Goal: Information Seeking & Learning: Understand process/instructions

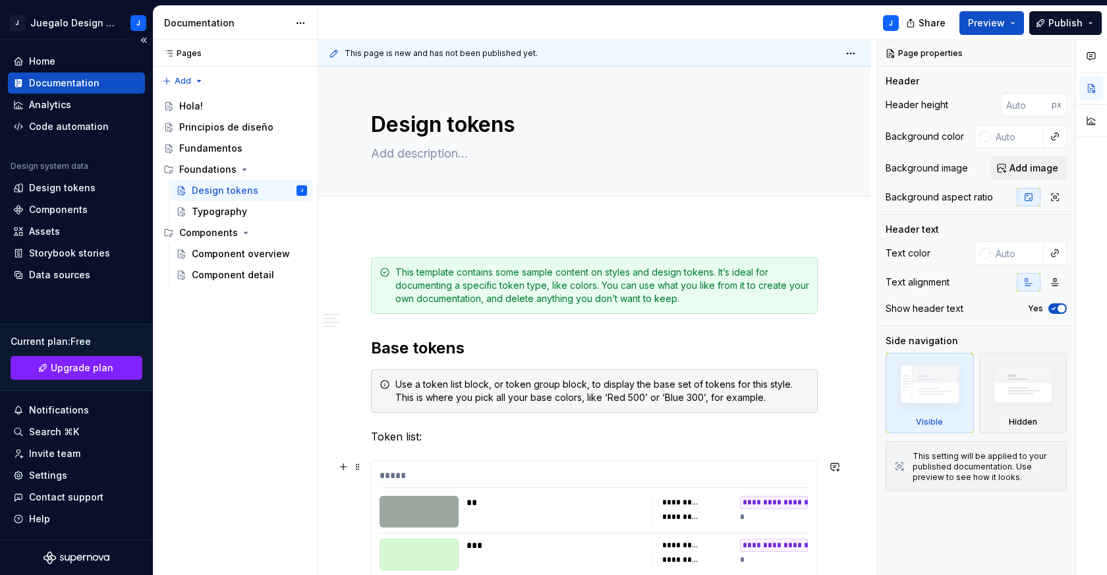
scroll to position [5832, 0]
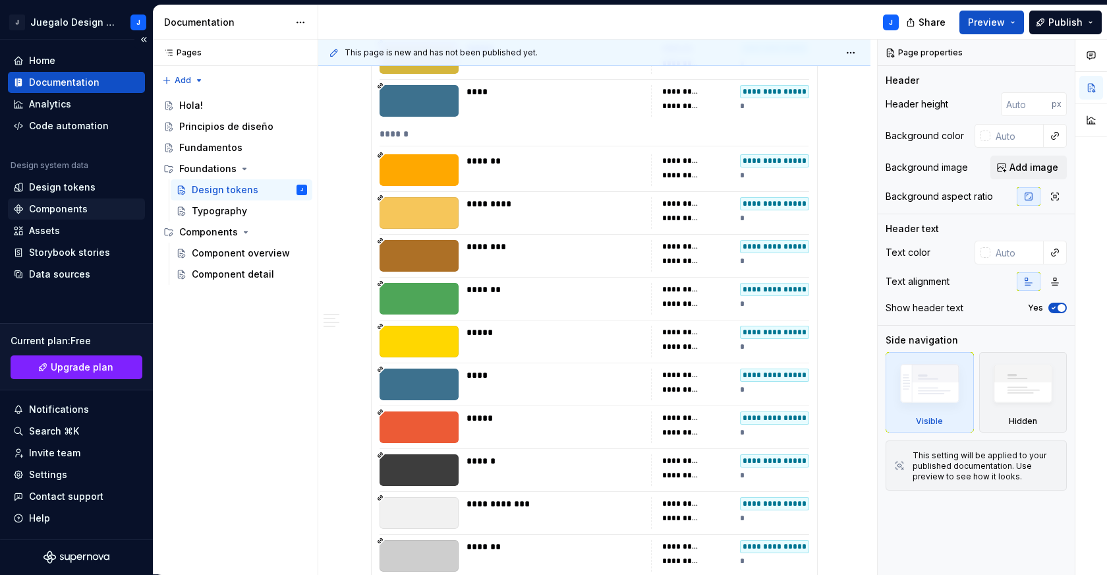
click at [57, 200] on div "Components" at bounding box center [76, 208] width 137 height 21
click at [60, 191] on div "Design tokens" at bounding box center [62, 187] width 67 height 13
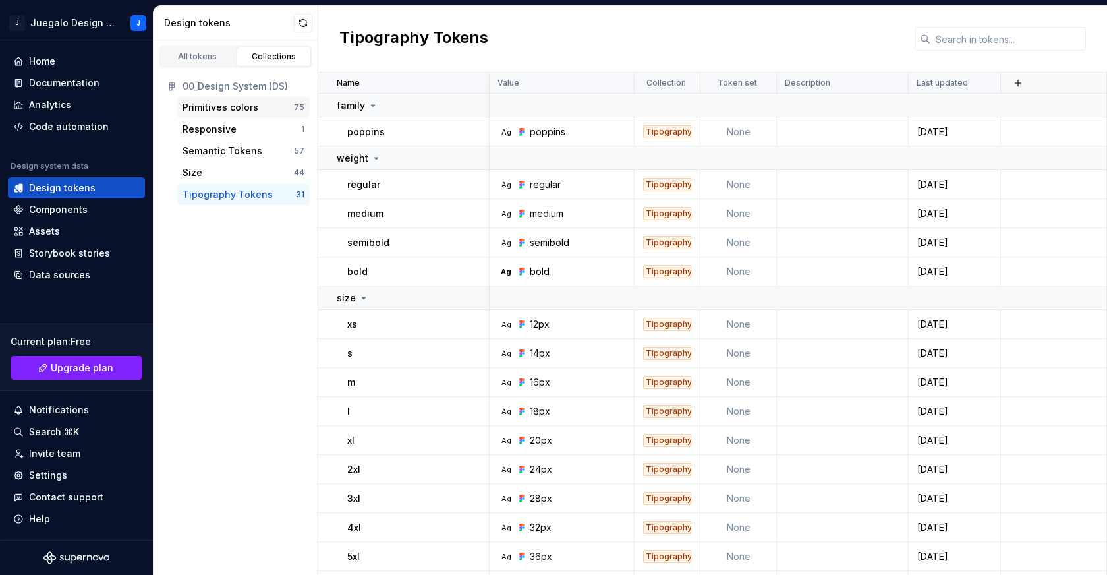
click at [219, 105] on div "Primitives colors" at bounding box center [220, 107] width 76 height 13
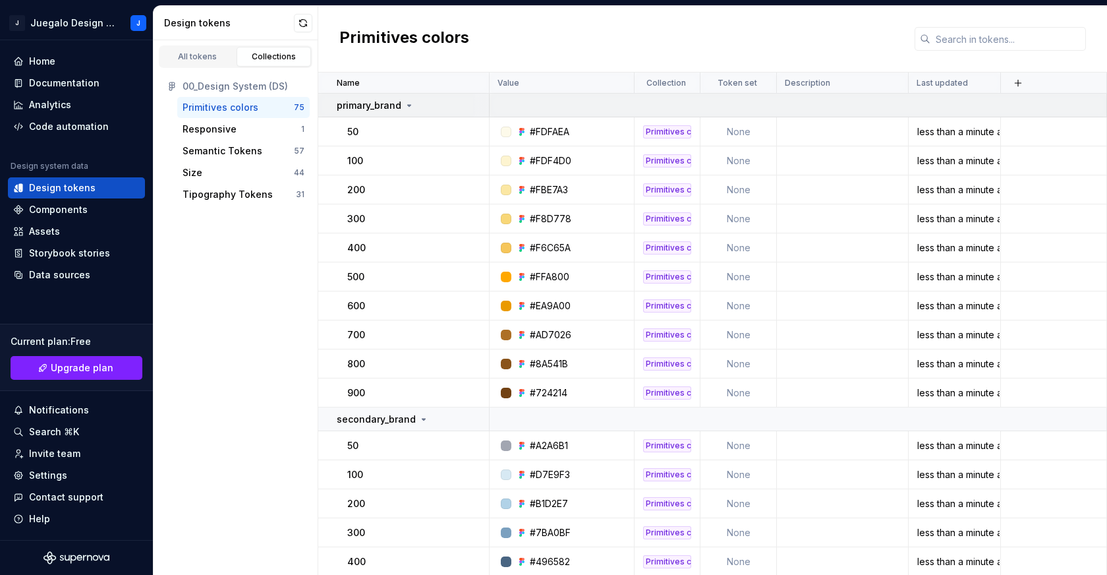
click at [409, 105] on icon at bounding box center [409, 105] width 11 height 11
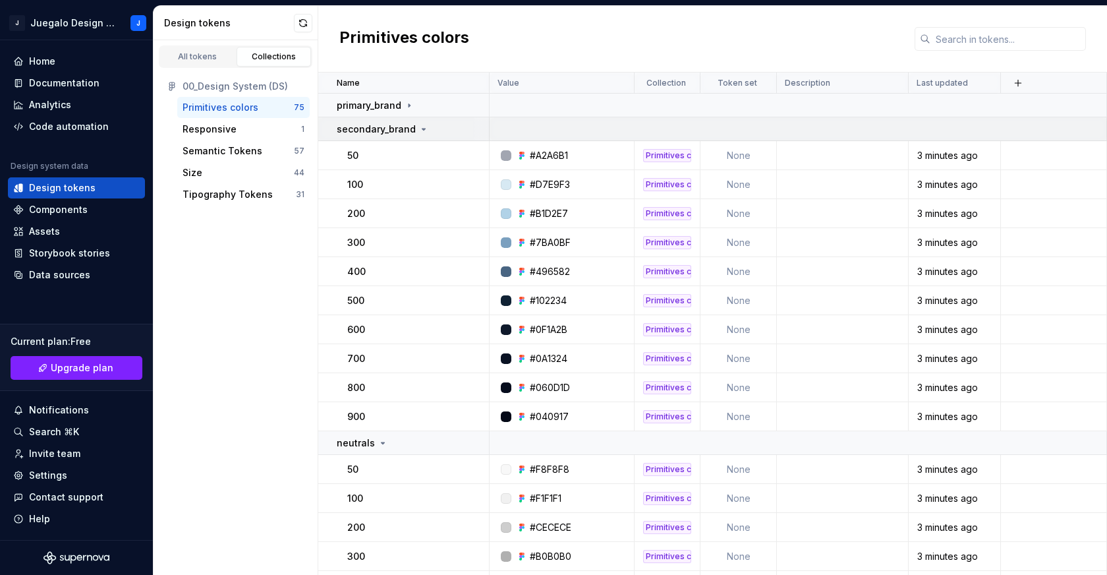
click at [422, 128] on icon at bounding box center [423, 128] width 3 height 1
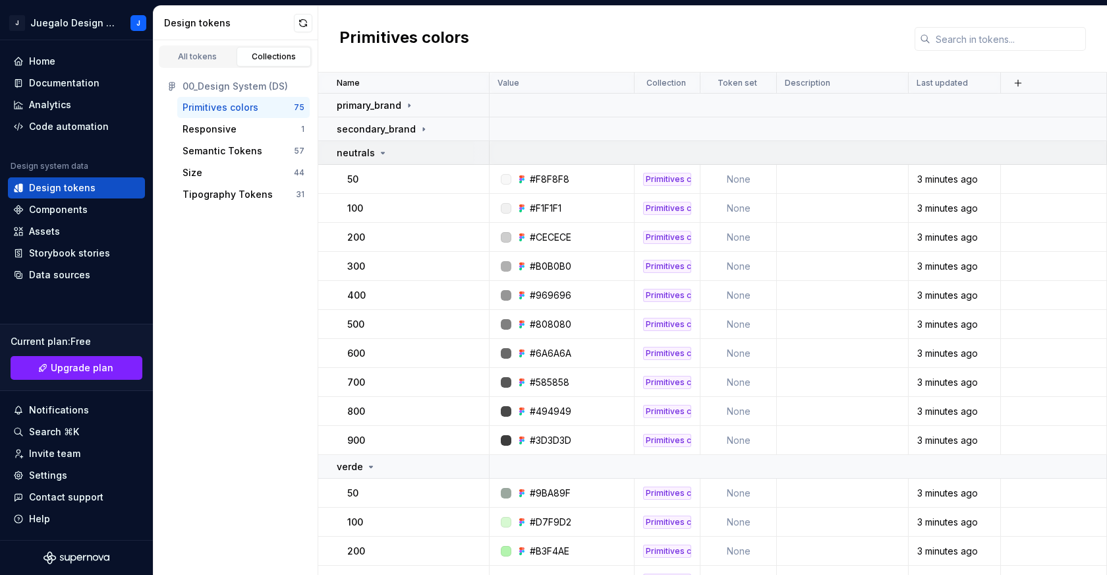
click at [381, 153] on icon at bounding box center [383, 153] width 11 height 11
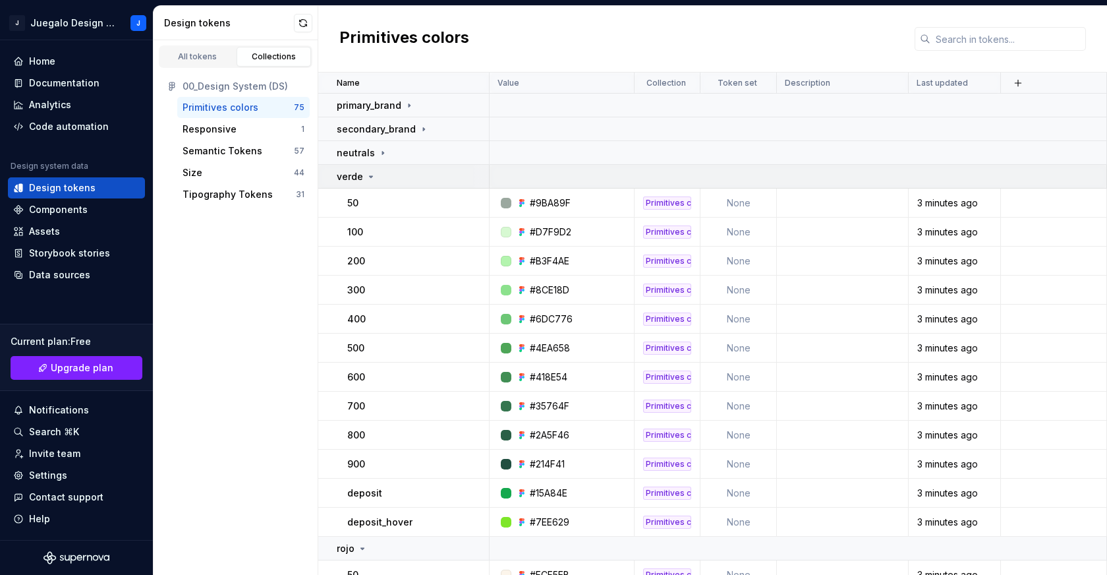
click at [374, 177] on icon at bounding box center [371, 176] width 11 height 11
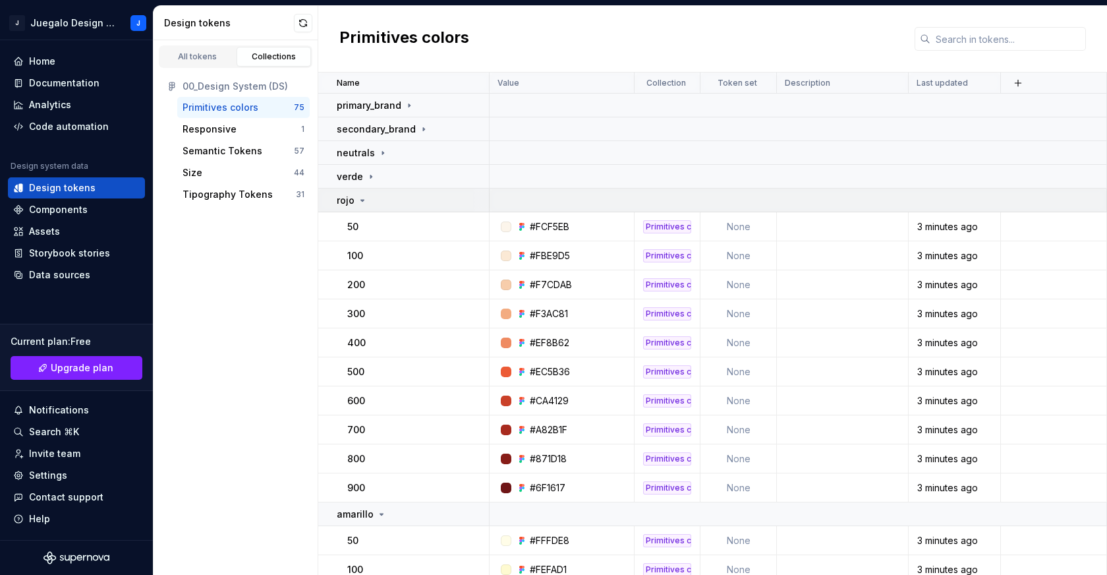
click at [364, 195] on icon at bounding box center [362, 200] width 11 height 11
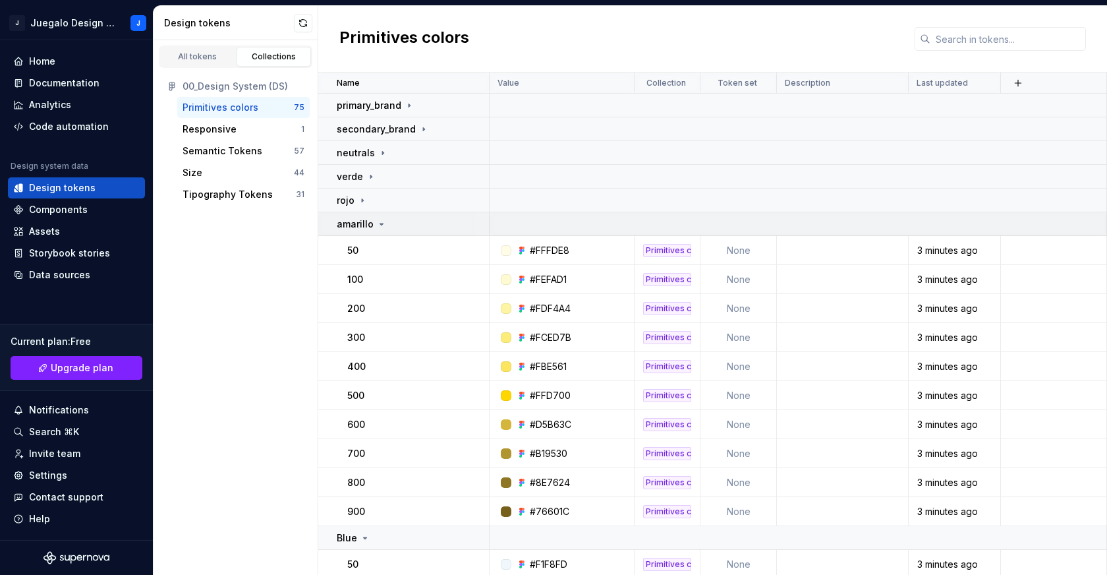
click at [381, 221] on icon at bounding box center [381, 224] width 11 height 11
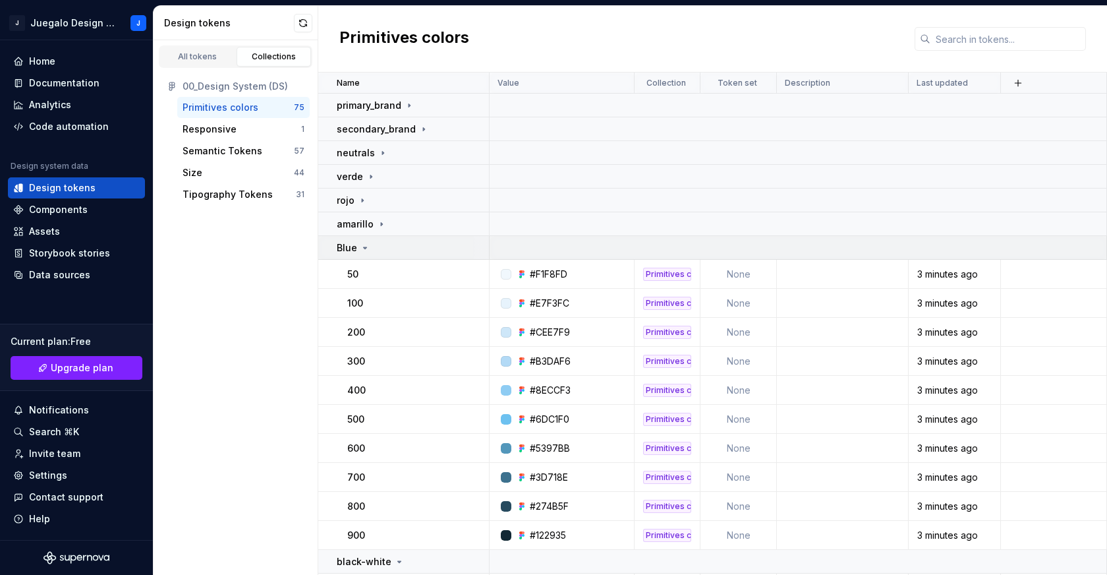
click at [361, 250] on icon at bounding box center [365, 247] width 11 height 11
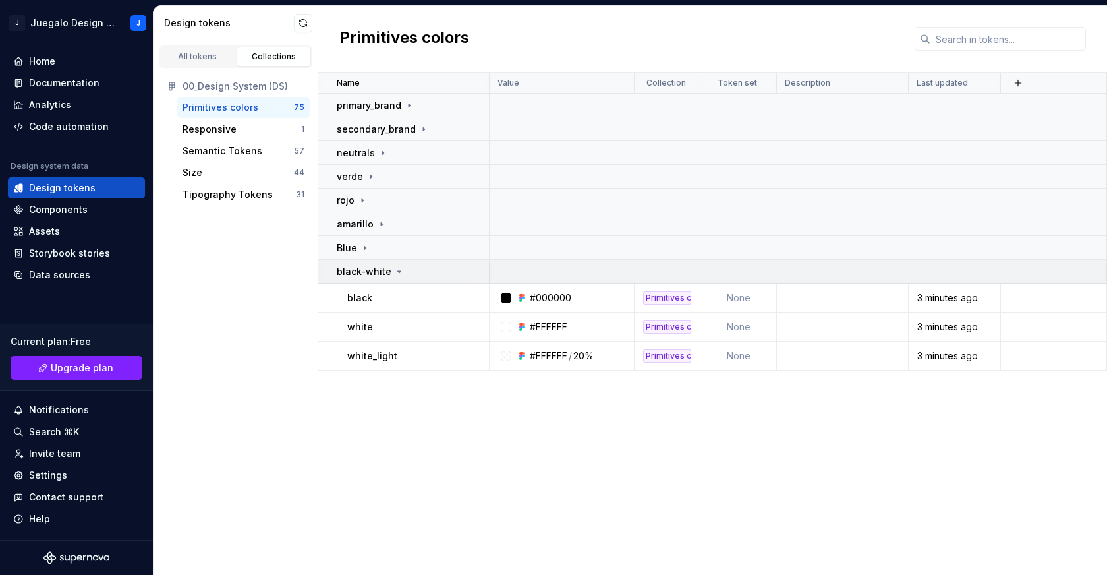
click at [394, 271] on icon at bounding box center [399, 271] width 11 height 11
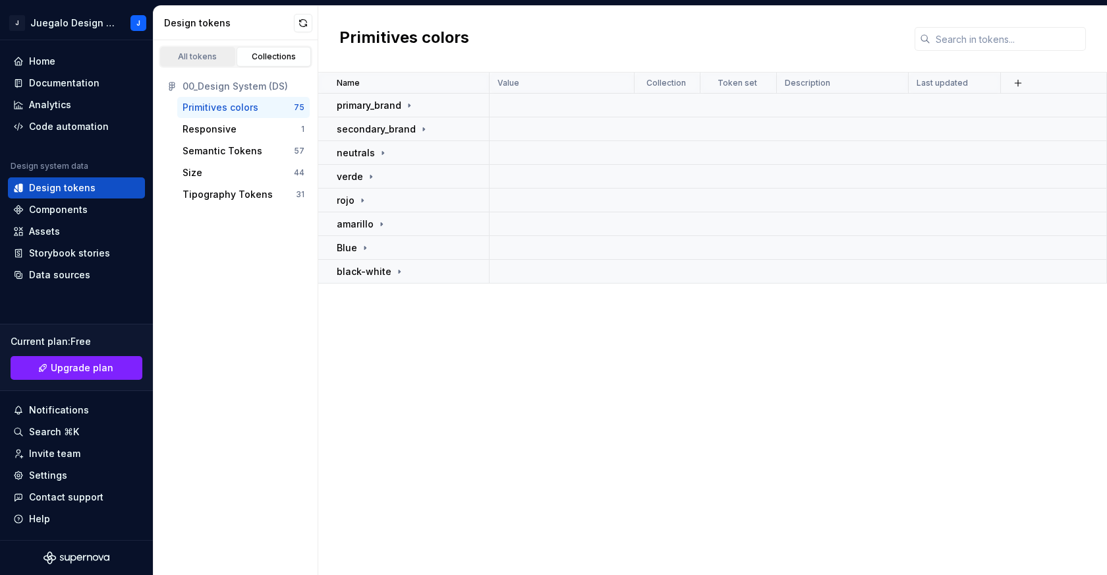
click at [206, 54] on div "All tokens" at bounding box center [198, 56] width 66 height 11
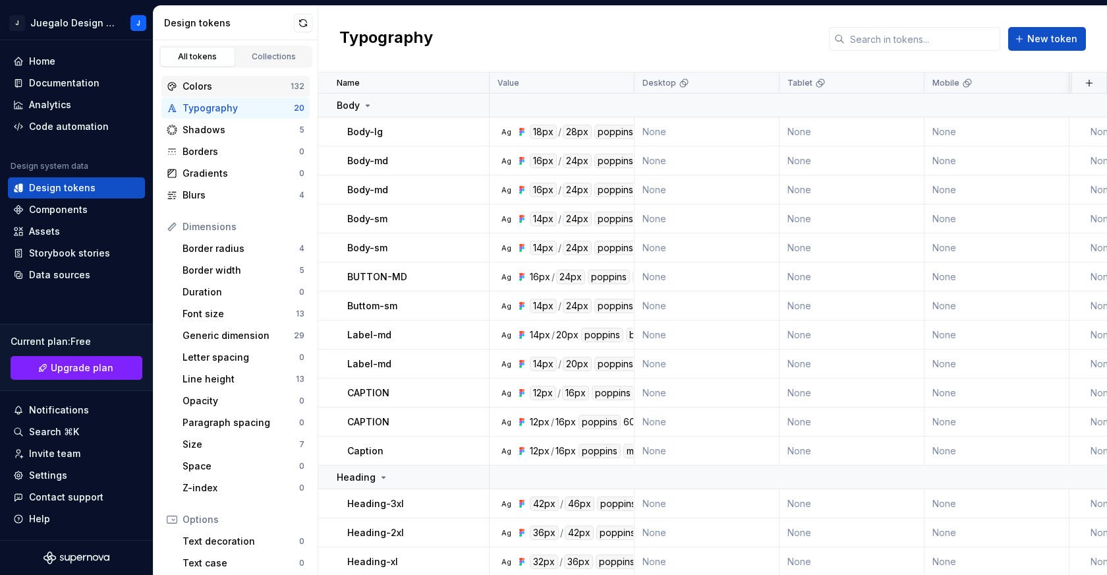
click at [212, 84] on div "Colors" at bounding box center [236, 86] width 108 height 13
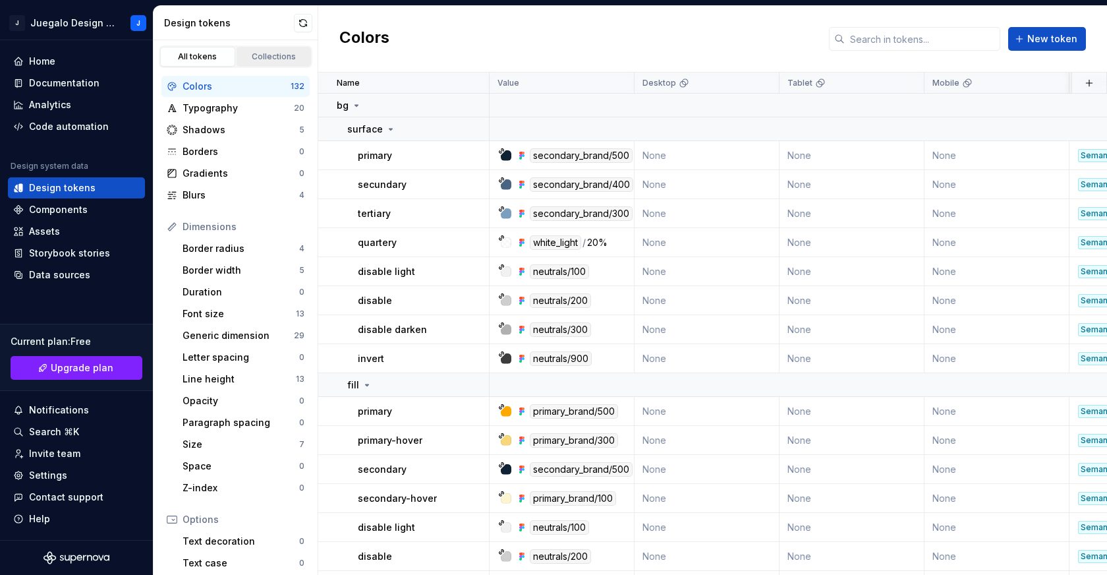
click at [265, 50] on link "Collections" at bounding box center [274, 57] width 75 height 20
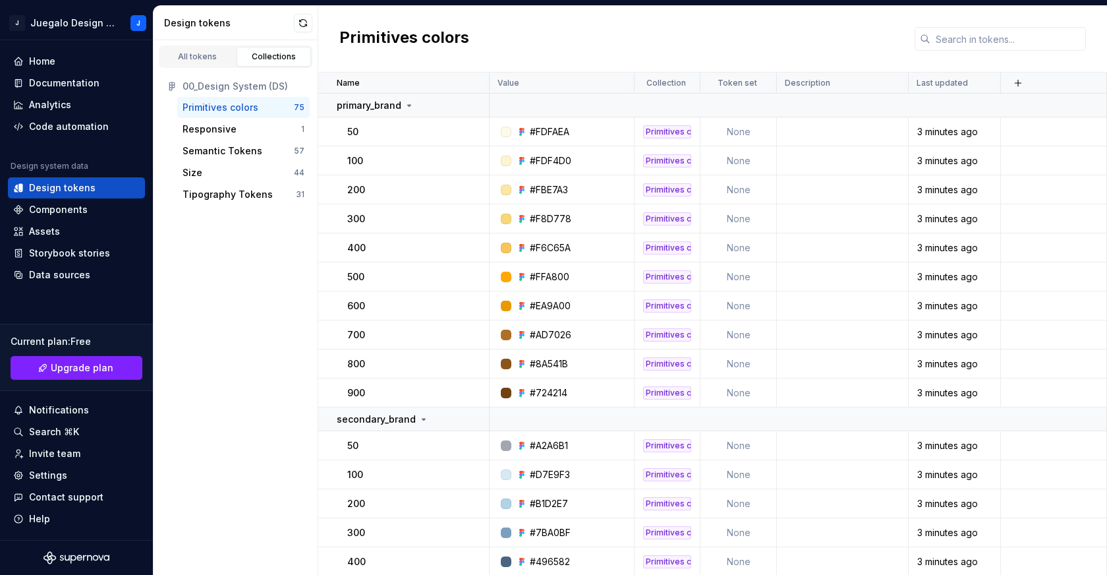
click at [223, 109] on div "Primitives colors" at bounding box center [220, 107] width 76 height 13
click at [78, 22] on html "J Juegalo Design System J Home Documentation Analytics Code automation Design s…" at bounding box center [553, 287] width 1107 height 575
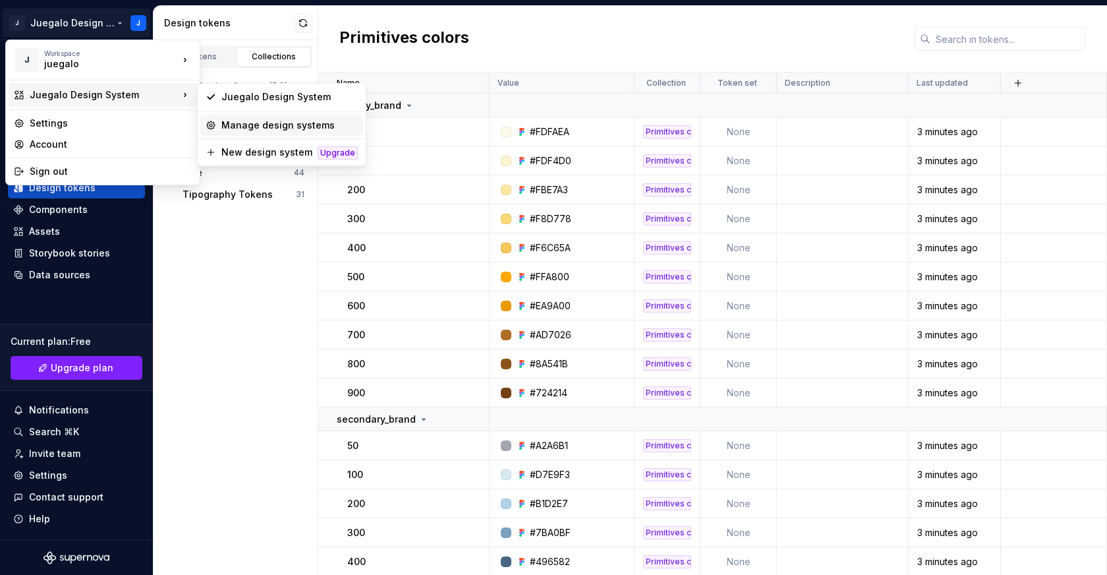
click at [252, 122] on div "Manage design systems" at bounding box center [289, 125] width 136 height 13
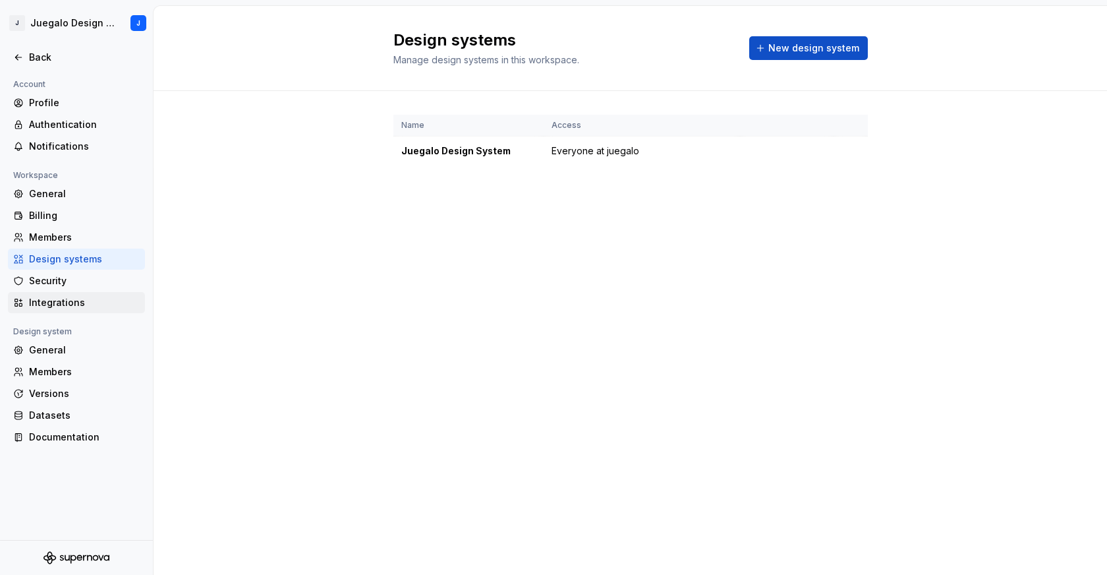
click at [69, 304] on div "Integrations" at bounding box center [84, 302] width 111 height 13
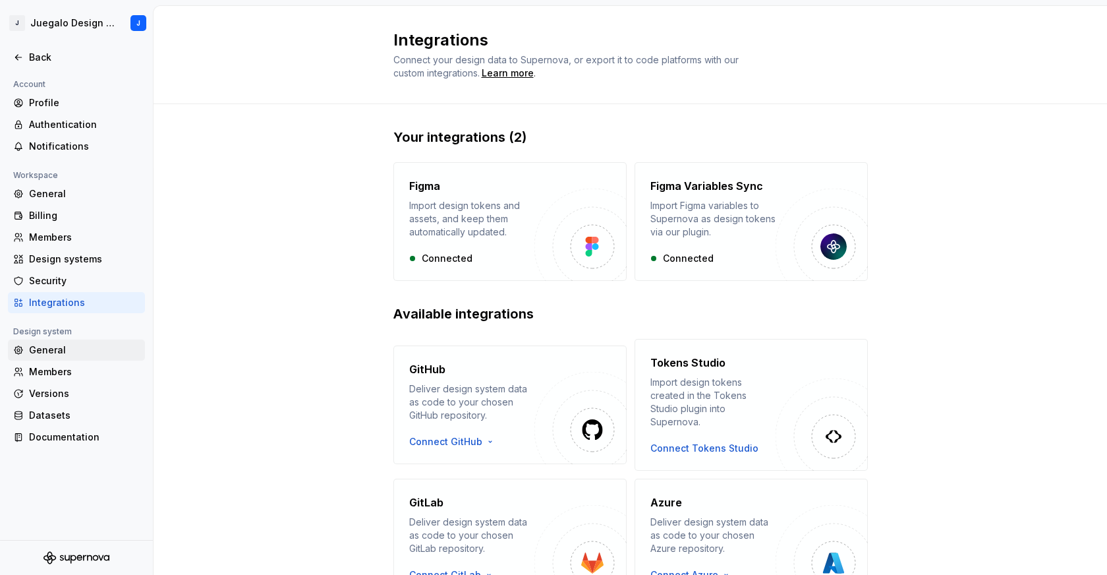
click at [57, 350] on div "General" at bounding box center [84, 349] width 111 height 13
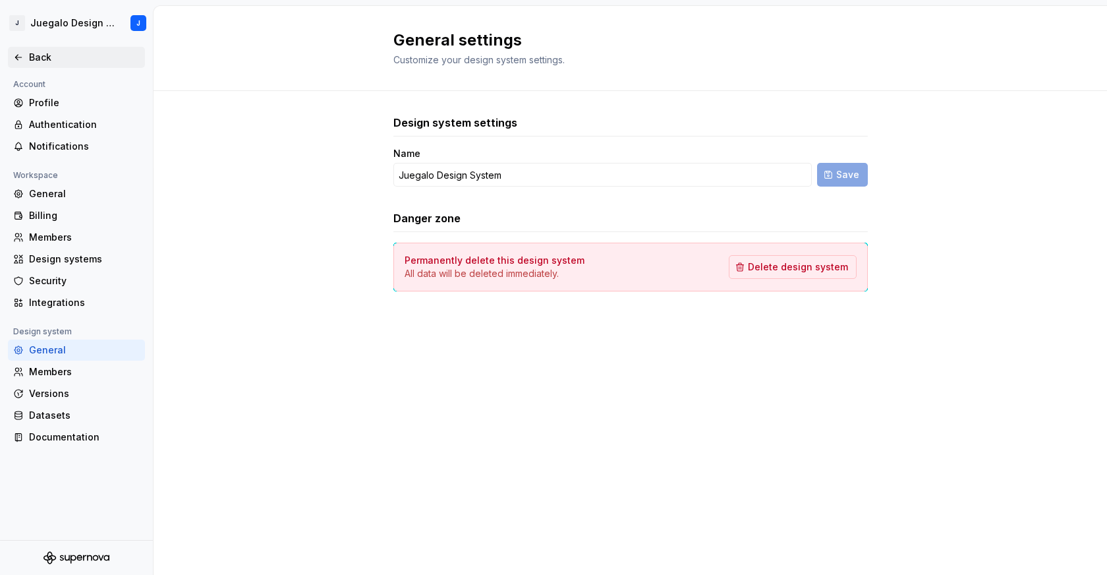
click at [40, 57] on div "Back" at bounding box center [84, 57] width 111 height 13
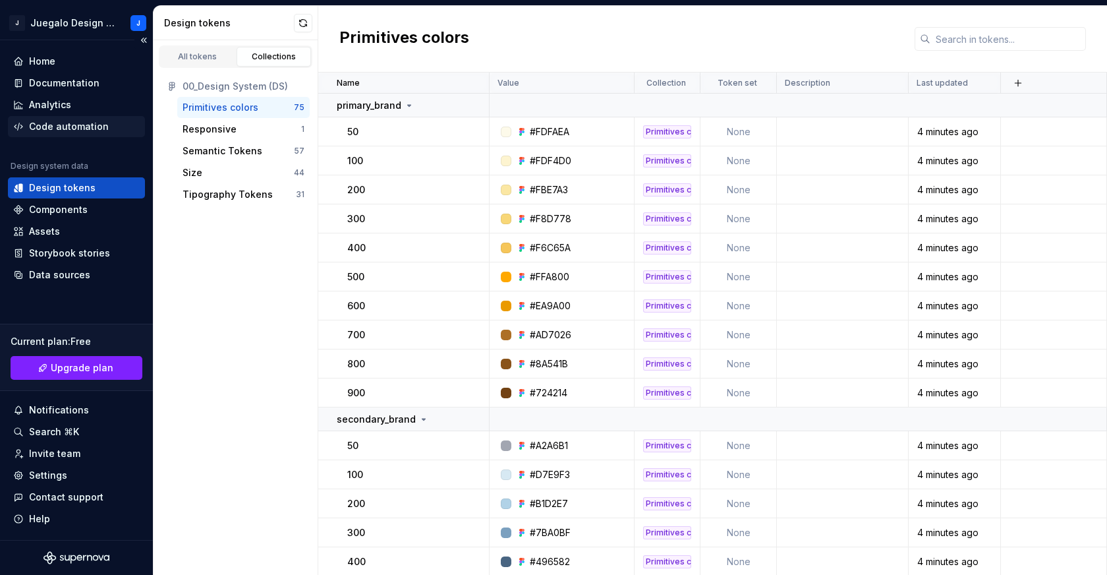
click at [62, 129] on div "Code automation" at bounding box center [69, 126] width 80 height 13
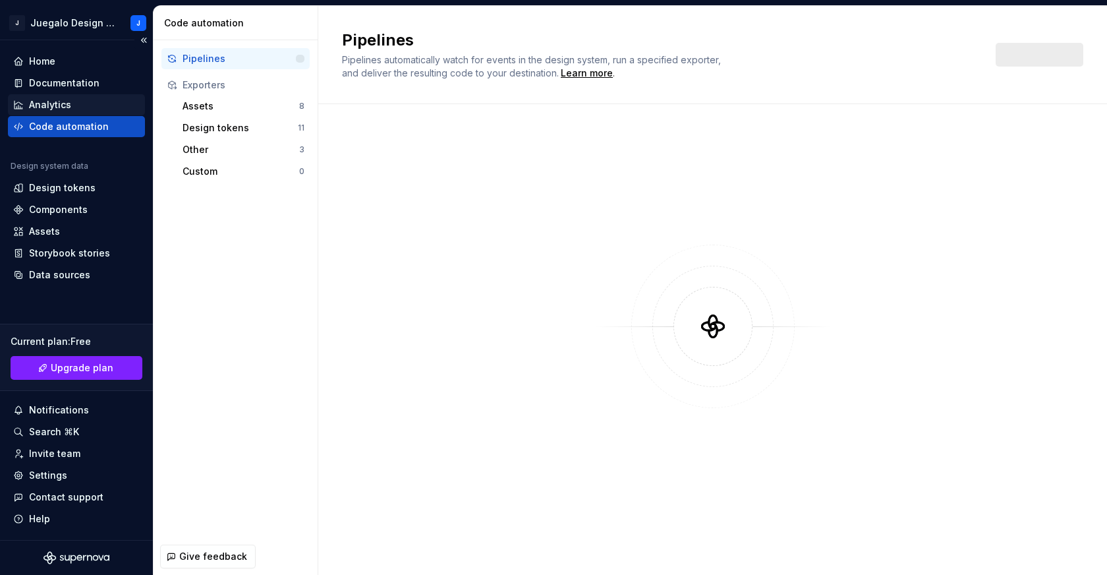
click at [58, 107] on div "Analytics" at bounding box center [50, 104] width 42 height 13
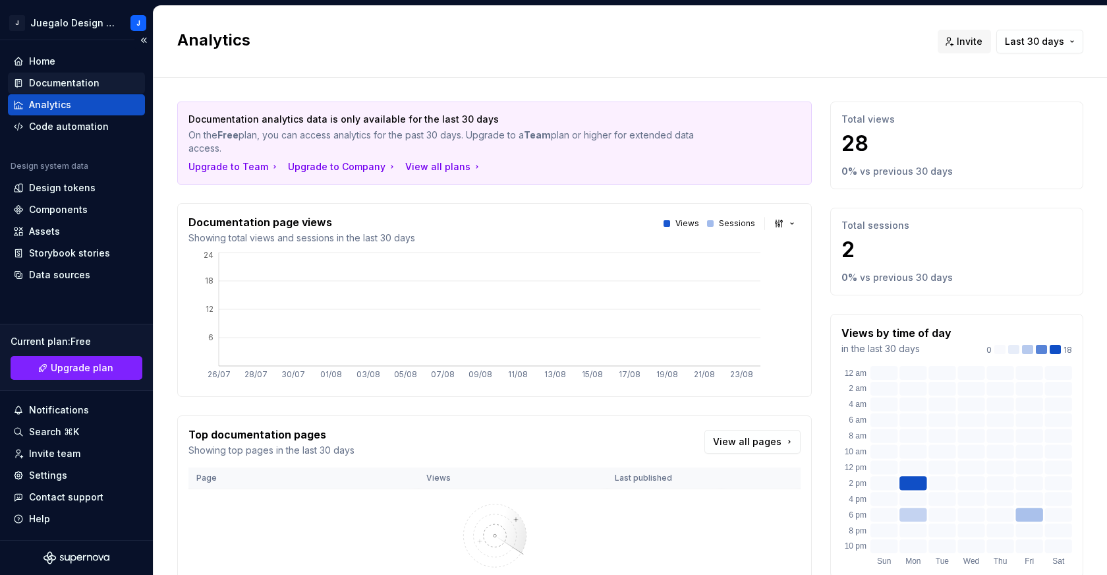
click at [57, 84] on div "Documentation" at bounding box center [64, 82] width 70 height 13
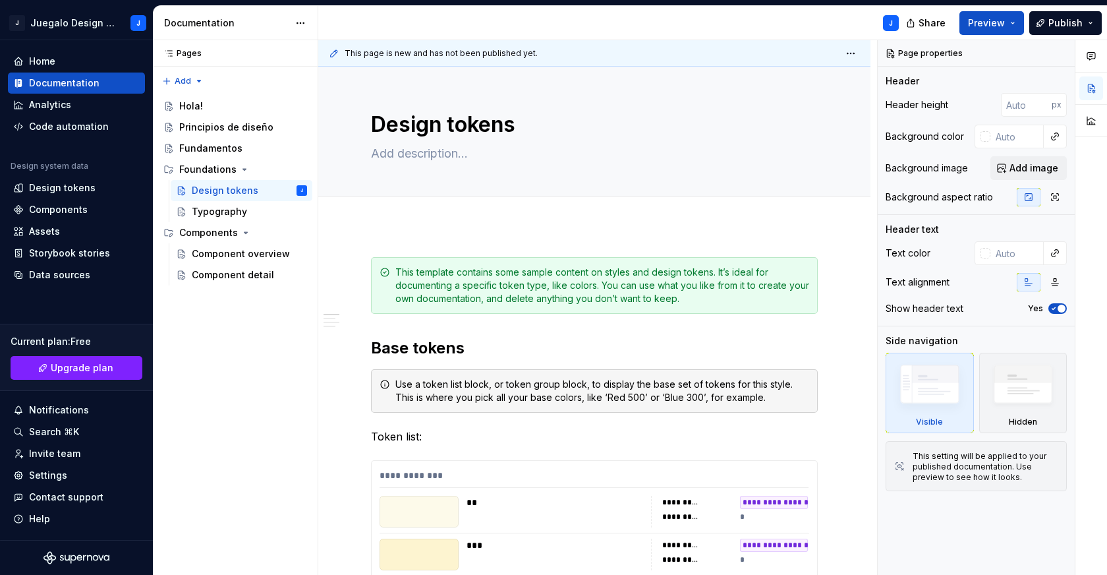
type textarea "*"
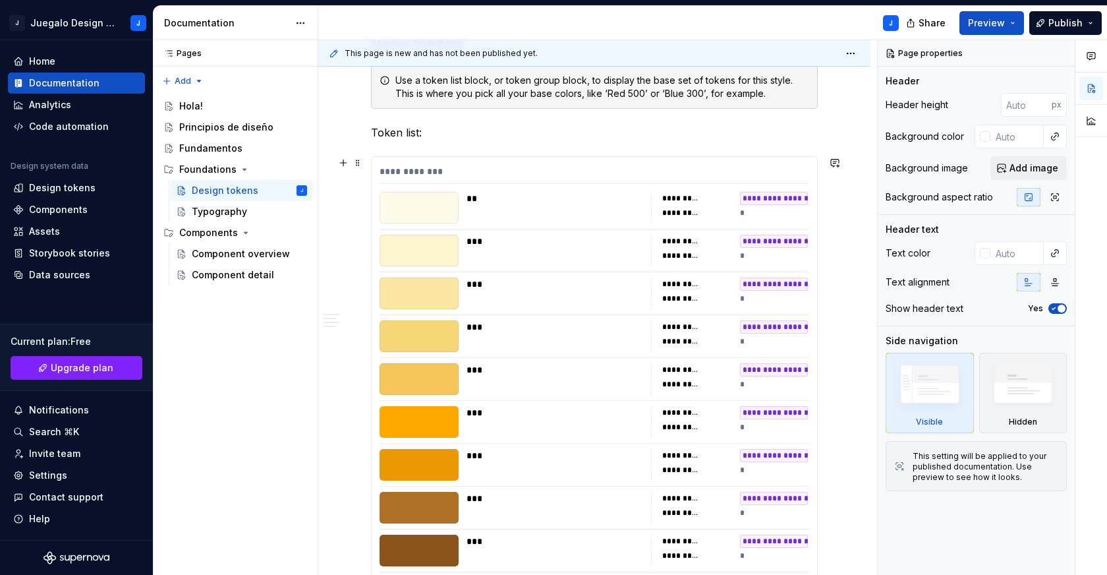
scroll to position [406, 0]
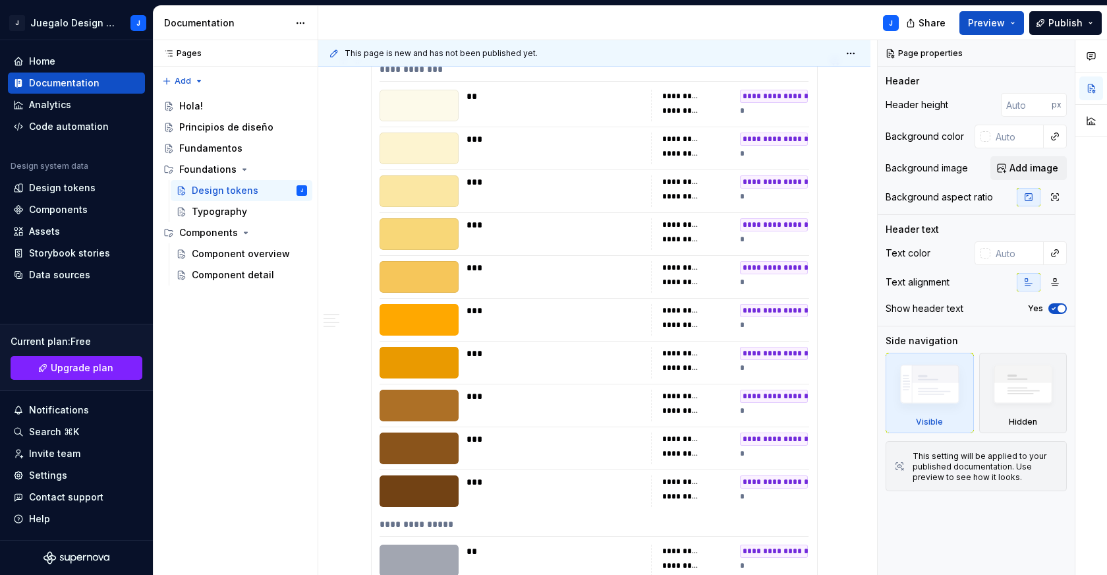
click at [594, 242] on div "***" at bounding box center [554, 234] width 177 height 32
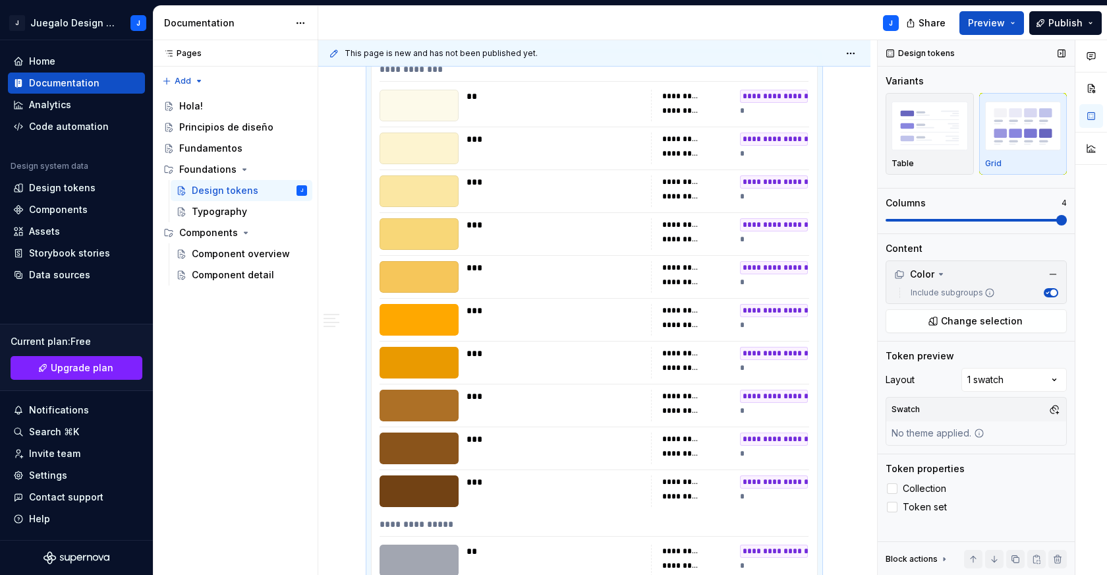
click at [972, 296] on label "Include subgroups" at bounding box center [950, 292] width 90 height 11
click at [1044, 296] on button "Include subgroups" at bounding box center [1051, 292] width 14 height 9
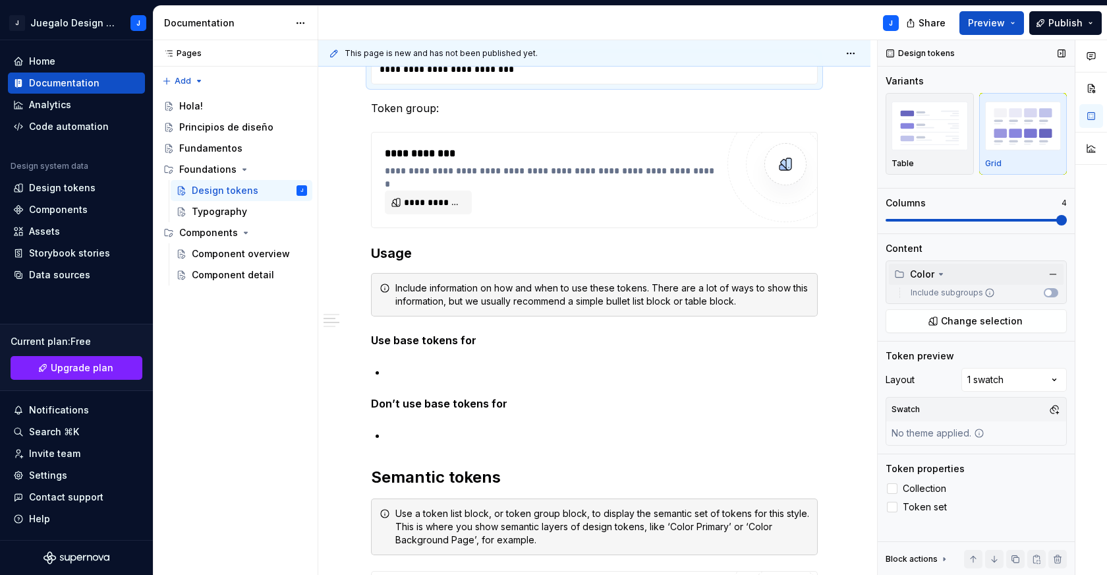
click at [973, 283] on div "Color" at bounding box center [976, 274] width 175 height 21
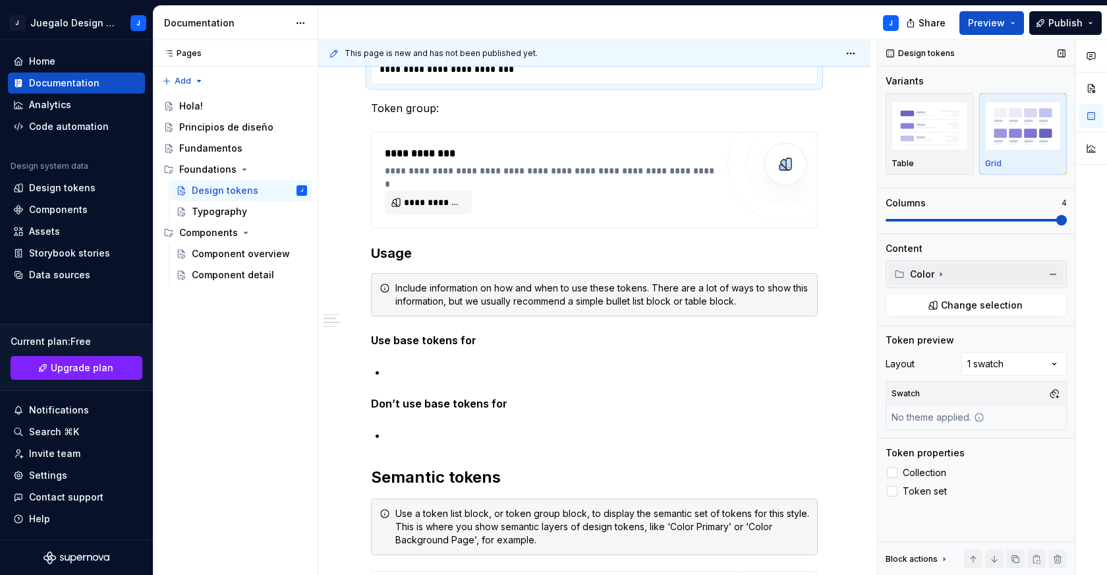
click at [990, 277] on div "Color" at bounding box center [976, 274] width 175 height 21
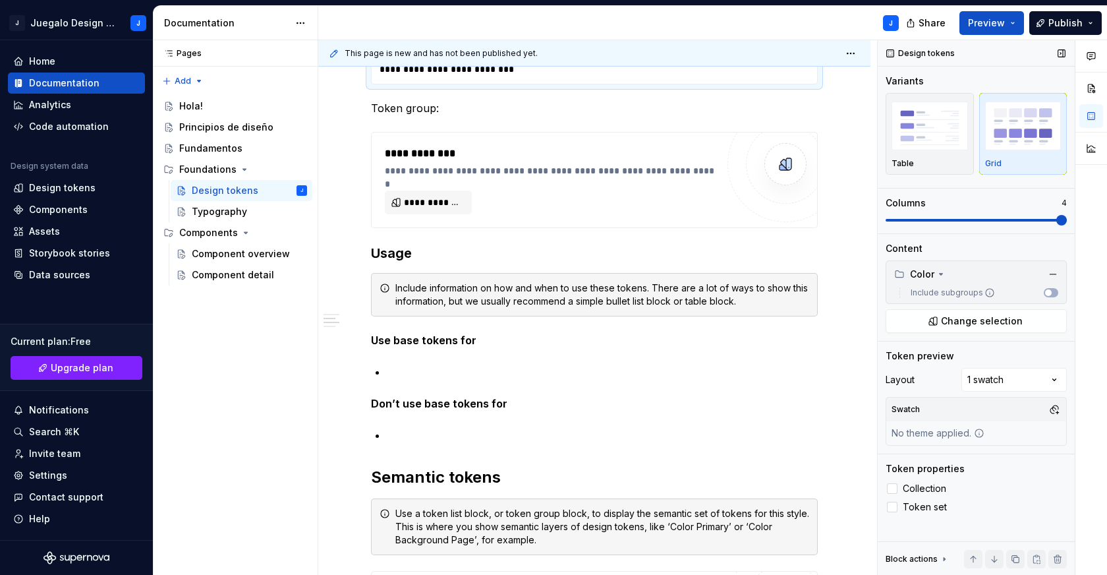
click at [1059, 290] on div "Include subgroups" at bounding box center [976, 293] width 175 height 16
click at [1053, 290] on button "Include subgroups" at bounding box center [1051, 292] width 14 height 9
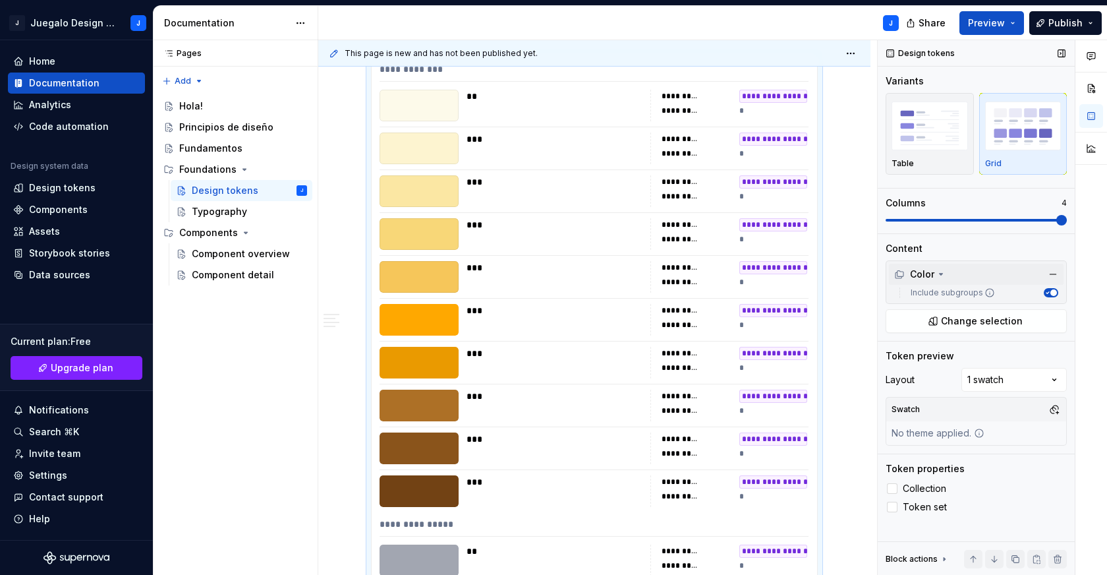
click at [937, 275] on icon at bounding box center [941, 274] width 11 height 11
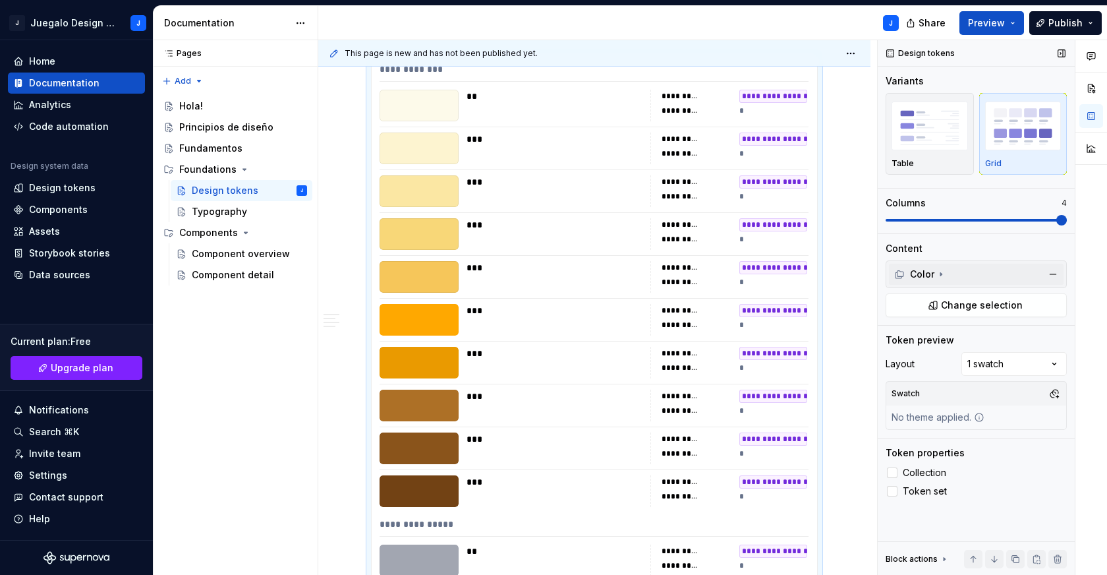
click at [937, 275] on icon at bounding box center [941, 274] width 11 height 11
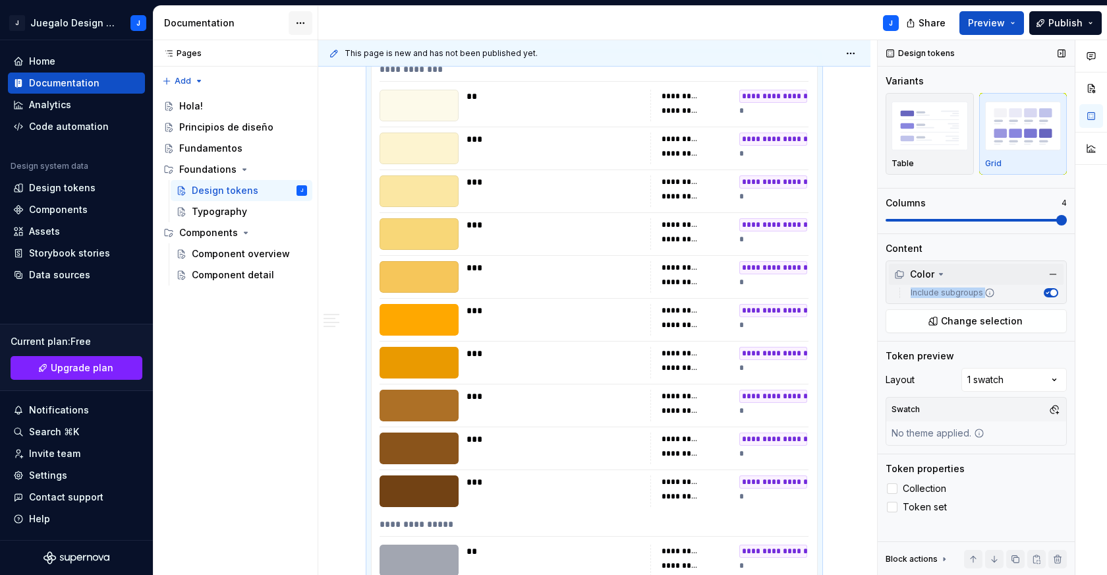
click at [304, 21] on html "J Juegalo Design System J Home Documentation Analytics Code automation Design s…" at bounding box center [553, 287] width 1107 height 575
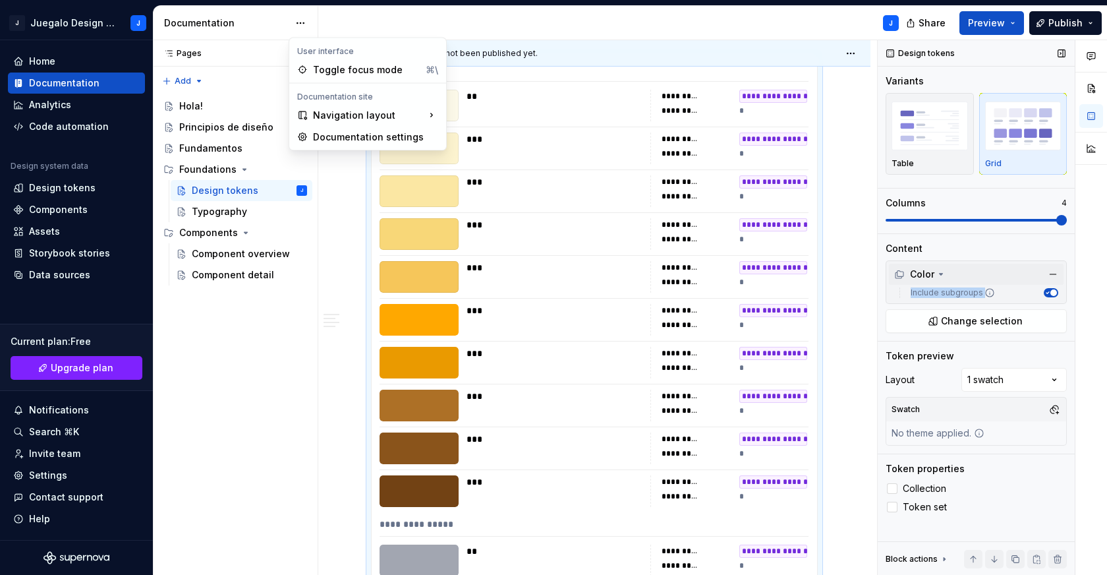
click at [46, 61] on html "J Juegalo Design System J Home Documentation Analytics Code automation Design s…" at bounding box center [553, 287] width 1107 height 575
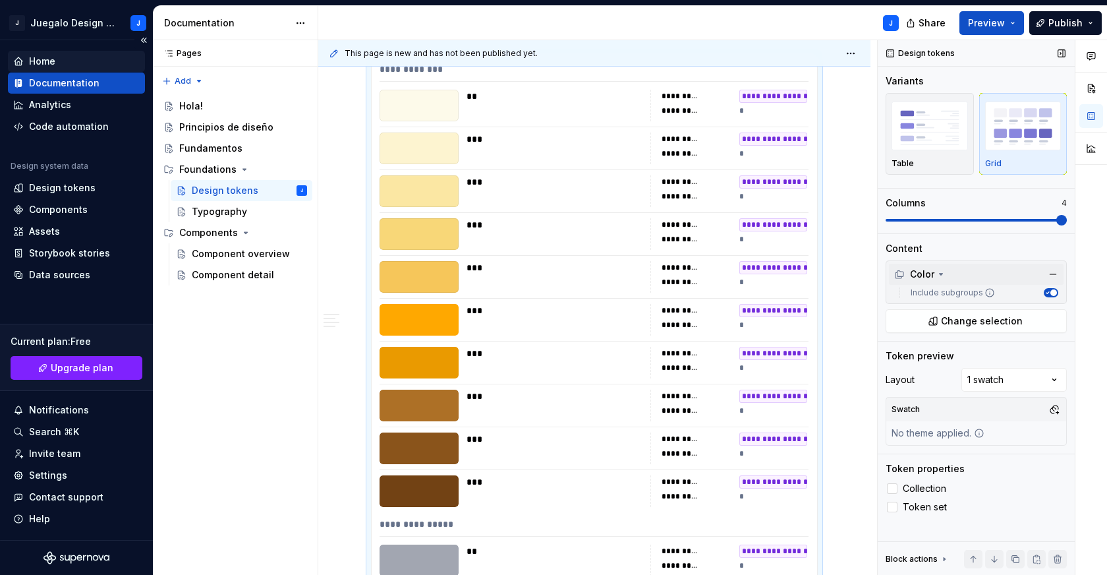
click at [46, 59] on div "Home" at bounding box center [42, 61] width 26 height 13
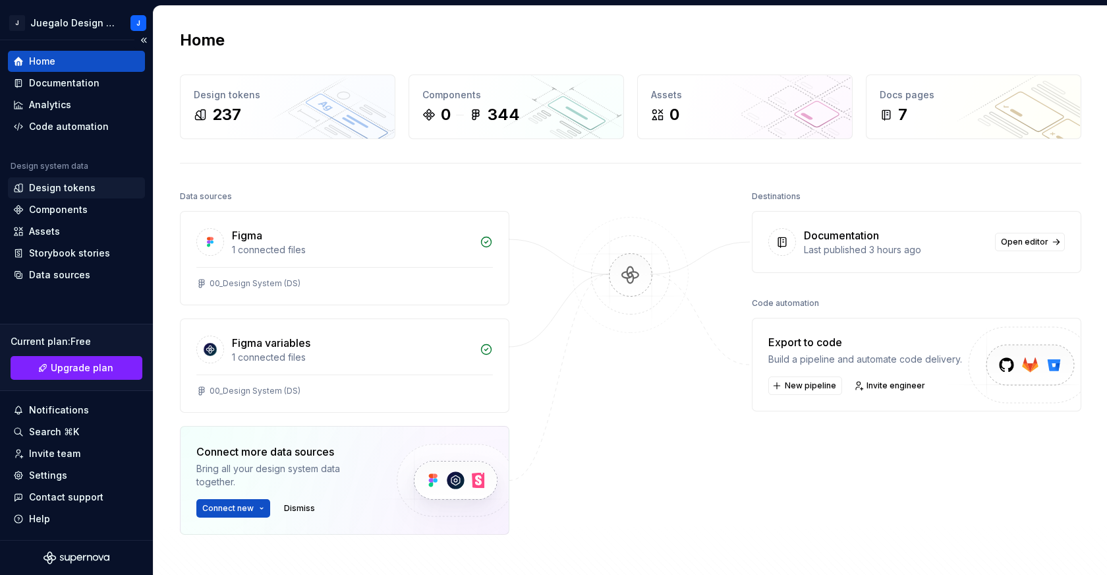
click at [60, 190] on div "Design tokens" at bounding box center [62, 187] width 67 height 13
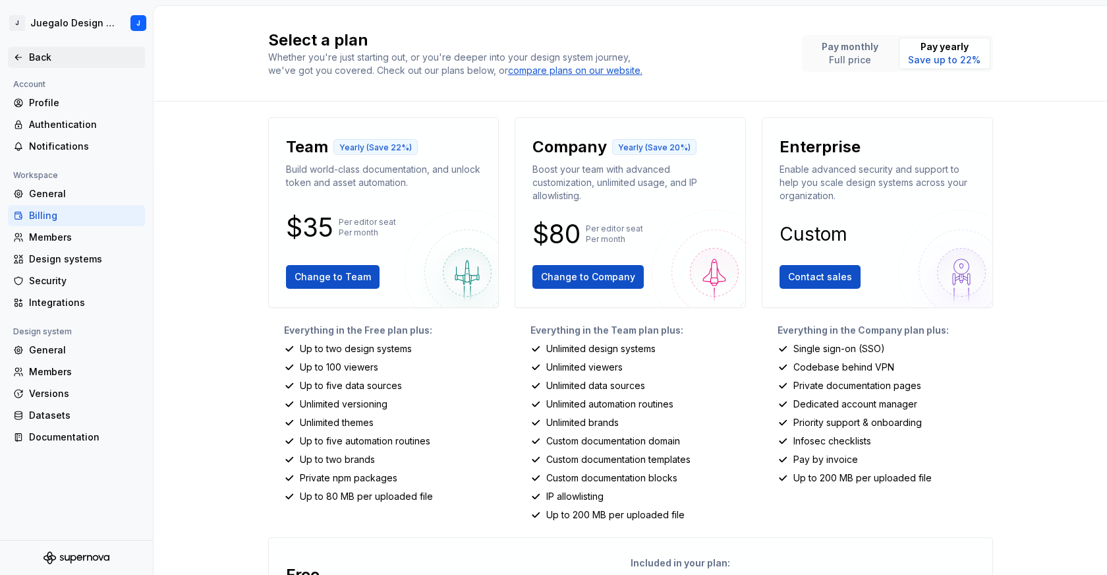
click at [22, 60] on icon at bounding box center [18, 57] width 11 height 11
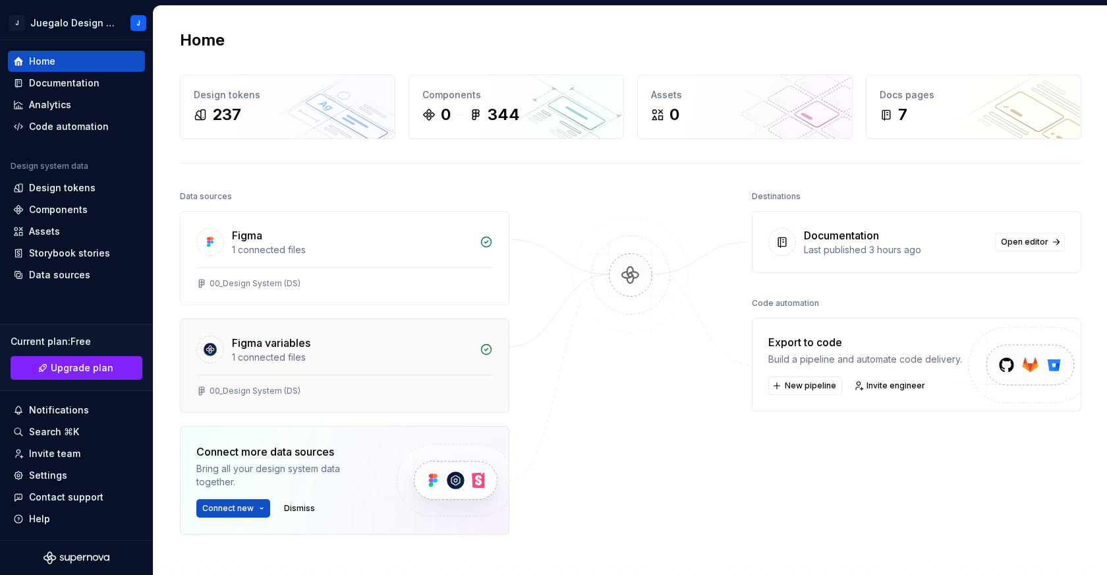
click at [360, 351] on div "1 connected files" at bounding box center [352, 357] width 240 height 13
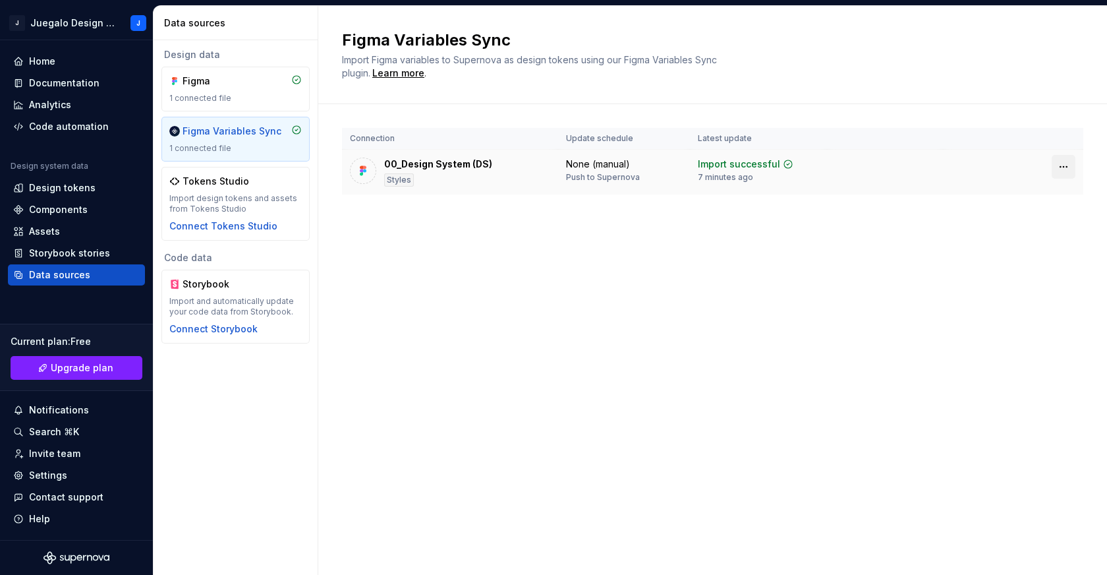
click at [1063, 164] on html "J Juegalo Design System J Home Documentation Analytics Code automation Design s…" at bounding box center [553, 287] width 1107 height 575
click at [247, 88] on html "J Juegalo Design System J Home Documentation Analytics Code automation Design s…" at bounding box center [553, 287] width 1107 height 575
click at [247, 88] on div "Figma 1 connected file" at bounding box center [235, 88] width 132 height 29
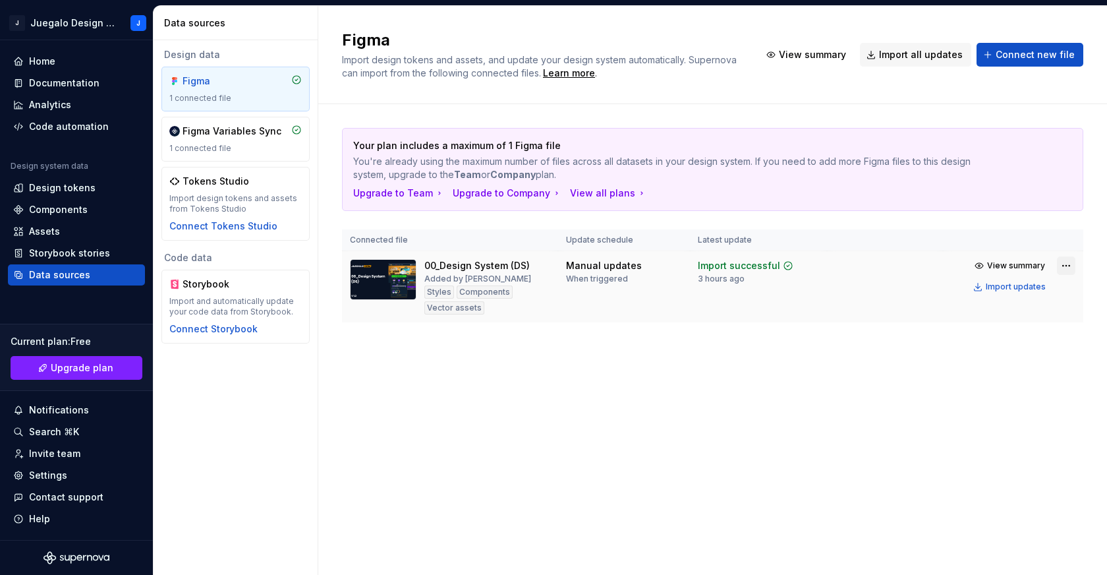
click at [1066, 267] on html "J Juegalo Design System J Home Documentation Analytics Code automation Design s…" at bounding box center [553, 287] width 1107 height 575
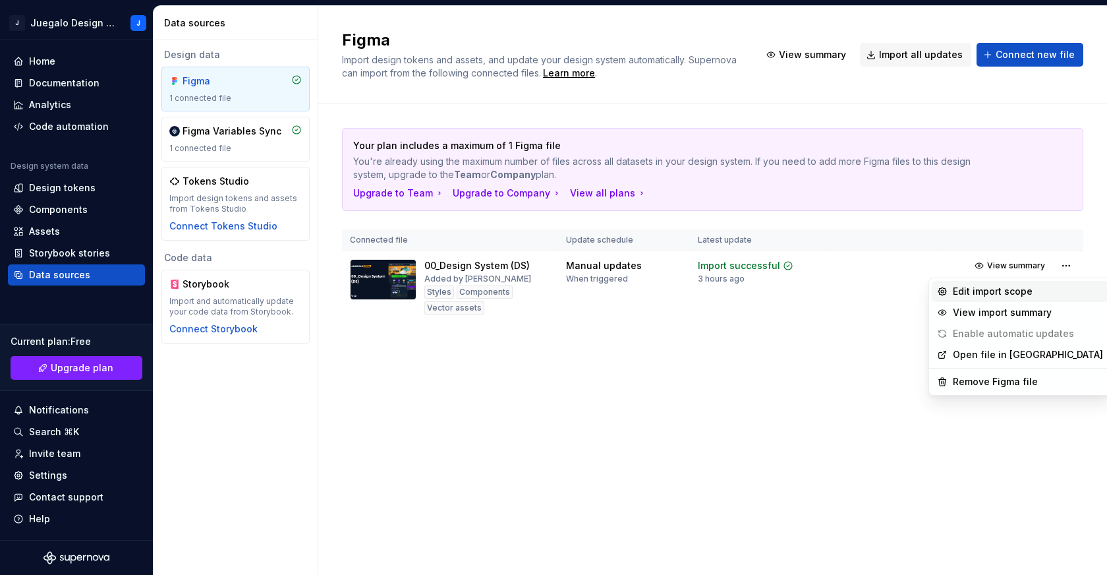
click at [1039, 290] on div "Edit import scope" at bounding box center [1028, 291] width 150 height 13
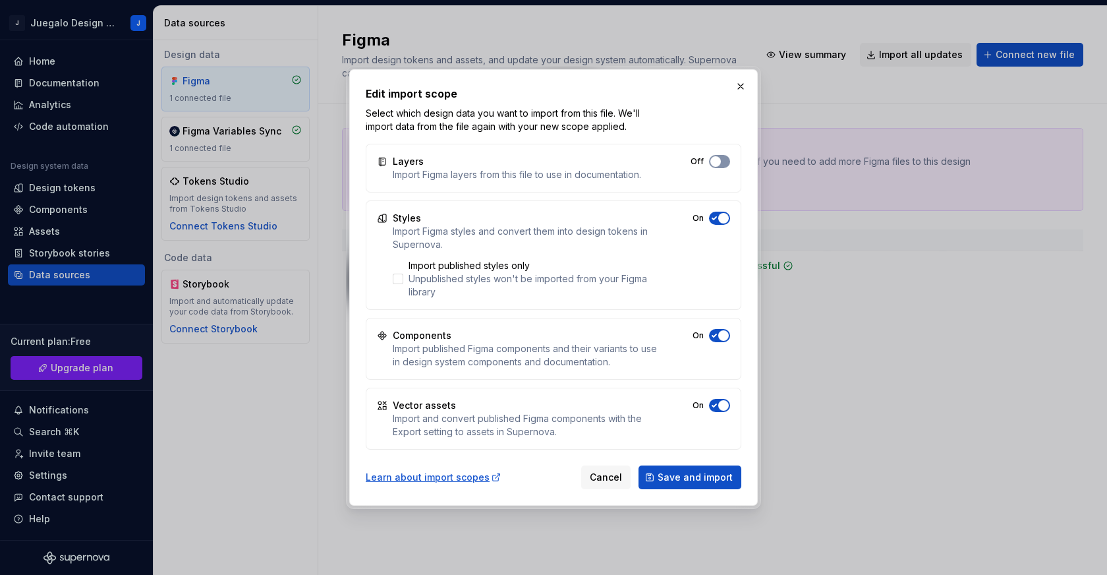
click at [724, 157] on button "Off" at bounding box center [719, 161] width 21 height 13
click at [724, 157] on span "button" at bounding box center [723, 161] width 11 height 11
click at [705, 472] on span "Save and import" at bounding box center [695, 476] width 75 height 13
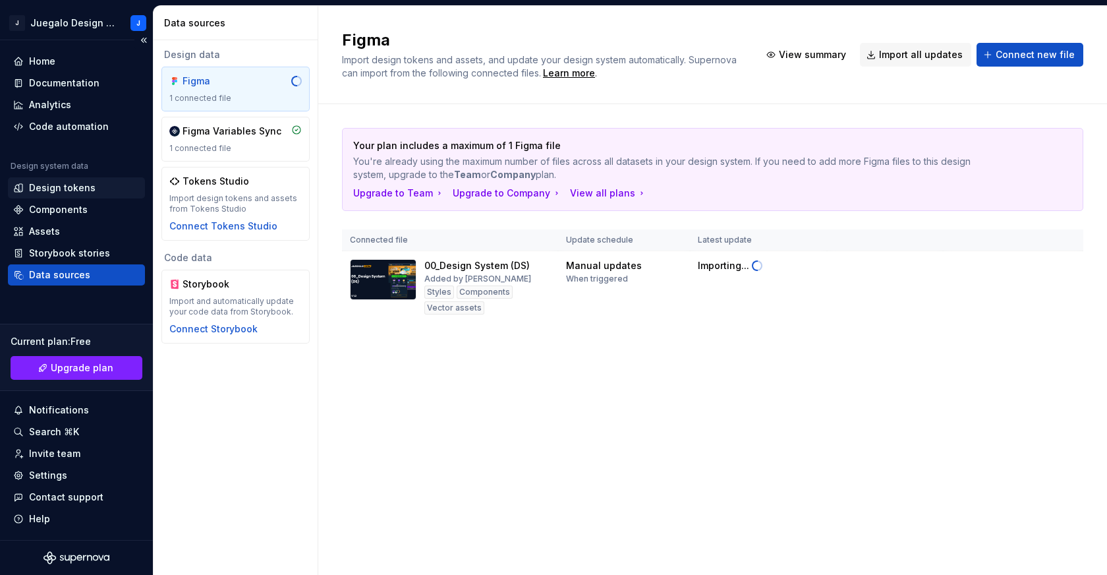
click at [61, 185] on div "Design tokens" at bounding box center [62, 187] width 67 height 13
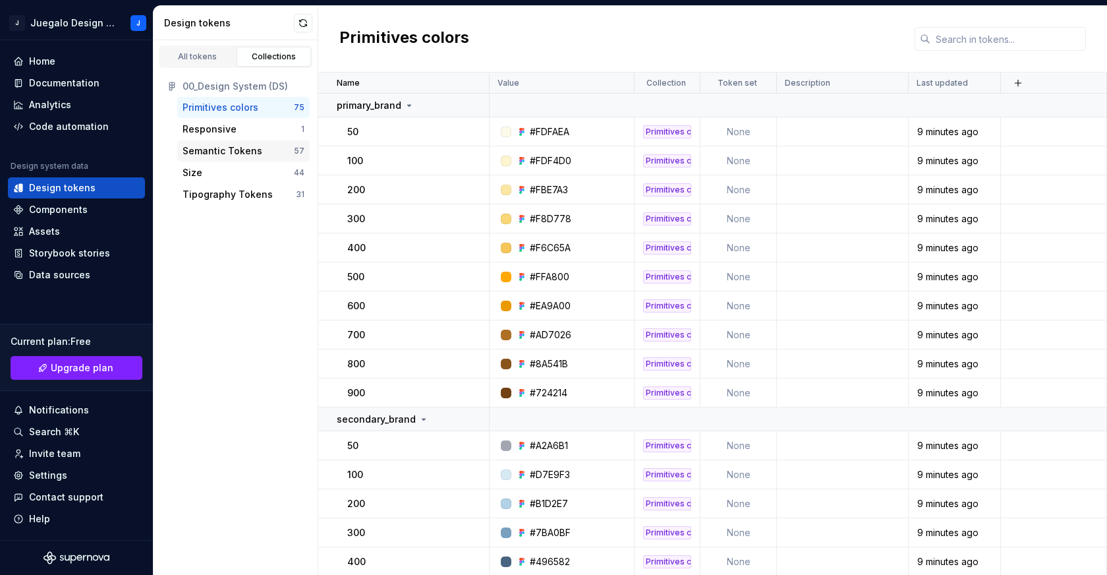
click at [208, 152] on div "Semantic Tokens" at bounding box center [222, 150] width 80 height 13
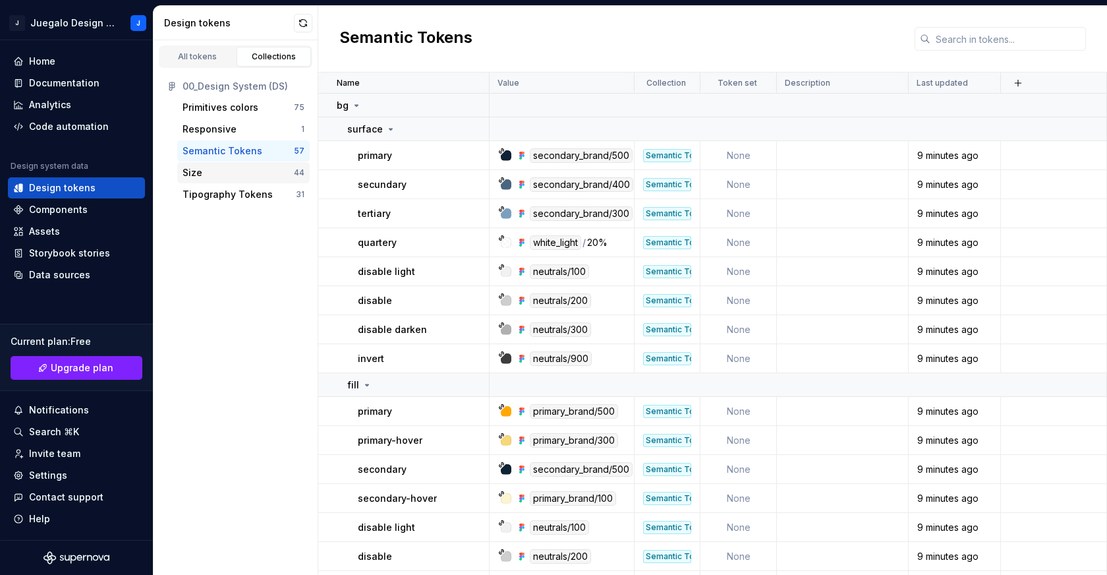
click at [211, 168] on div "Size" at bounding box center [237, 172] width 111 height 13
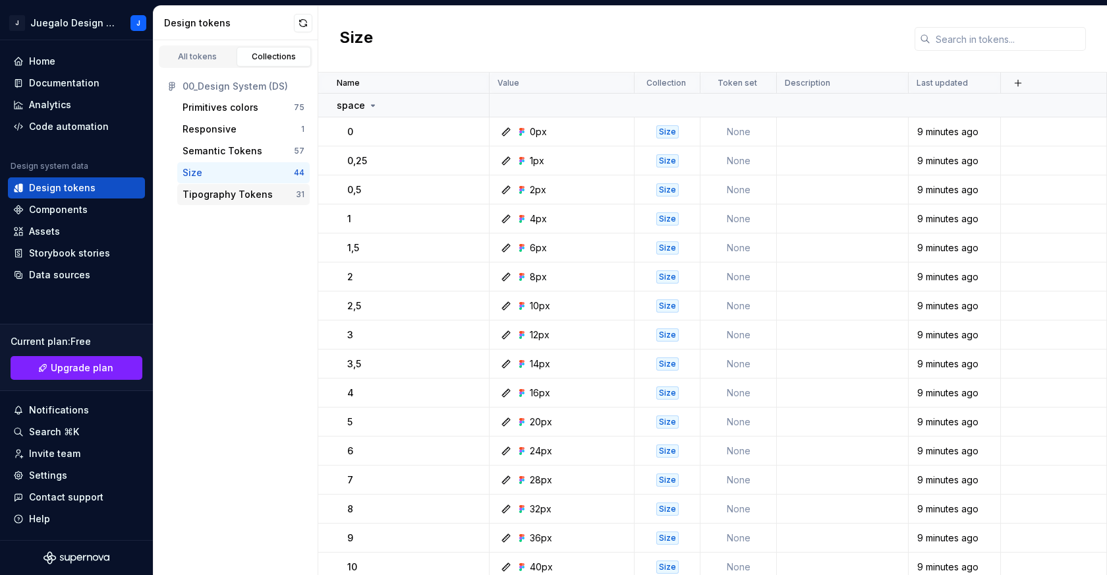
click at [217, 190] on div "Tipography Tokens" at bounding box center [227, 194] width 90 height 13
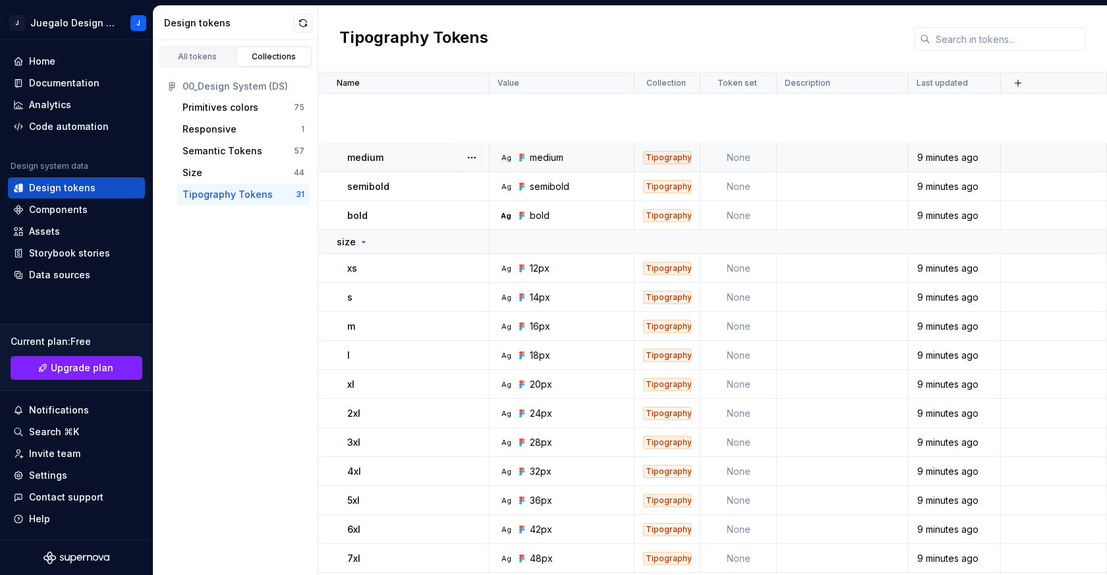
scroll to position [513, 0]
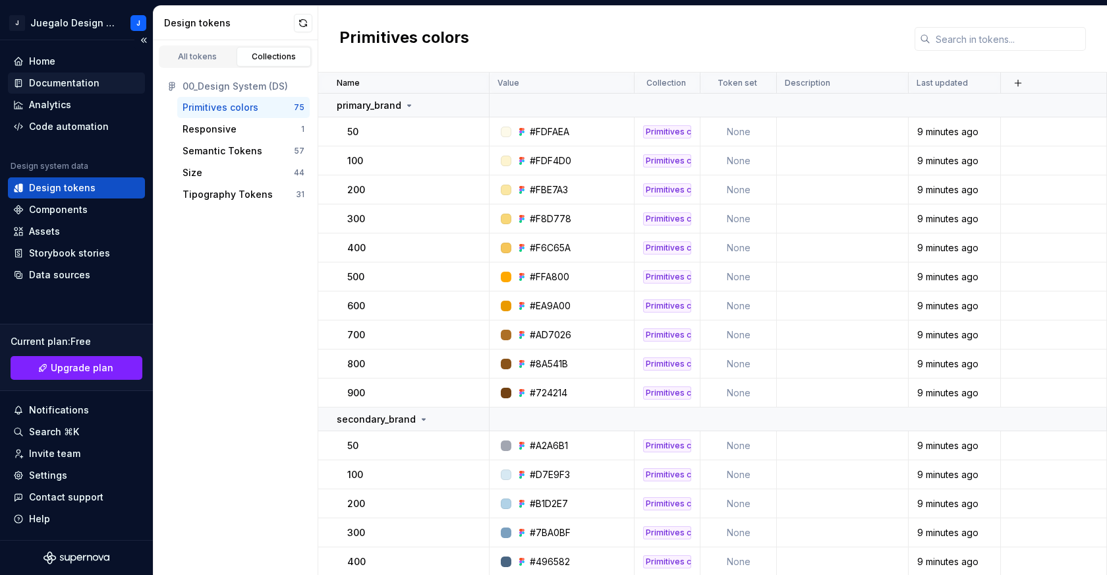
click at [57, 83] on div "Documentation" at bounding box center [64, 82] width 70 height 13
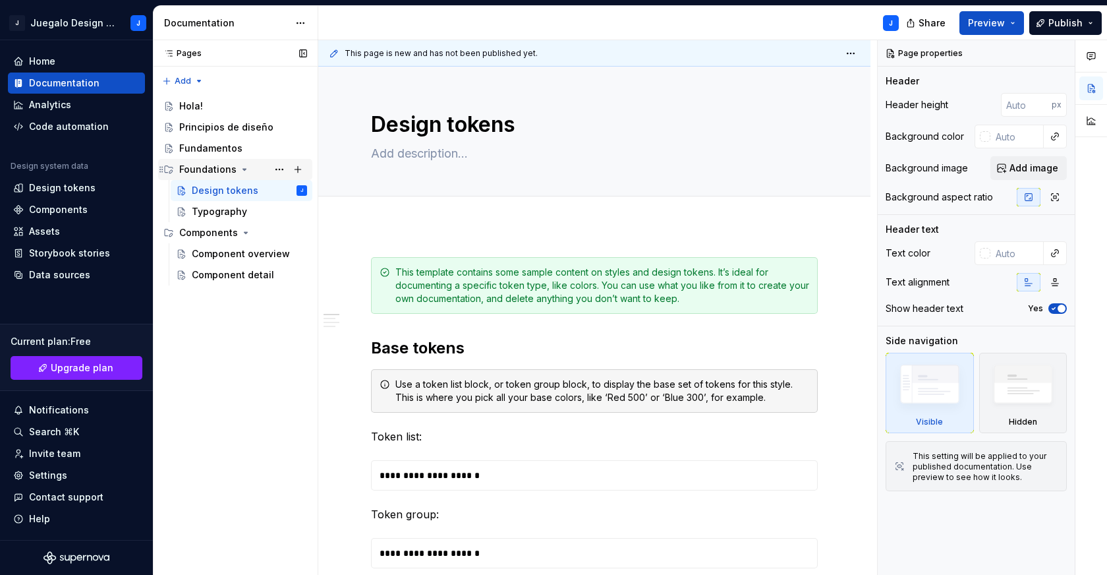
click at [200, 169] on div "Foundations" at bounding box center [207, 169] width 57 height 13
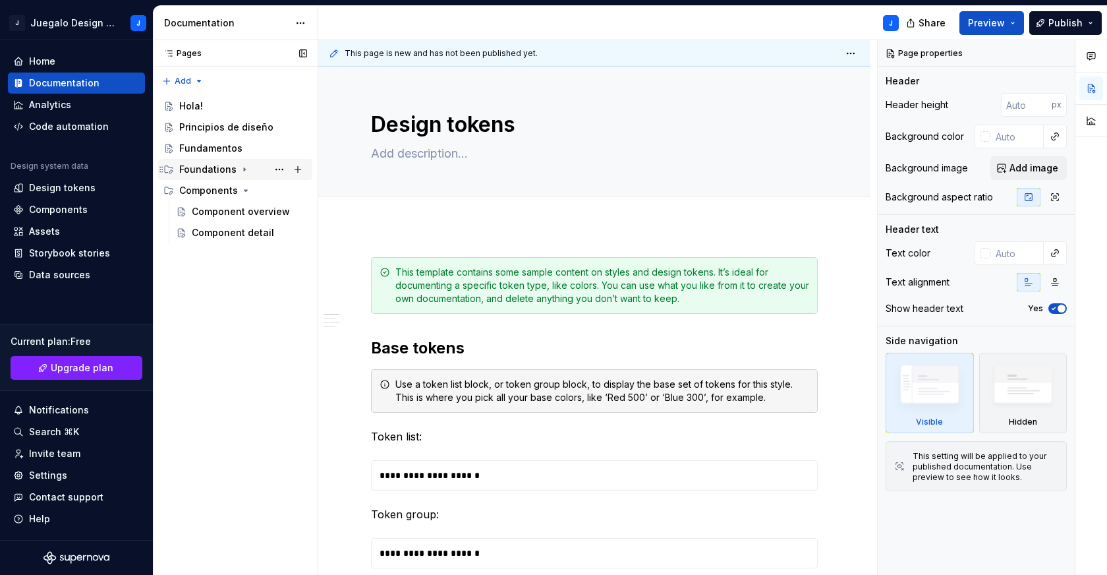
click at [200, 169] on div "Foundations" at bounding box center [207, 169] width 57 height 13
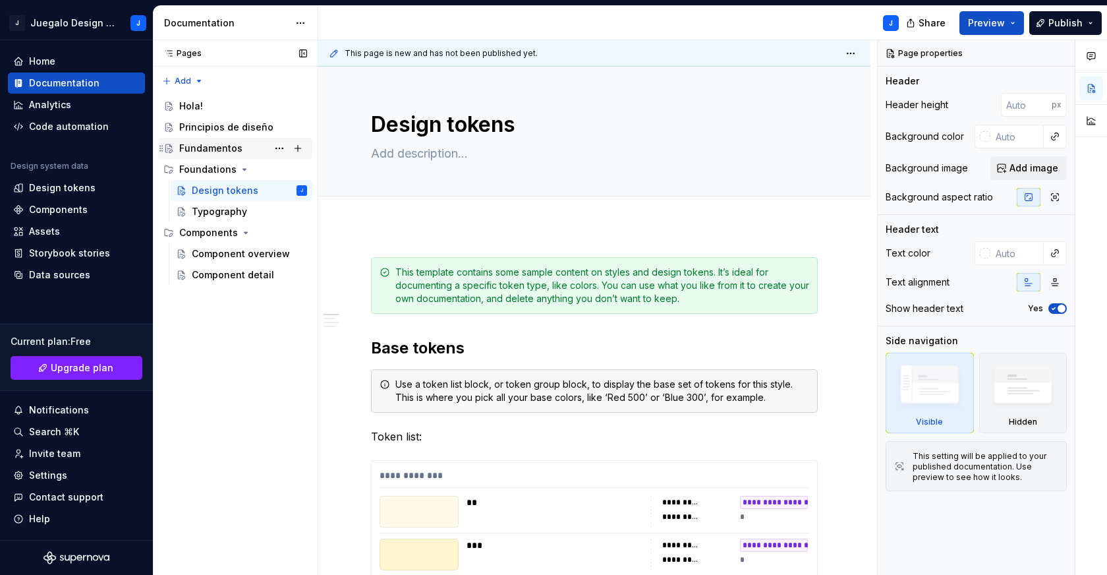
click at [213, 144] on div "Fundamentos" at bounding box center [210, 148] width 63 height 13
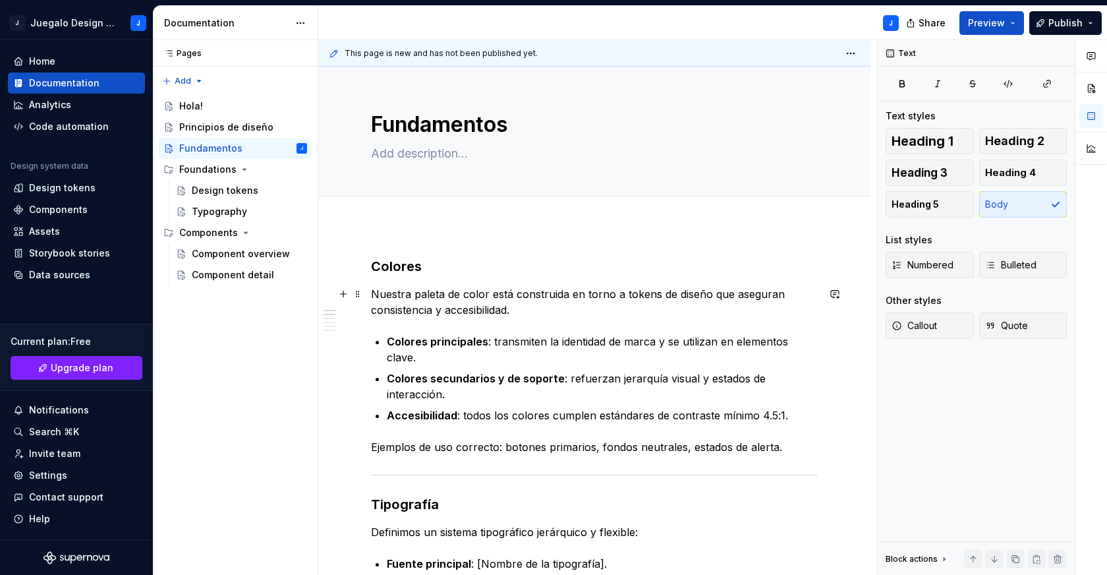
click at [519, 317] on p "Nuestra paleta de color está construida en torno a tokens de diseño que asegura…" at bounding box center [594, 302] width 447 height 32
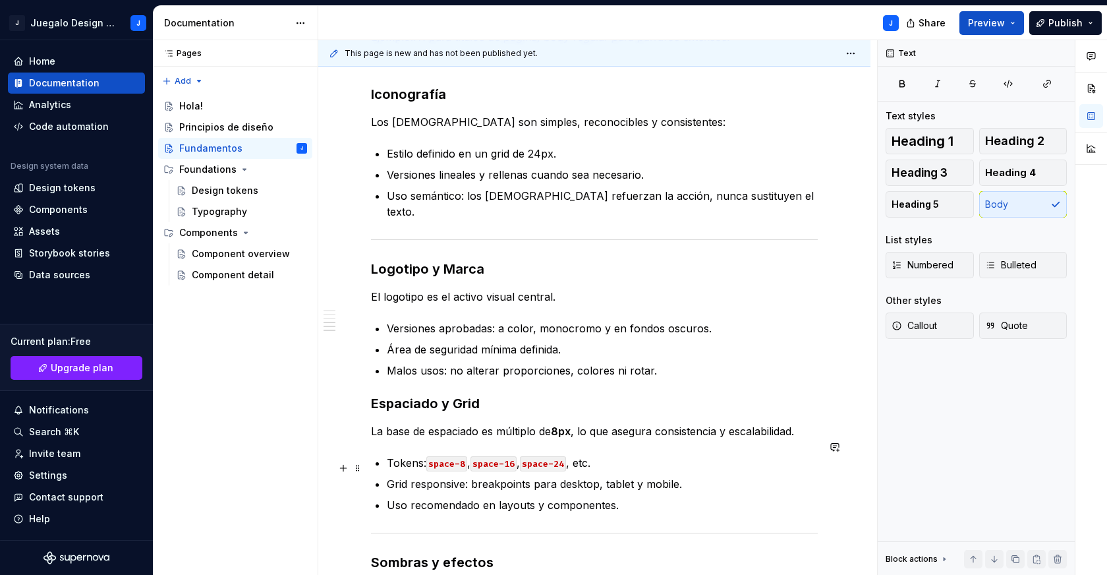
scroll to position [884, 0]
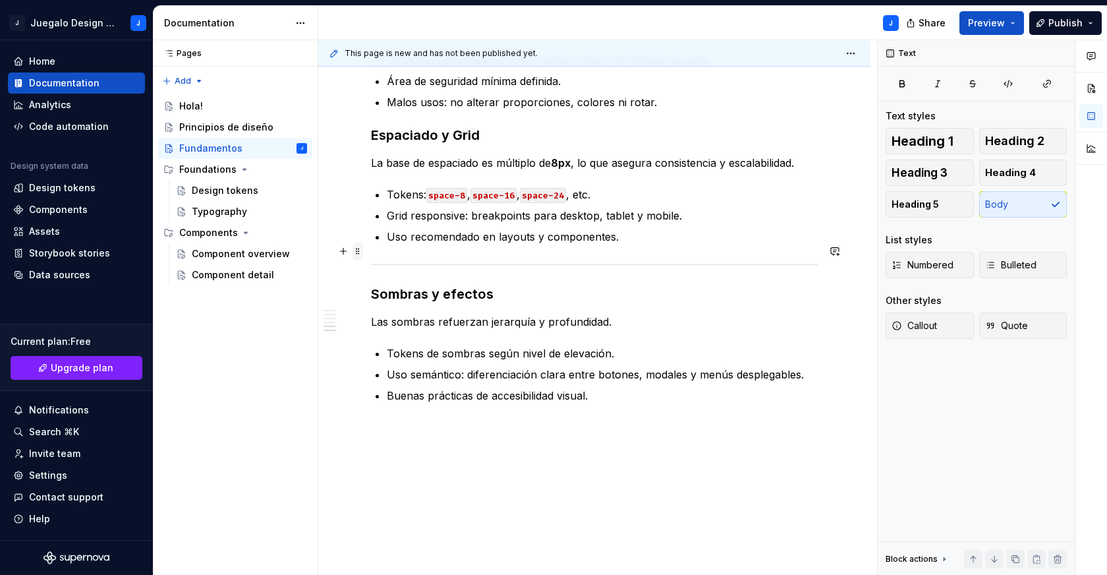
click at [356, 252] on span at bounding box center [357, 251] width 11 height 18
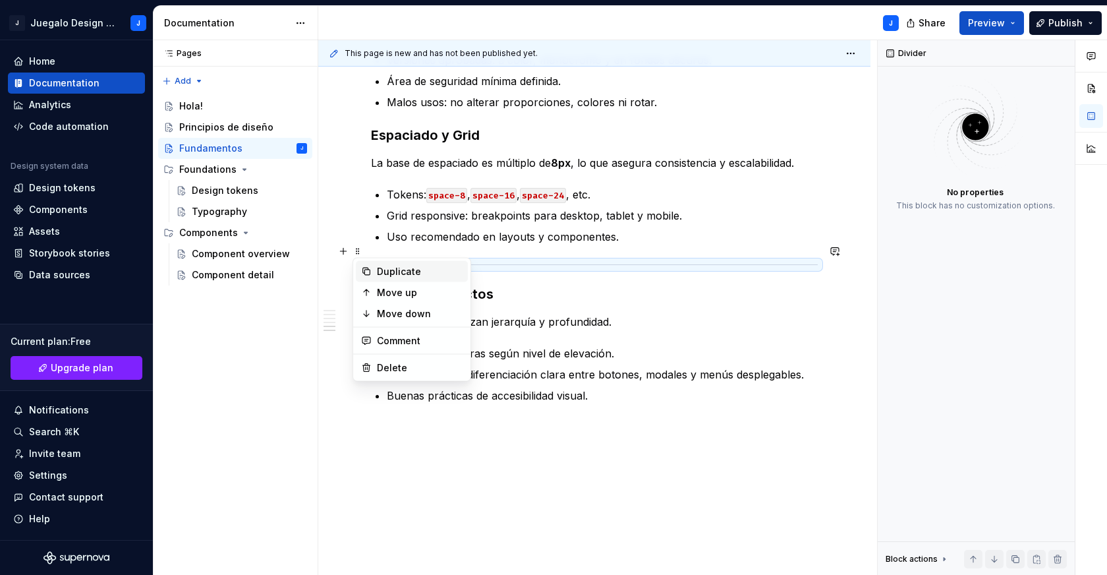
click at [422, 265] on div "Duplicate" at bounding box center [420, 271] width 86 height 13
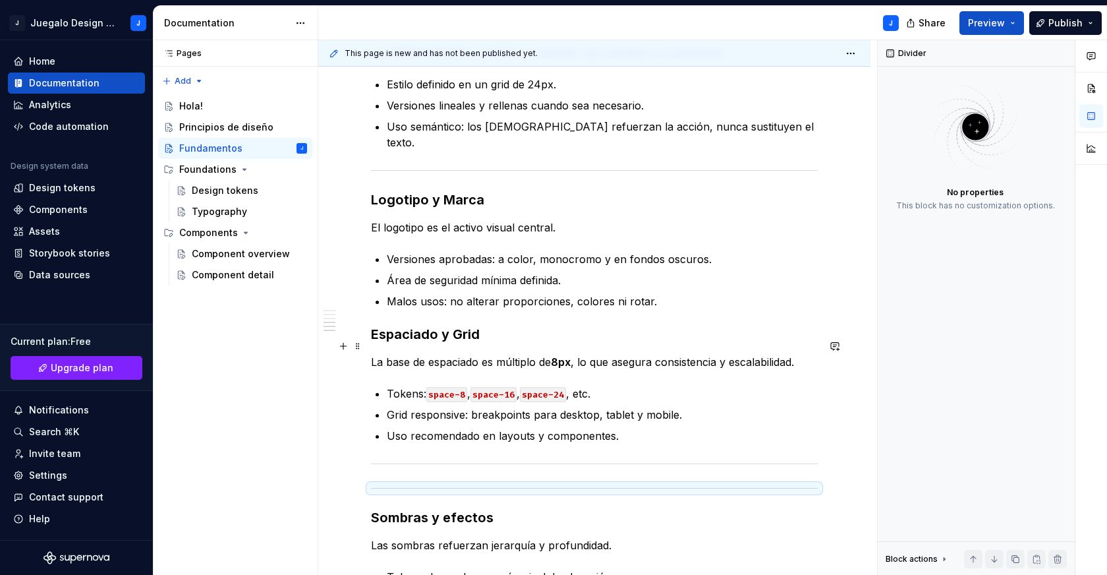
scroll to position [835, 0]
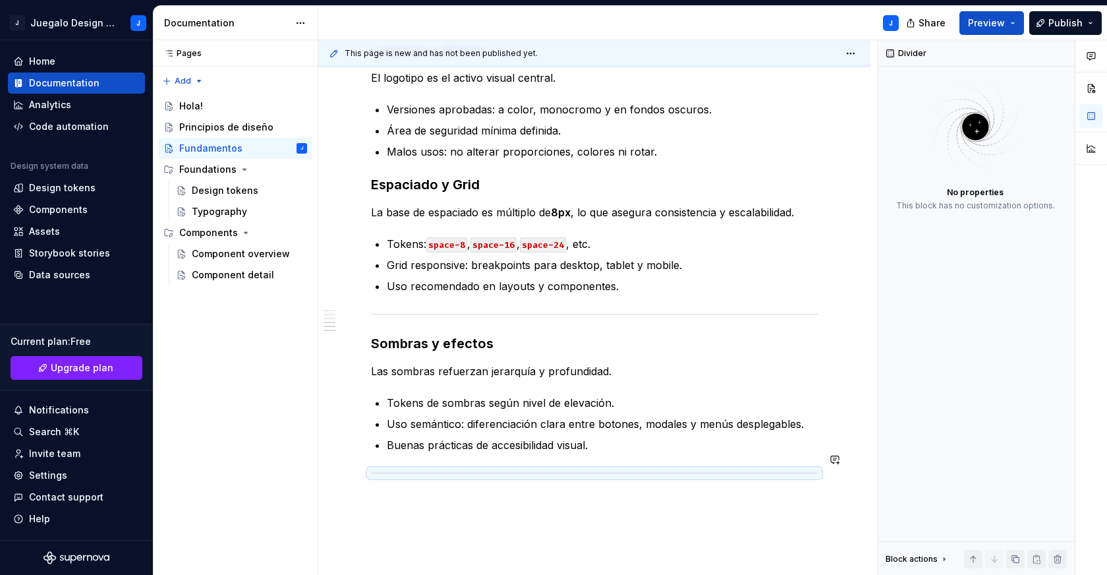
click at [503, 503] on div "Colores Nuestra paleta de color está construida en torno a tokens de diseño que…" at bounding box center [594, 28] width 552 height 1275
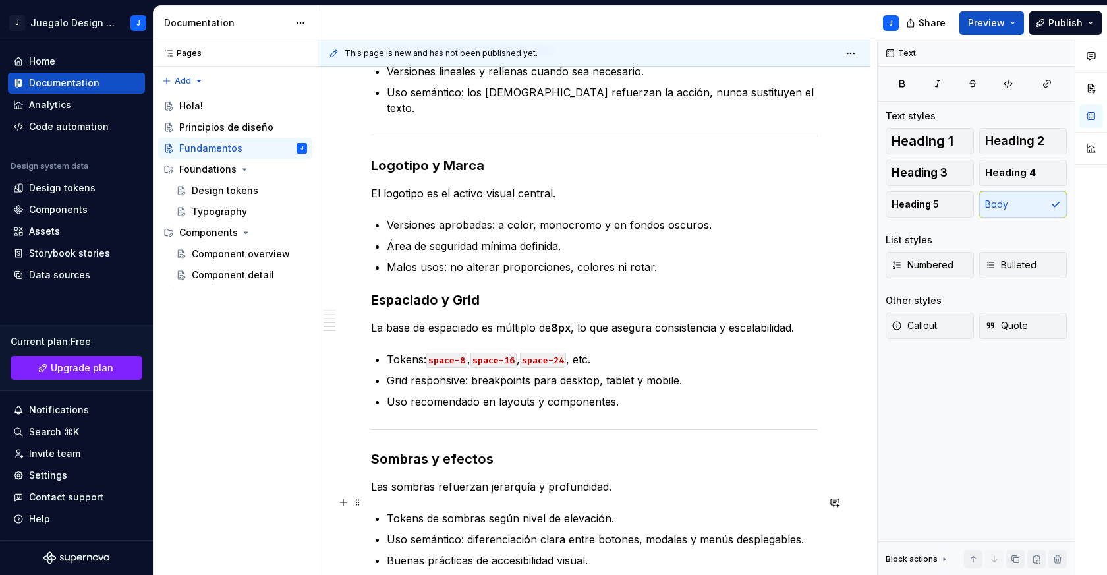
scroll to position [869, 0]
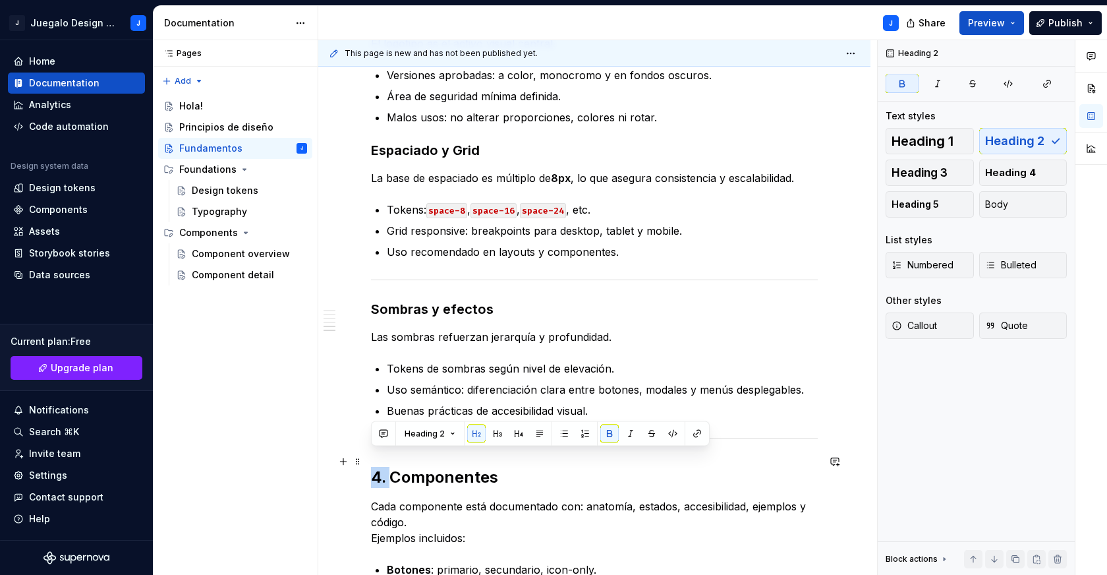
drag, startPoint x: 389, startPoint y: 461, endPoint x: 364, endPoint y: 461, distance: 25.7
click at [364, 461] on div "Colores Nuestra paleta de color está construida en torno a tokens de diseño que…" at bounding box center [594, 103] width 552 height 1494
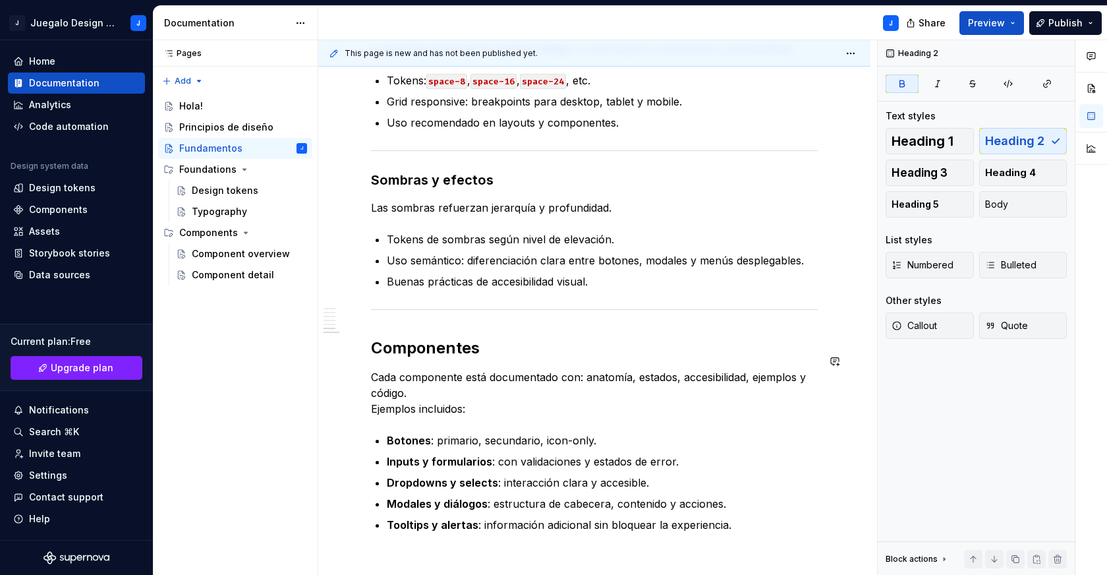
scroll to position [1046, 0]
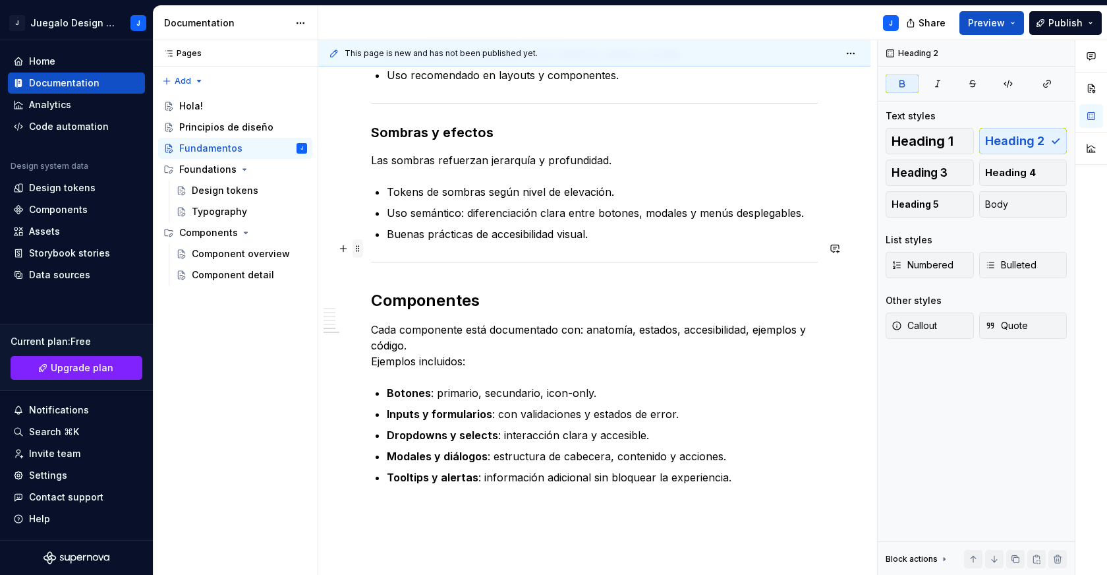
click at [360, 245] on span at bounding box center [357, 248] width 11 height 18
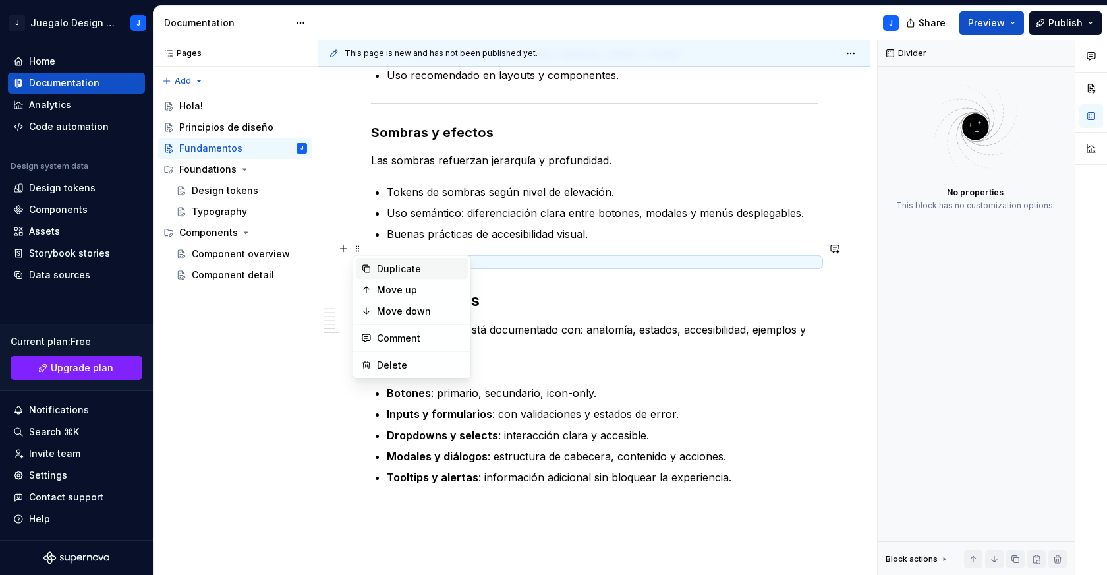
click at [401, 268] on div "Duplicate" at bounding box center [420, 268] width 86 height 13
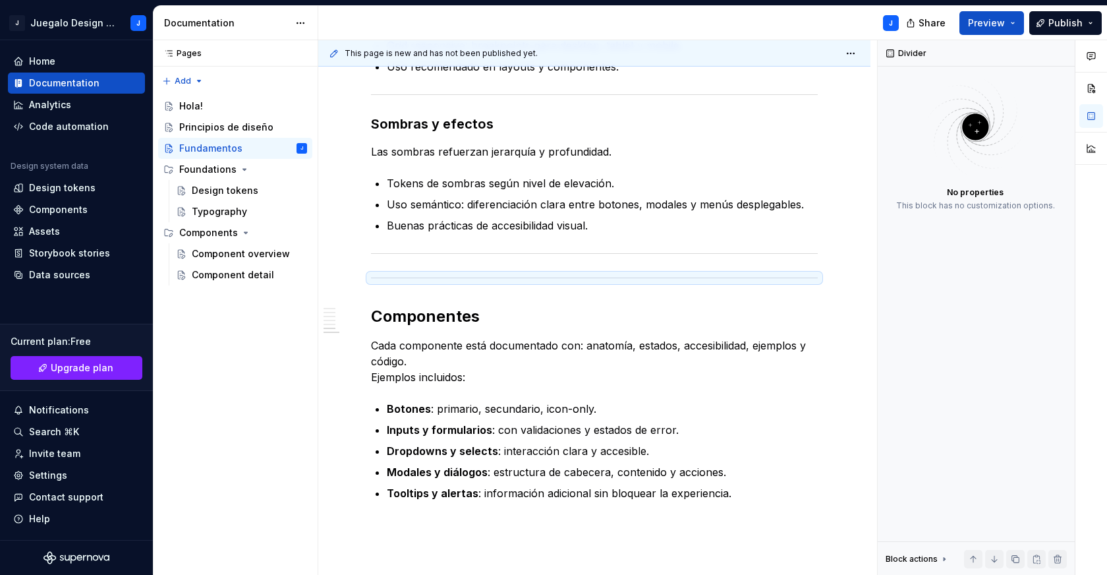
scroll to position [1055, 0]
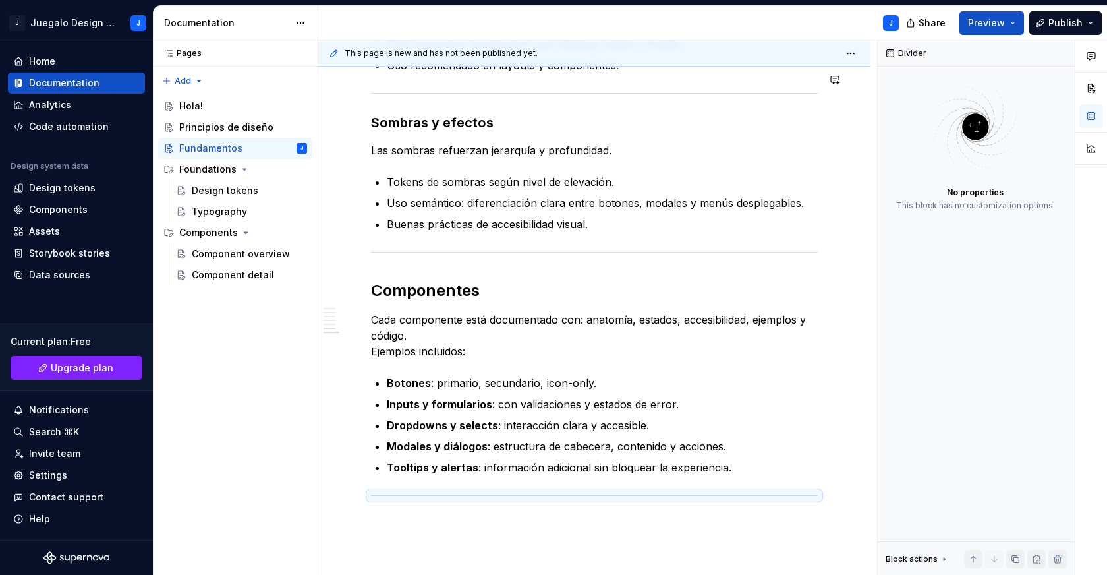
drag, startPoint x: 359, startPoint y: 270, endPoint x: 719, endPoint y: 18, distance: 439.4
type textarea "*"
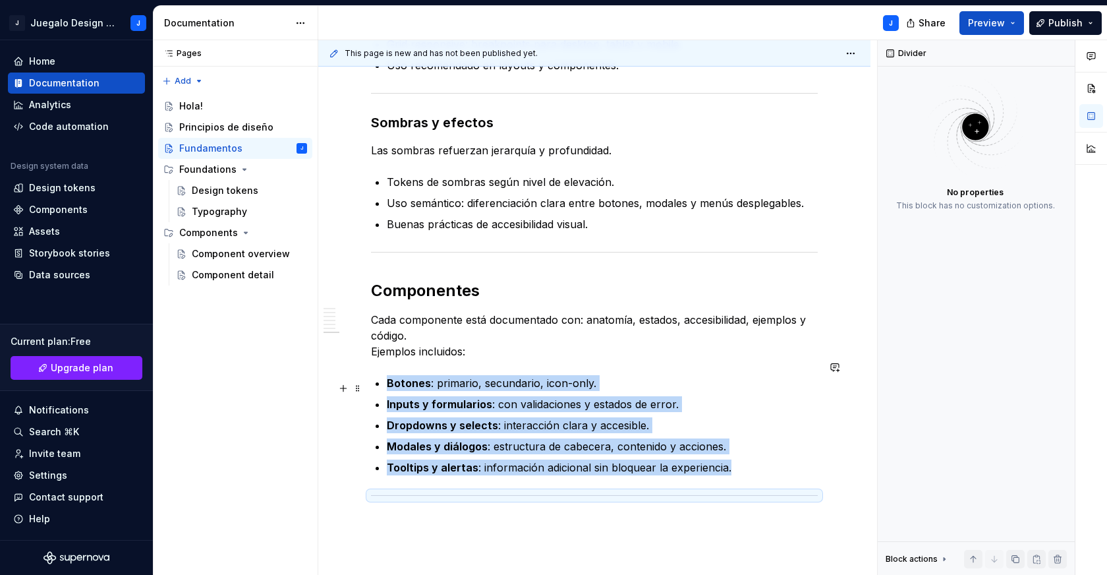
scroll to position [1152, 0]
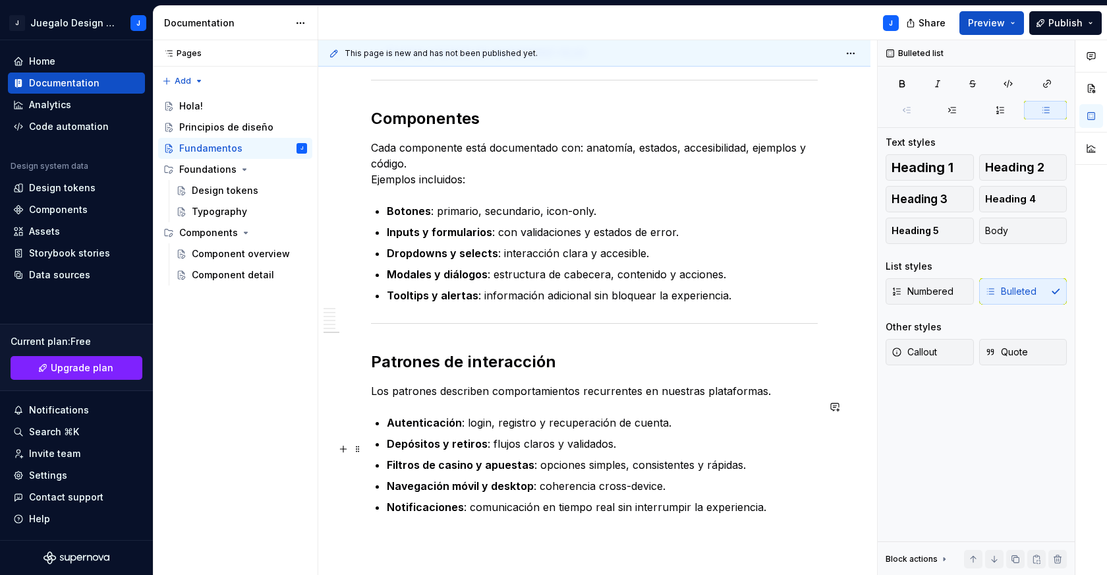
scroll to position [1262, 0]
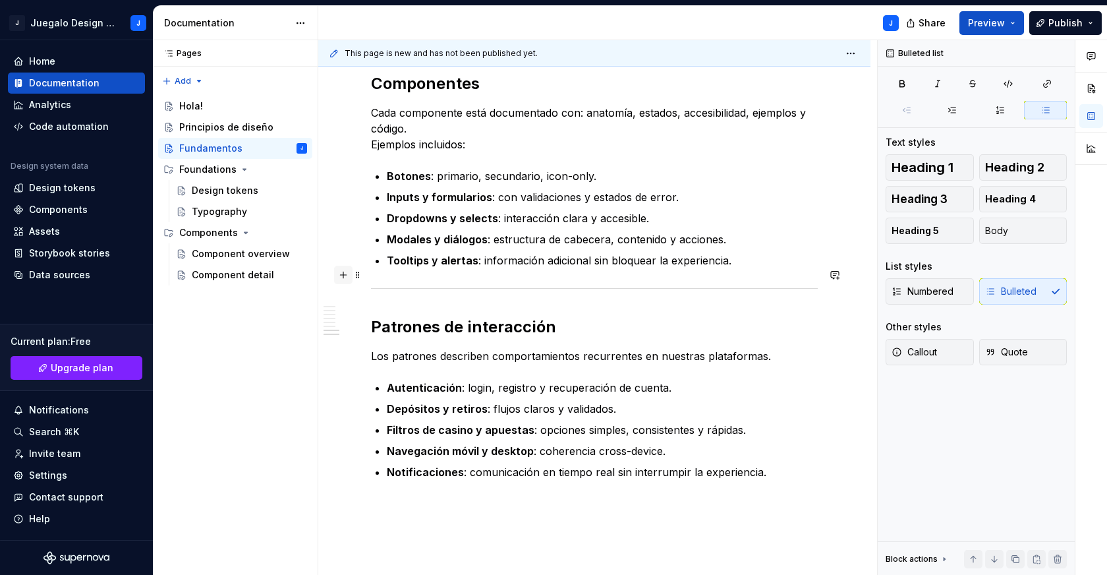
click at [341, 276] on button "button" at bounding box center [343, 275] width 18 height 18
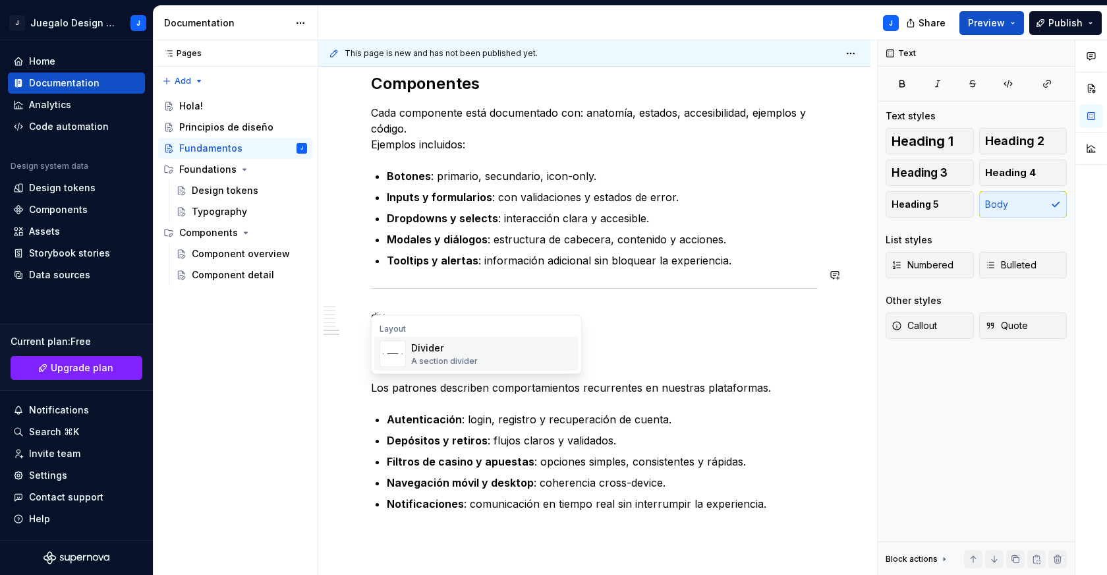
click at [461, 350] on div "Divider" at bounding box center [444, 347] width 67 height 13
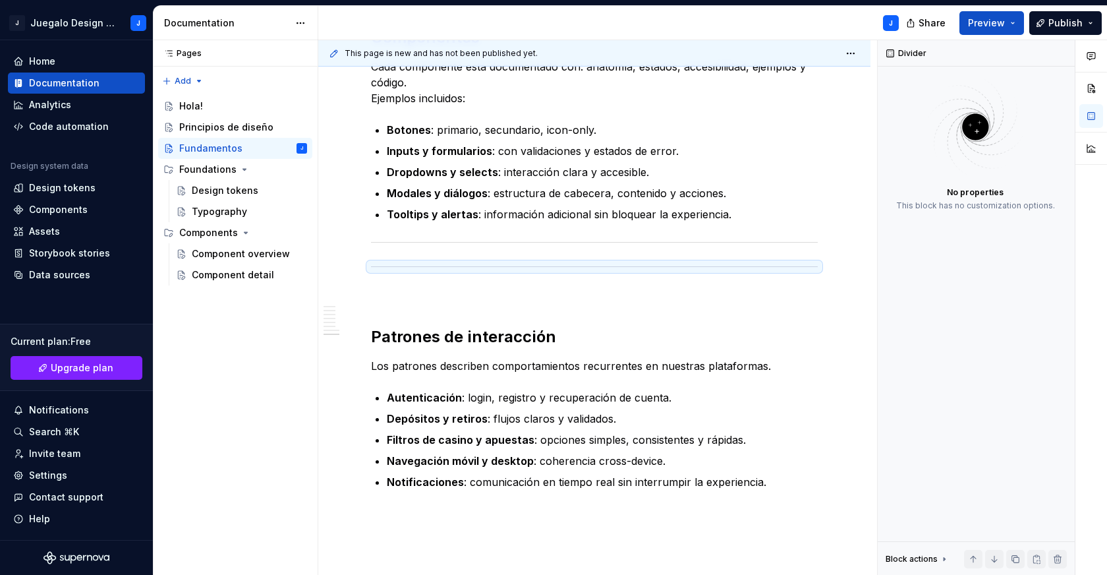
scroll to position [1309, 0]
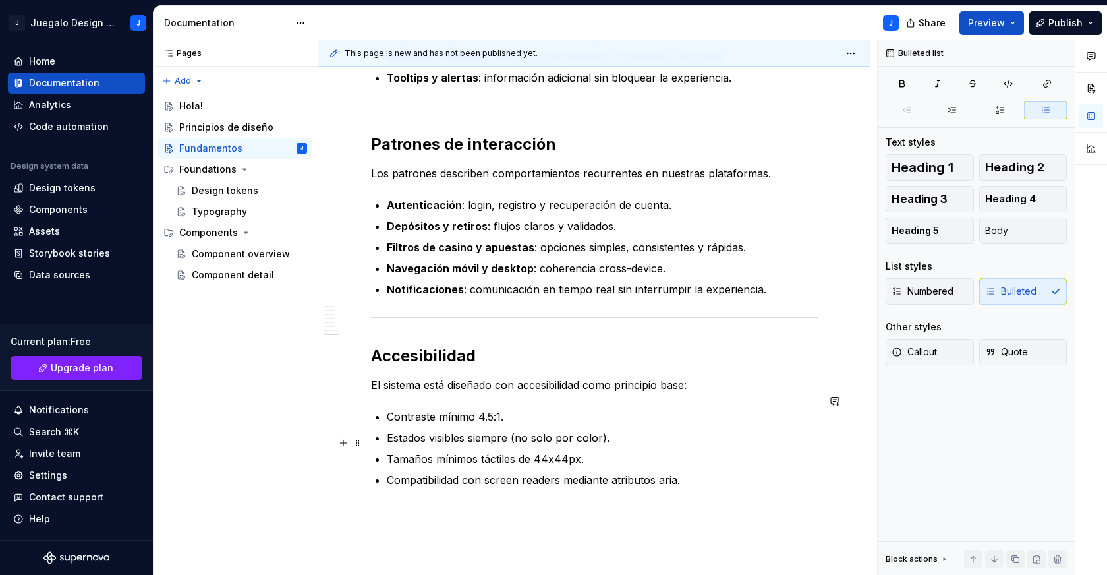
scroll to position [1529, 0]
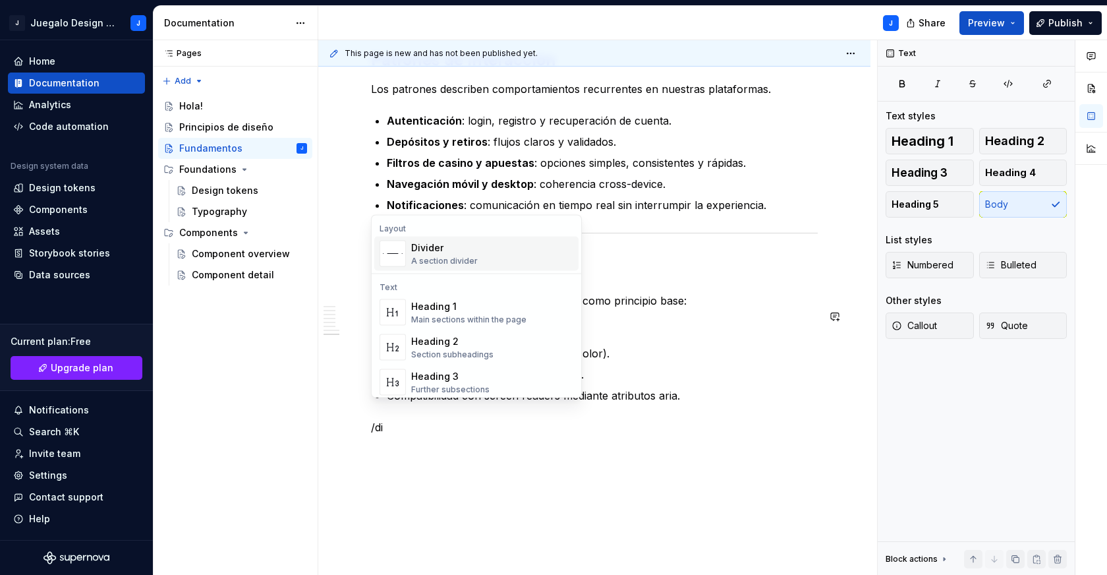
click at [497, 252] on div "Divider A section divider" at bounding box center [492, 253] width 162 height 26
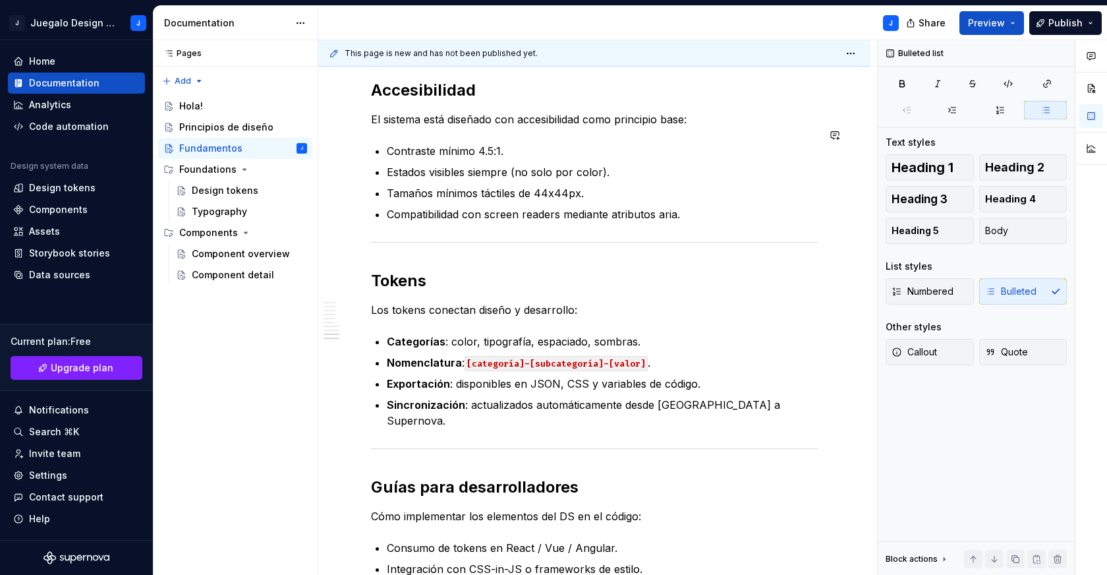
scroll to position [1910, 0]
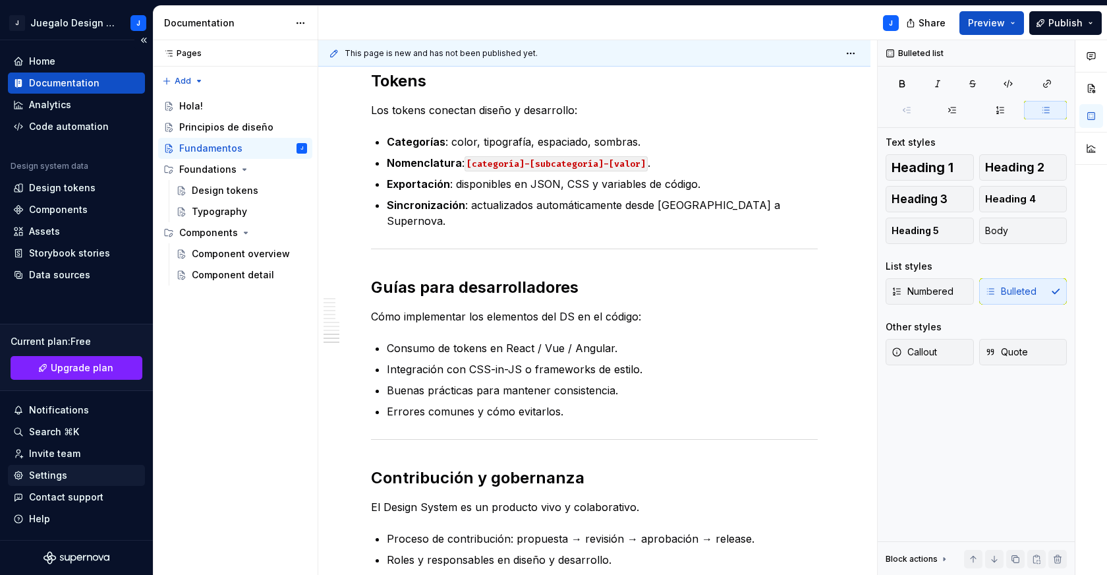
click at [57, 477] on div "Settings" at bounding box center [48, 474] width 38 height 13
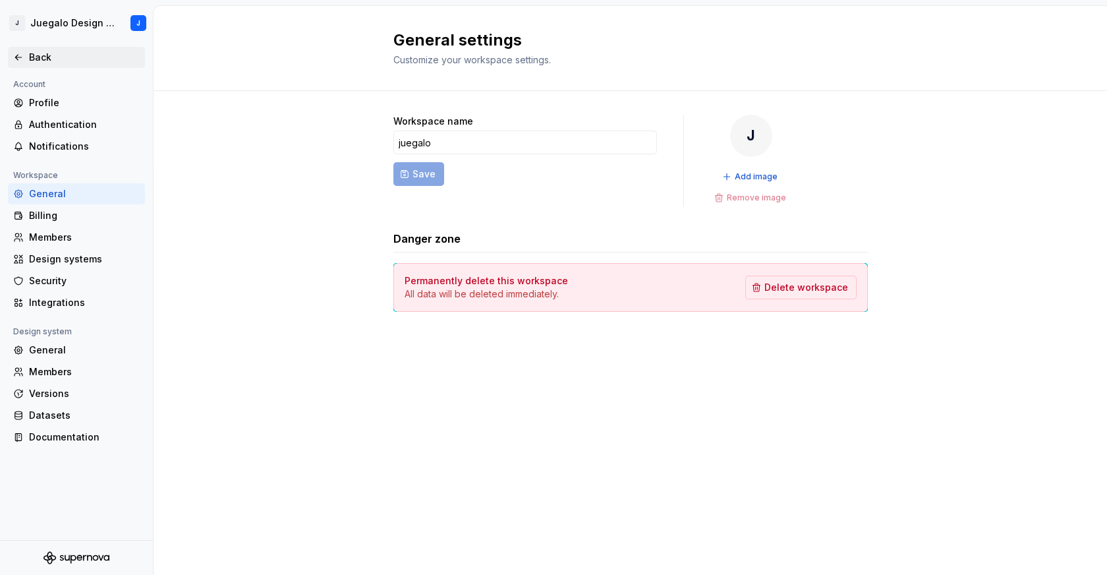
click at [40, 62] on div "Back" at bounding box center [84, 57] width 111 height 13
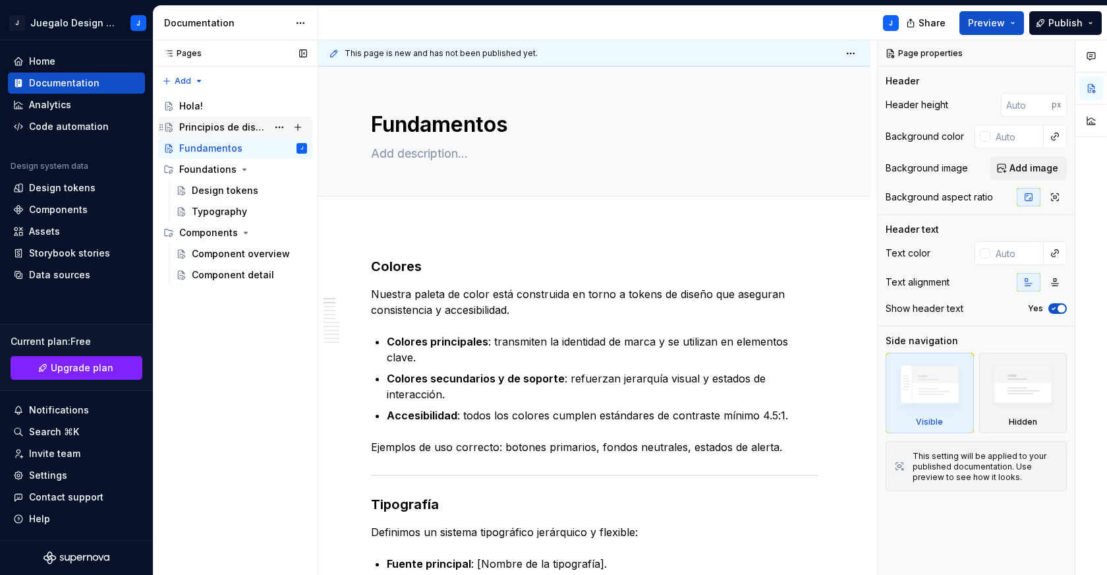
click at [224, 126] on div "Principios de diseño" at bounding box center [223, 127] width 88 height 13
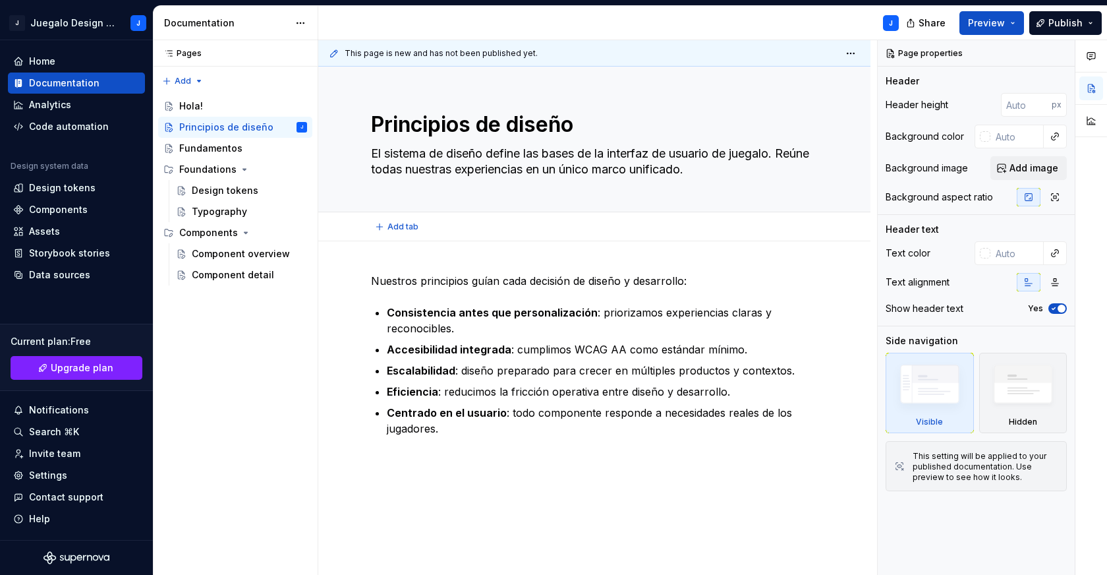
scroll to position [49, 0]
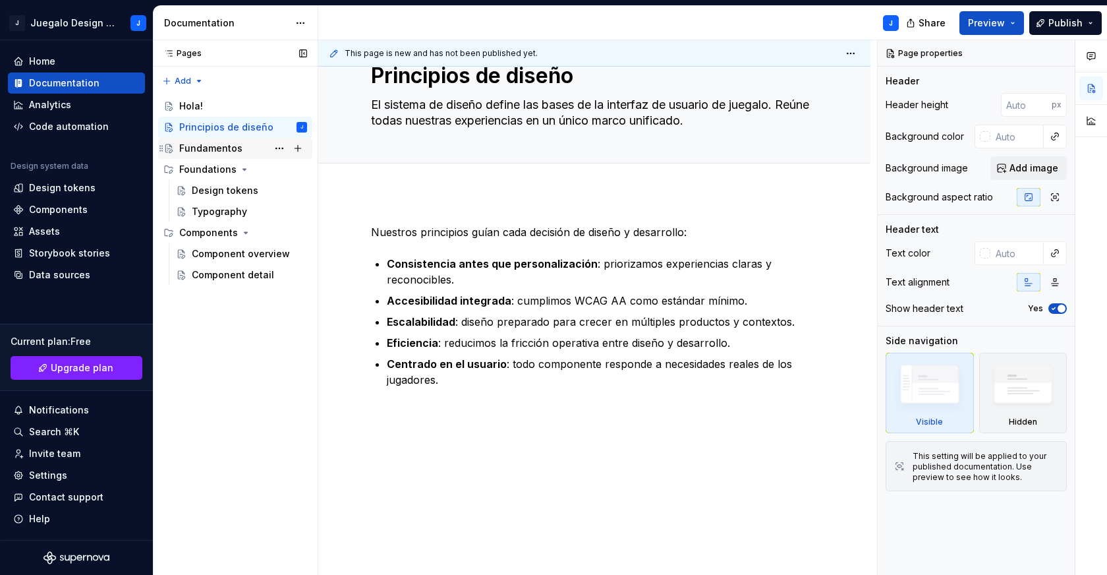
click at [206, 147] on div "Fundamentos" at bounding box center [210, 148] width 63 height 13
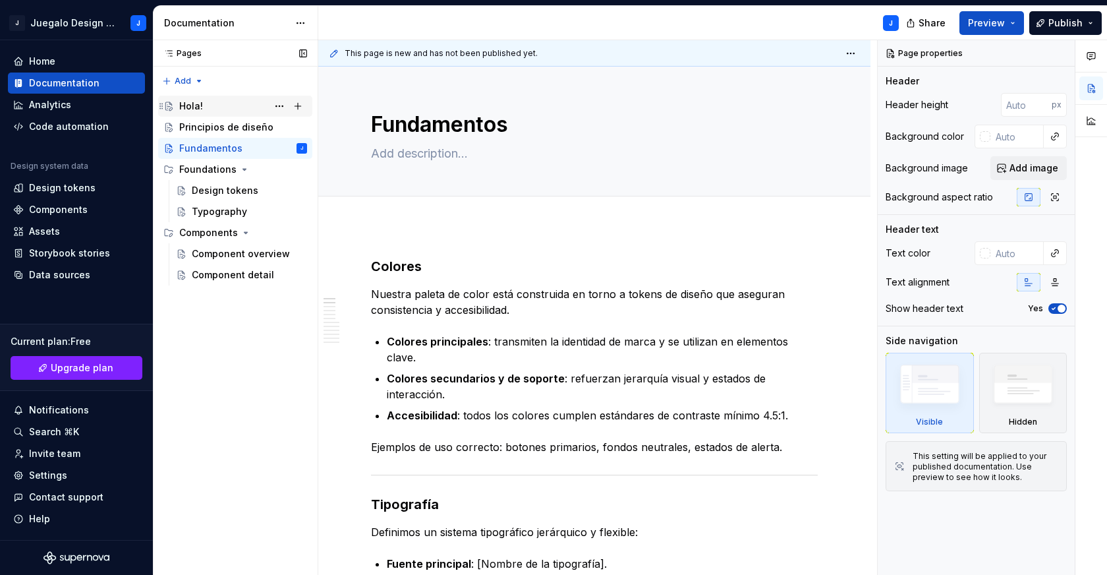
click at [188, 107] on div "Hola!" at bounding box center [191, 105] width 24 height 13
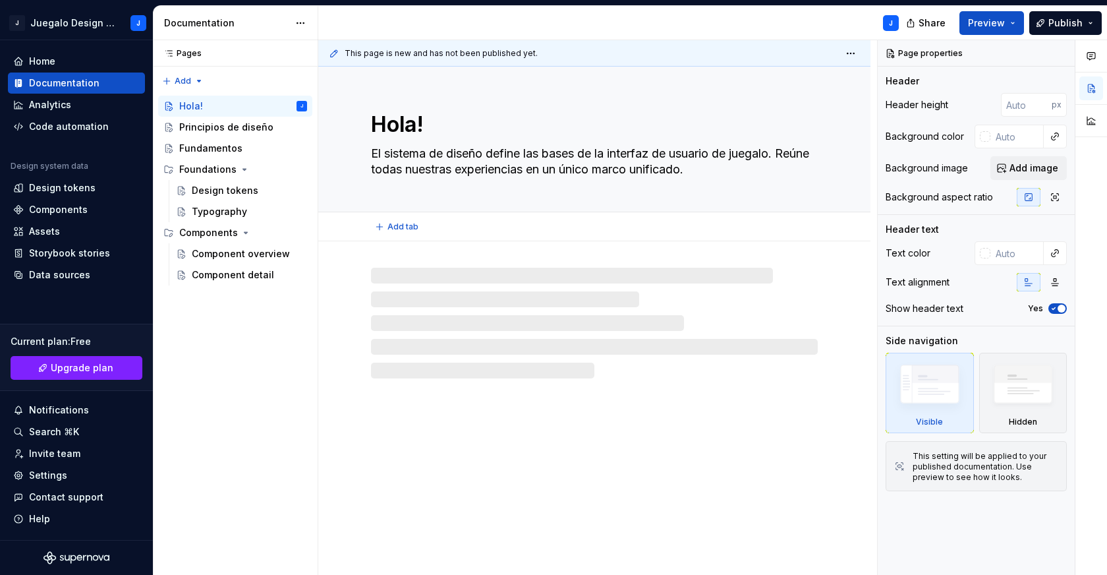
click at [824, 119] on div "Hola! El sistema de diseño define las bases de la interfaz de usuario de juegal…" at bounding box center [594, 140] width 552 height 146
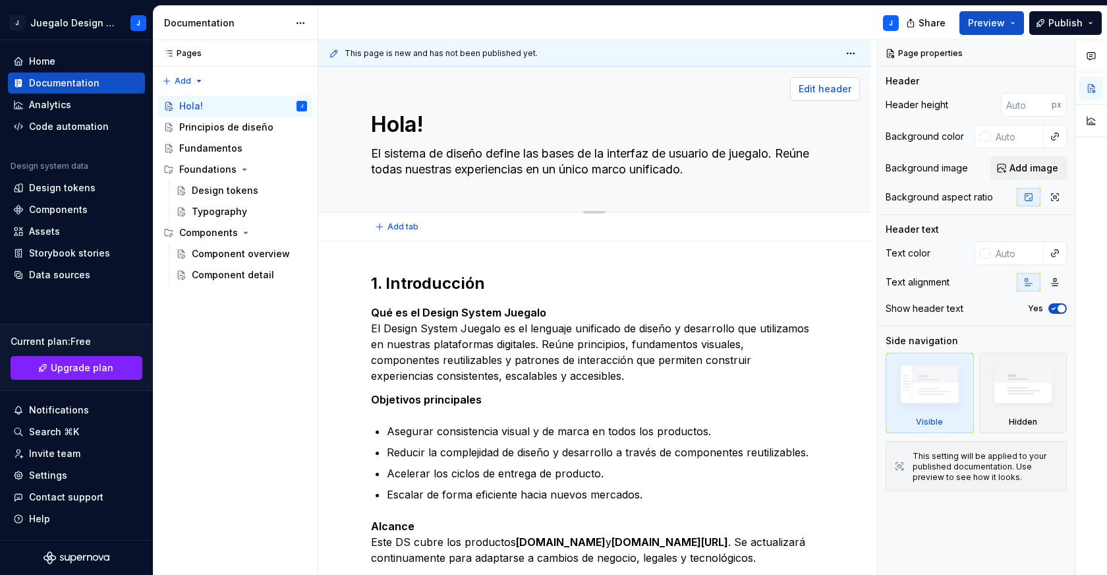
click at [833, 97] on button "Edit header" at bounding box center [825, 89] width 70 height 24
click at [826, 89] on span "Edit header" at bounding box center [825, 88] width 53 height 13
click at [1035, 167] on span "Add image" at bounding box center [1033, 167] width 49 height 13
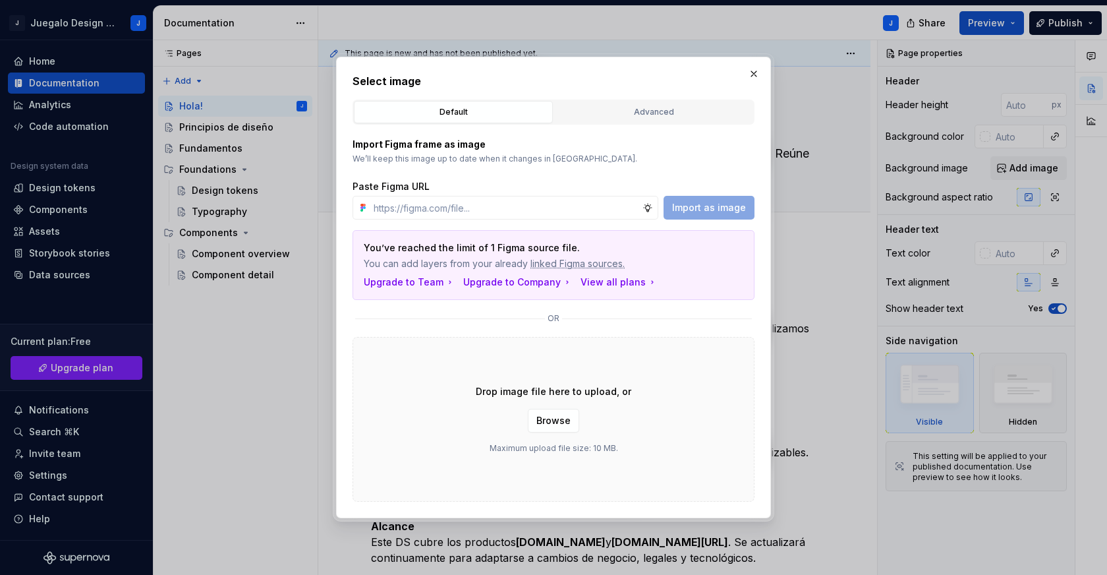
type textarea "*"
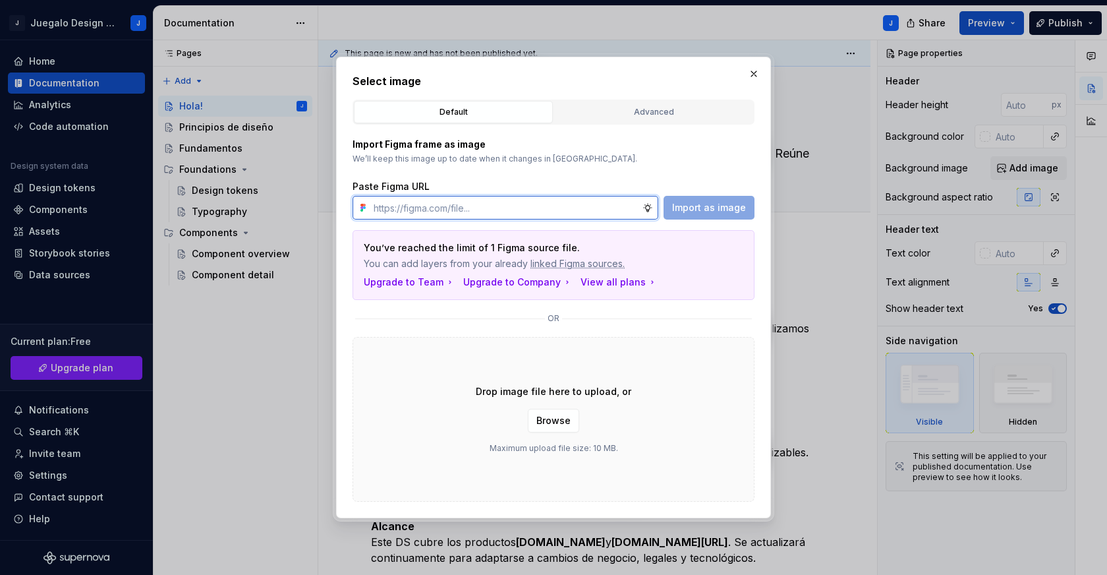
click at [498, 210] on input "text" at bounding box center [505, 208] width 274 height 24
paste input "https://www.figma.com/design/u8Xa9LcFCE6I9ZsFn9dSzG/00_Design-System--DS-?node-…"
type input "https://www.figma.com/design/u8Xa9LcFCE6I9ZsFn9dSzG/00_Design-System--DS-?node-…"
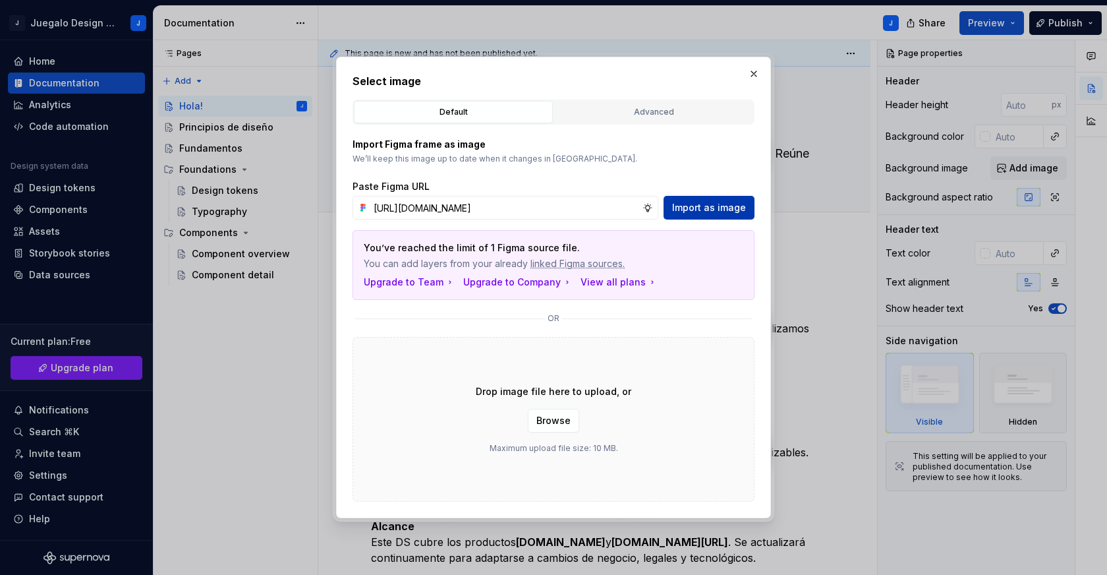
click at [698, 202] on span "Import as image" at bounding box center [709, 207] width 74 height 13
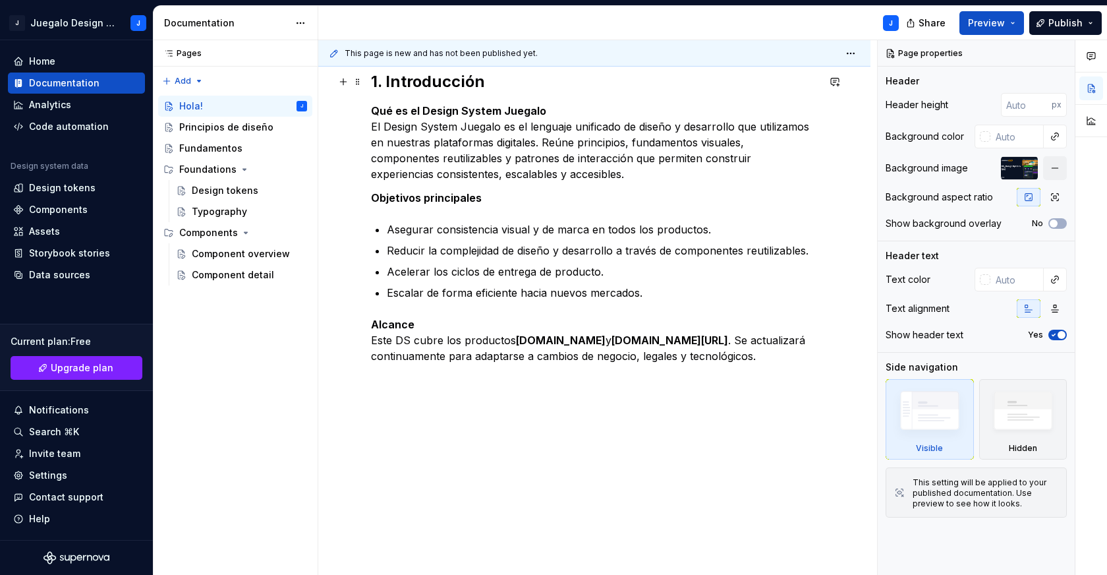
scroll to position [0, 0]
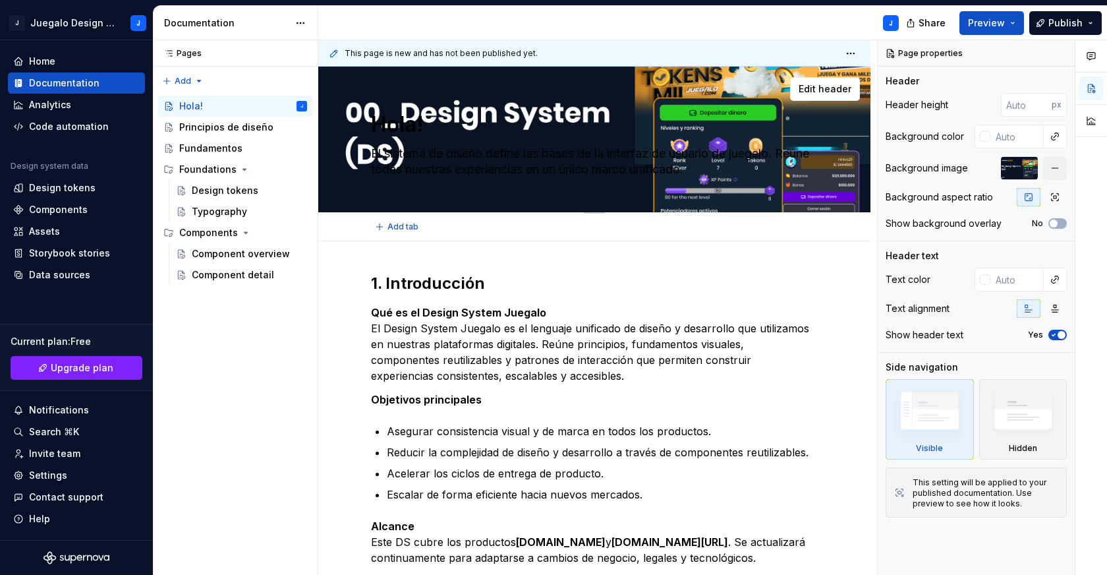
click at [653, 183] on div "Hola! El sistema de diseño define las bases de la interfaz de usuario de juegal…" at bounding box center [594, 139] width 447 height 145
click at [1052, 223] on span "button" at bounding box center [1054, 223] width 8 height 8
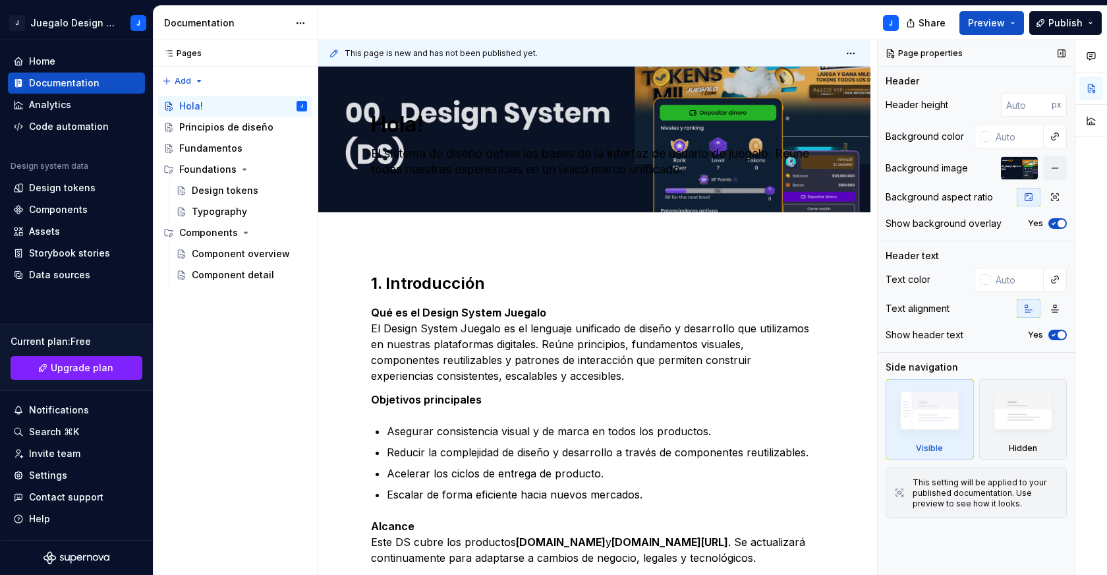
click at [1055, 223] on icon "button" at bounding box center [1053, 223] width 11 height 8
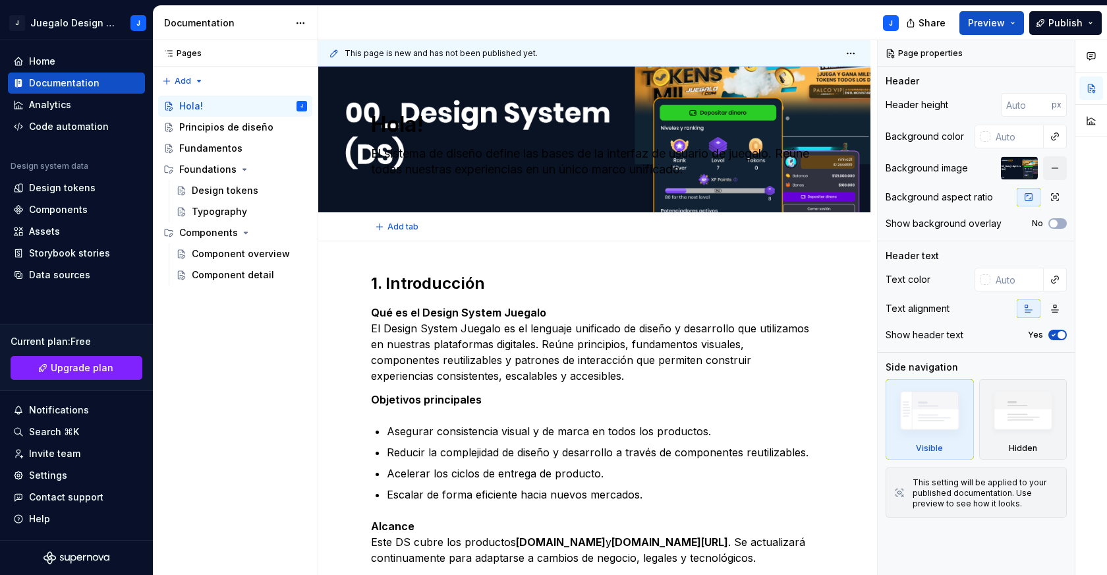
type textarea "*"
click at [1053, 224] on span "button" at bounding box center [1054, 223] width 8 height 8
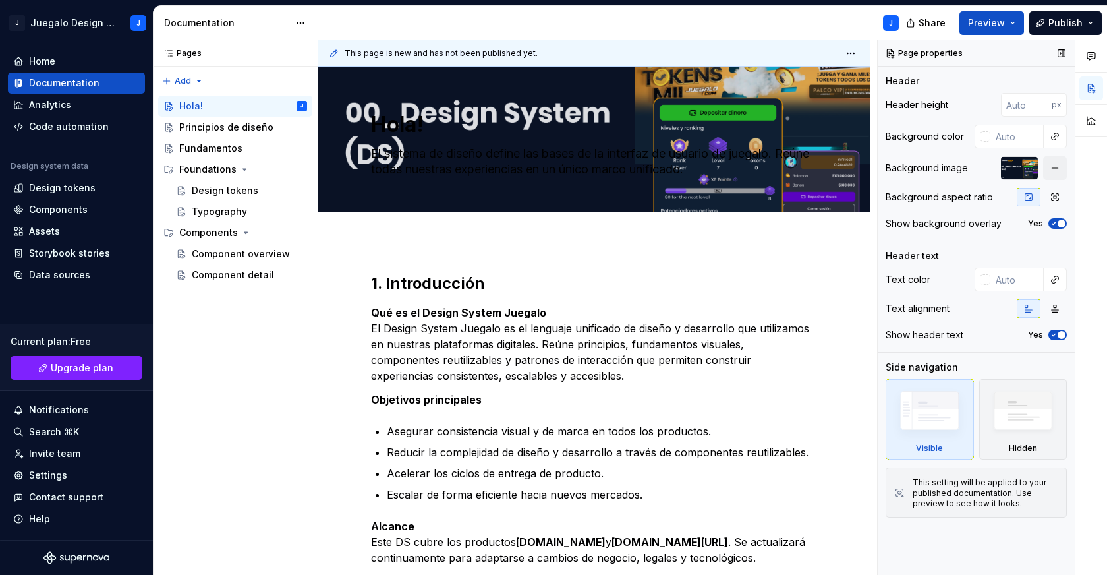
click at [1053, 223] on icon "button" at bounding box center [1053, 224] width 3 height 2
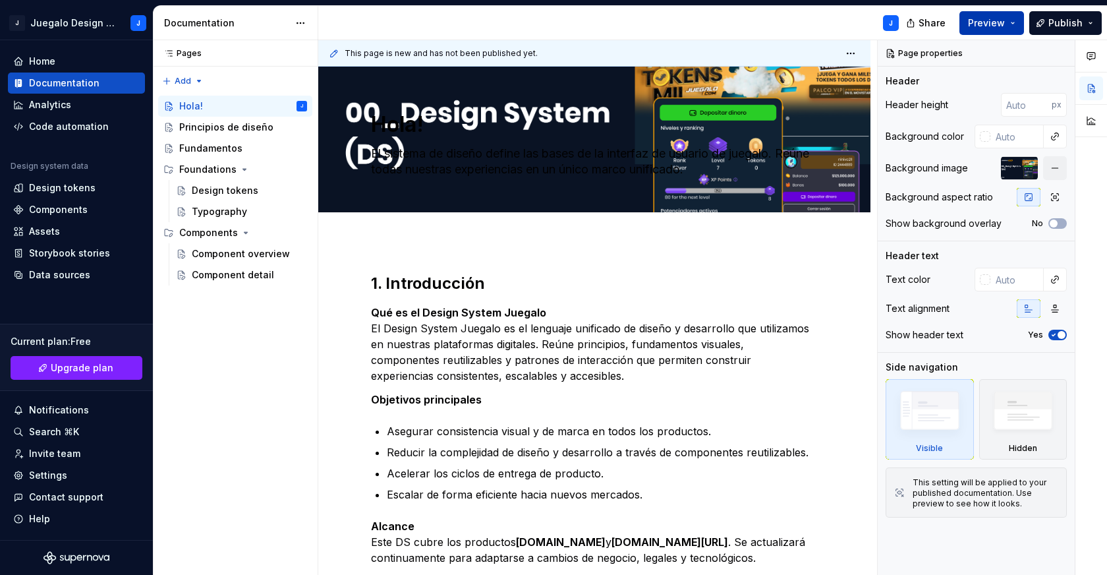
click at [997, 20] on span "Preview" at bounding box center [986, 22] width 37 height 13
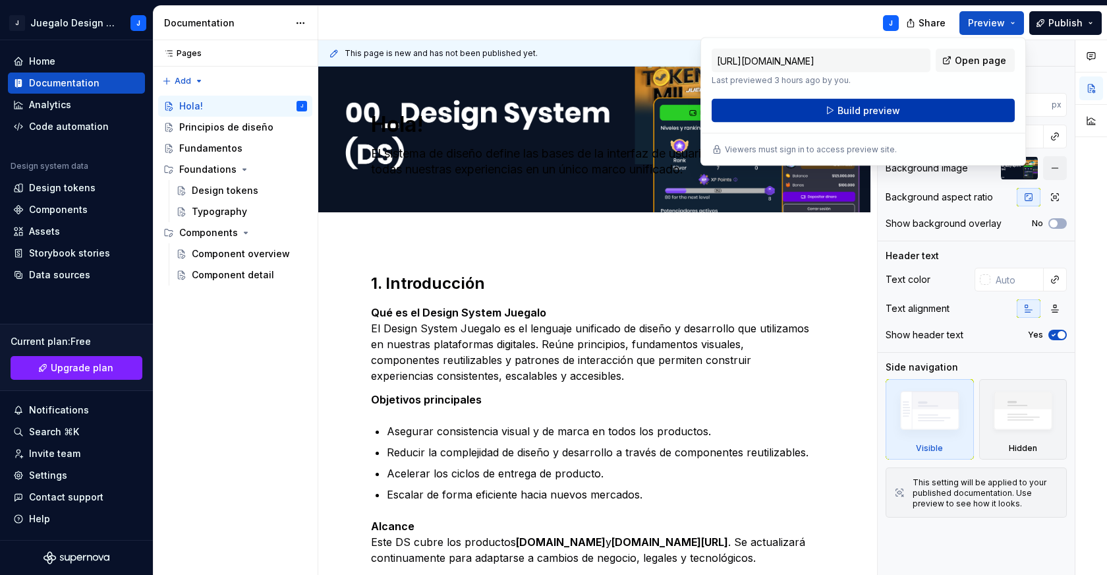
click at [932, 110] on button "Build preview" at bounding box center [863, 111] width 303 height 24
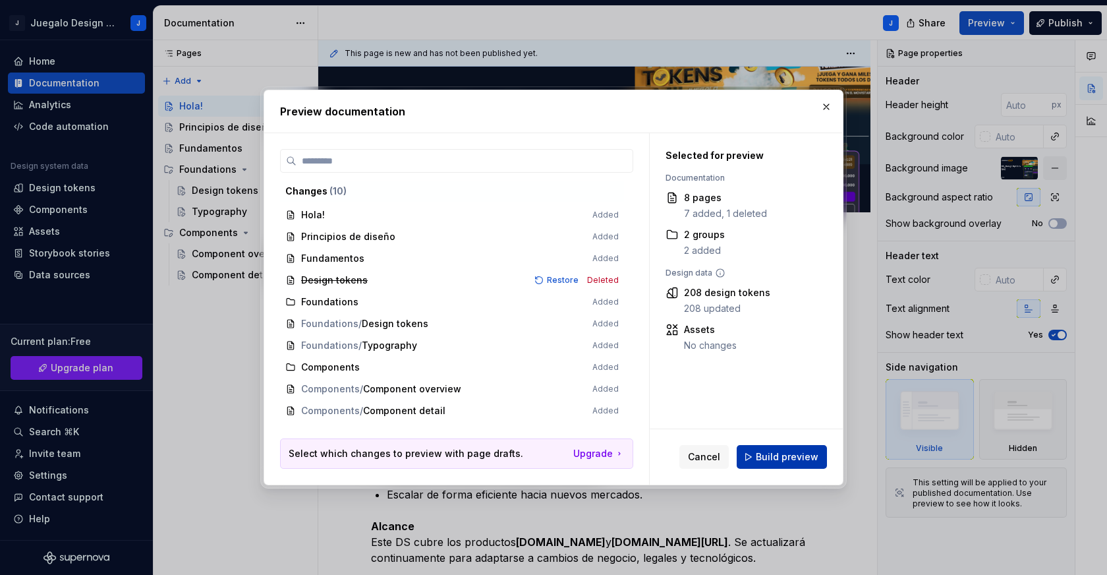
click at [786, 453] on span "Build preview" at bounding box center [787, 456] width 63 height 13
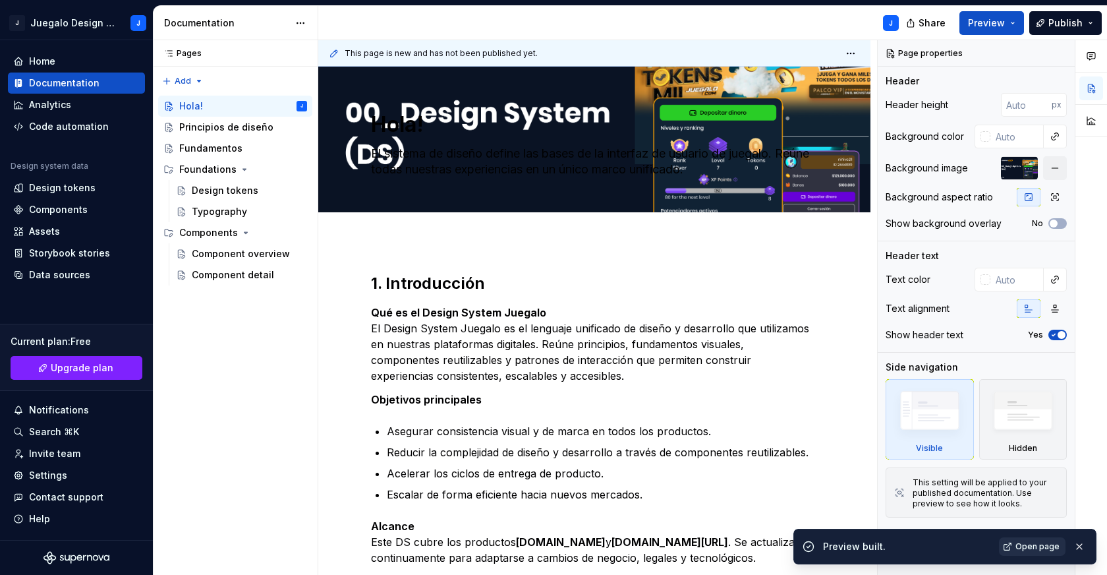
click at [1034, 549] on span "Open page" at bounding box center [1037, 546] width 44 height 11
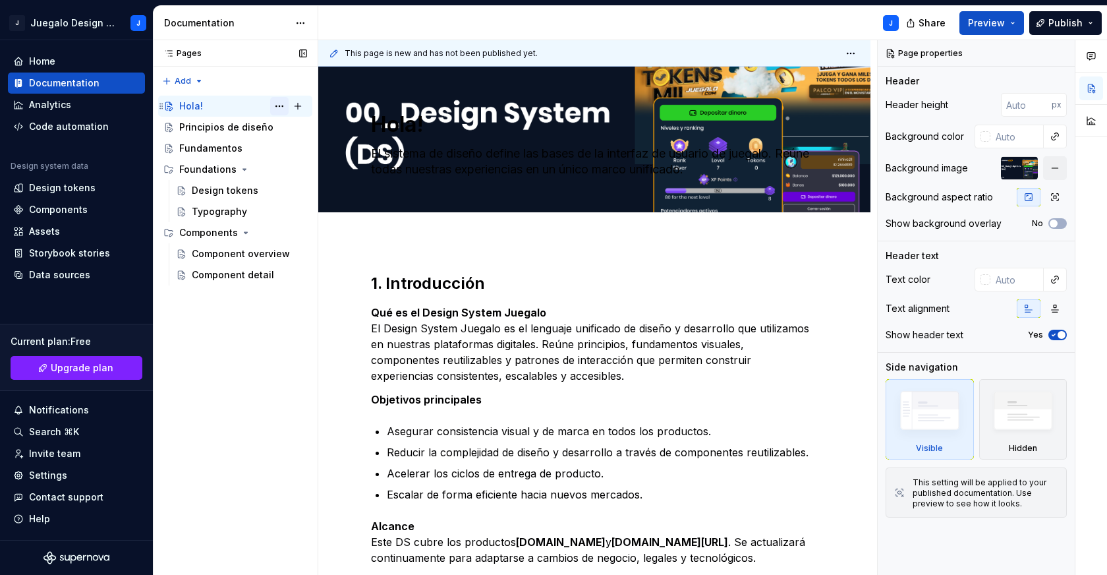
click at [279, 103] on button "Page tree" at bounding box center [279, 106] width 18 height 18
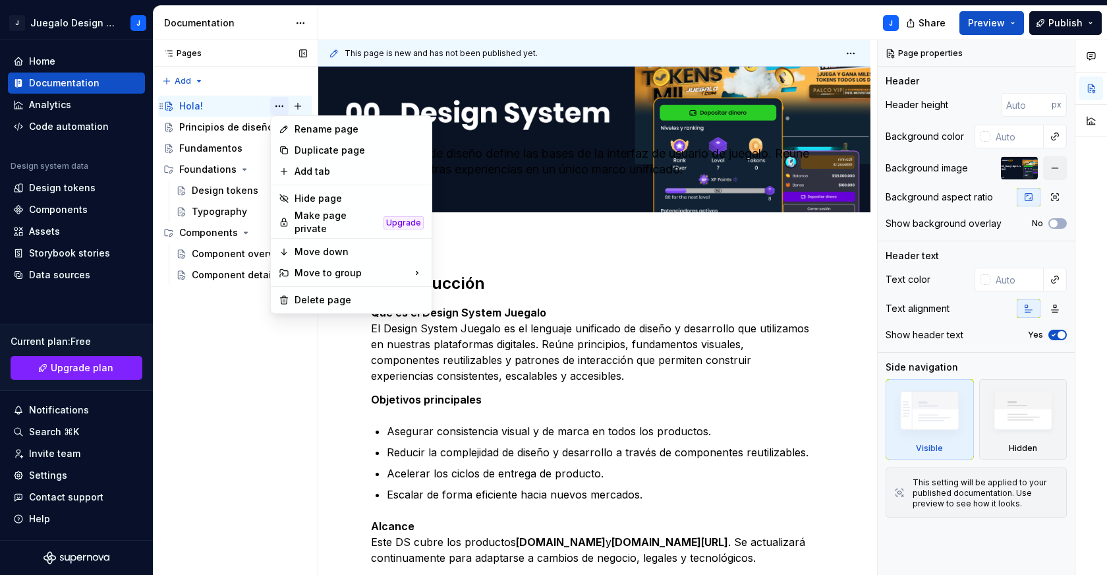
type textarea "*"
click at [312, 126] on div "Rename page" at bounding box center [359, 129] width 129 height 13
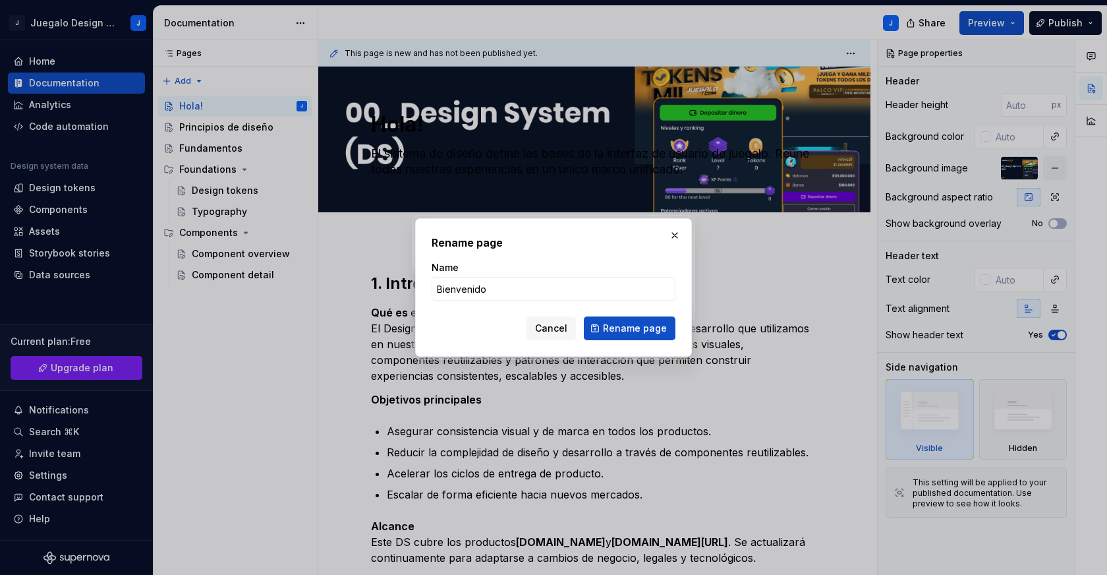
type input "Bienvenidos"
click button "Rename page" at bounding box center [630, 328] width 92 height 24
type textarea "*"
type textarea "Bienvenidos"
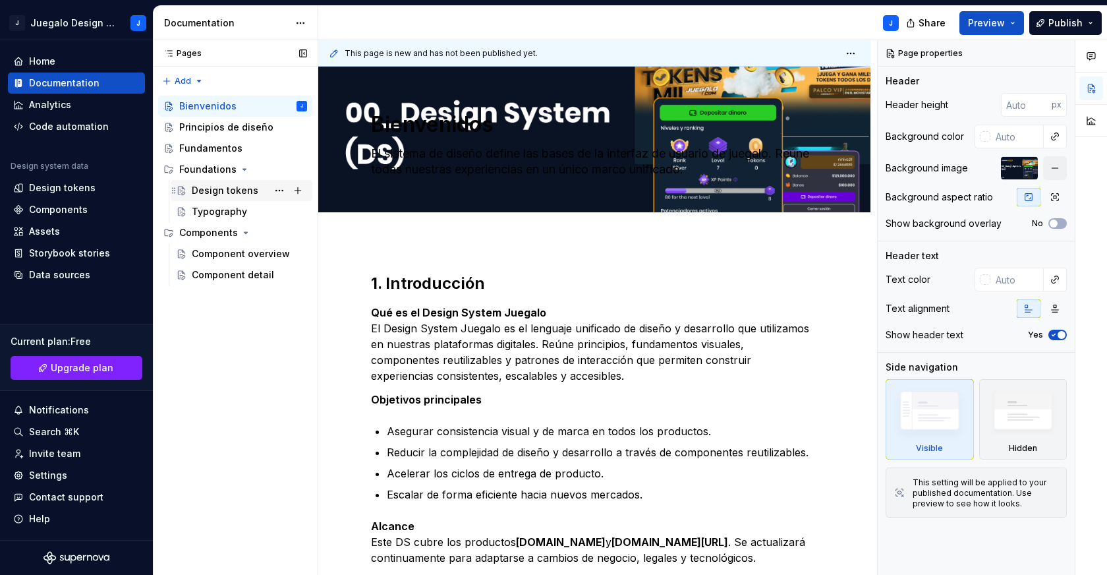
click at [207, 186] on div "Design tokens" at bounding box center [225, 190] width 67 height 13
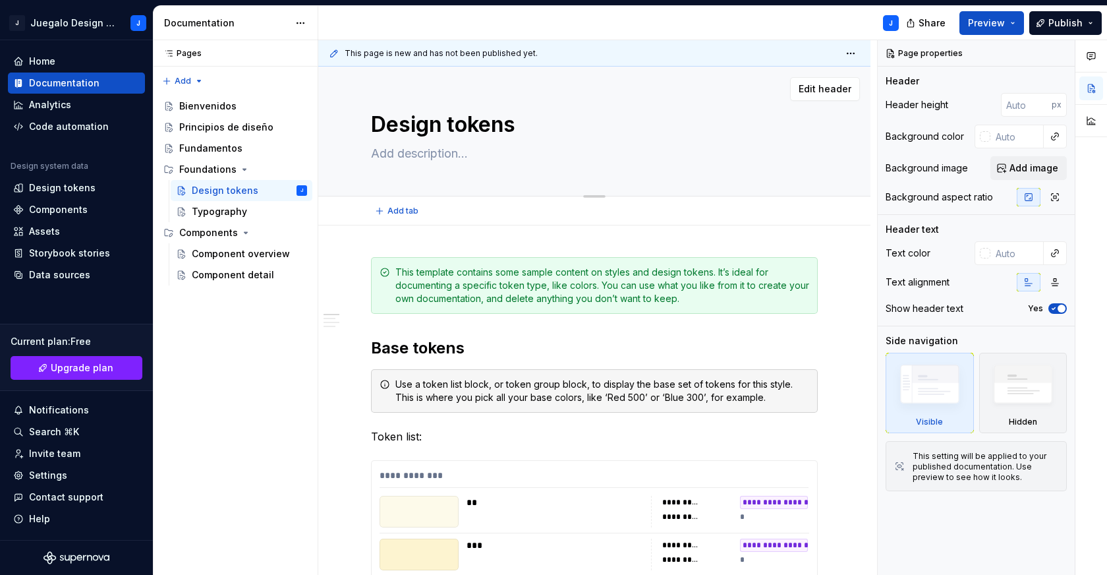
click at [387, 112] on textarea "Design tokens" at bounding box center [591, 125] width 447 height 32
click at [219, 168] on div "Foundations" at bounding box center [207, 169] width 57 height 13
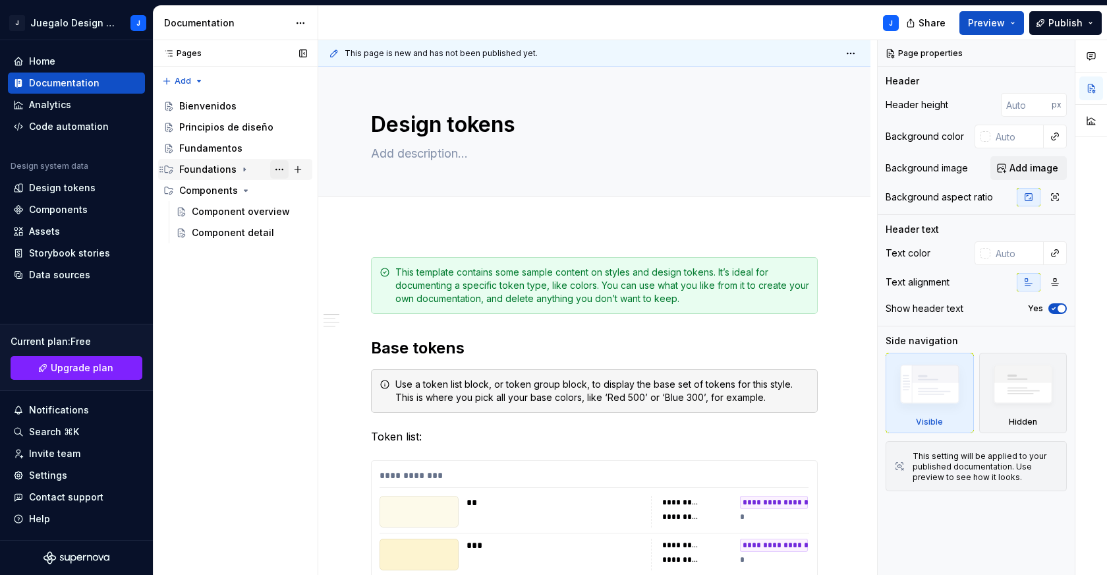
click at [276, 165] on button "Page tree" at bounding box center [279, 169] width 18 height 18
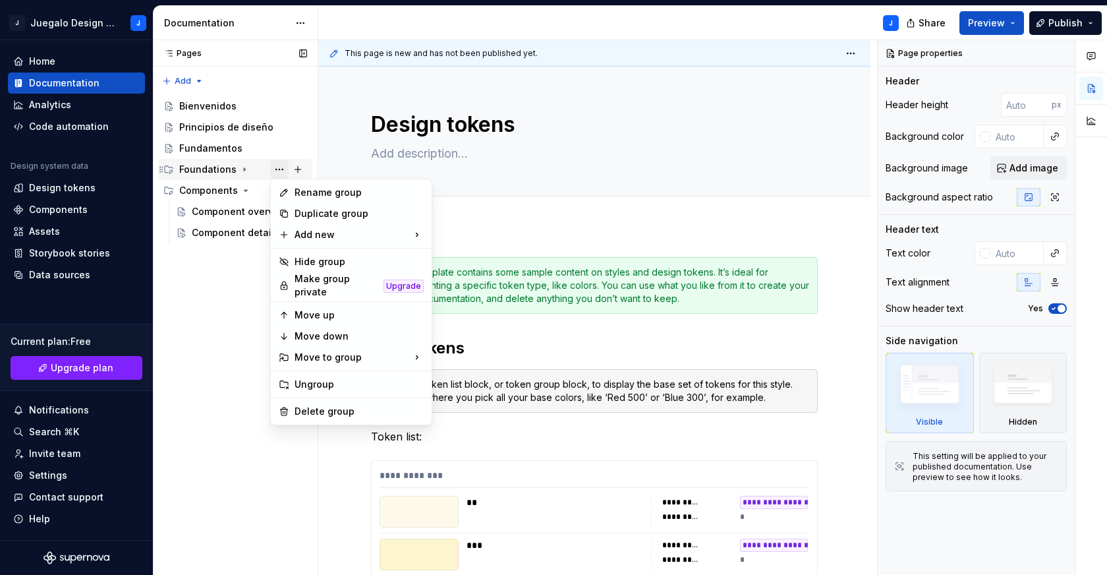
type textarea "*"
click at [328, 188] on div "Rename group" at bounding box center [359, 192] width 129 height 13
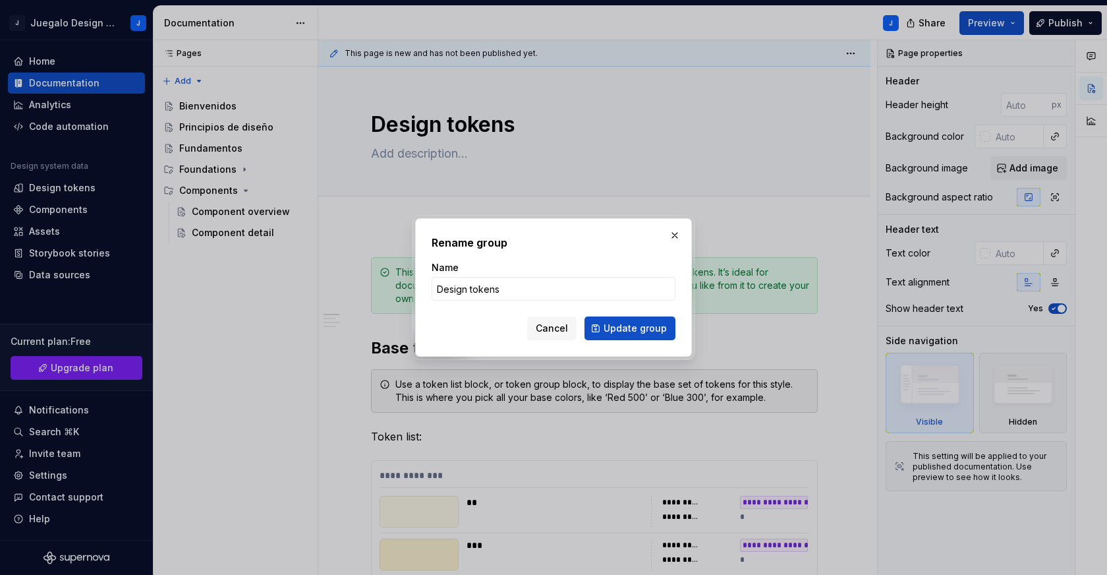
type input "Design tokens"
click button "Update group" at bounding box center [629, 328] width 91 height 24
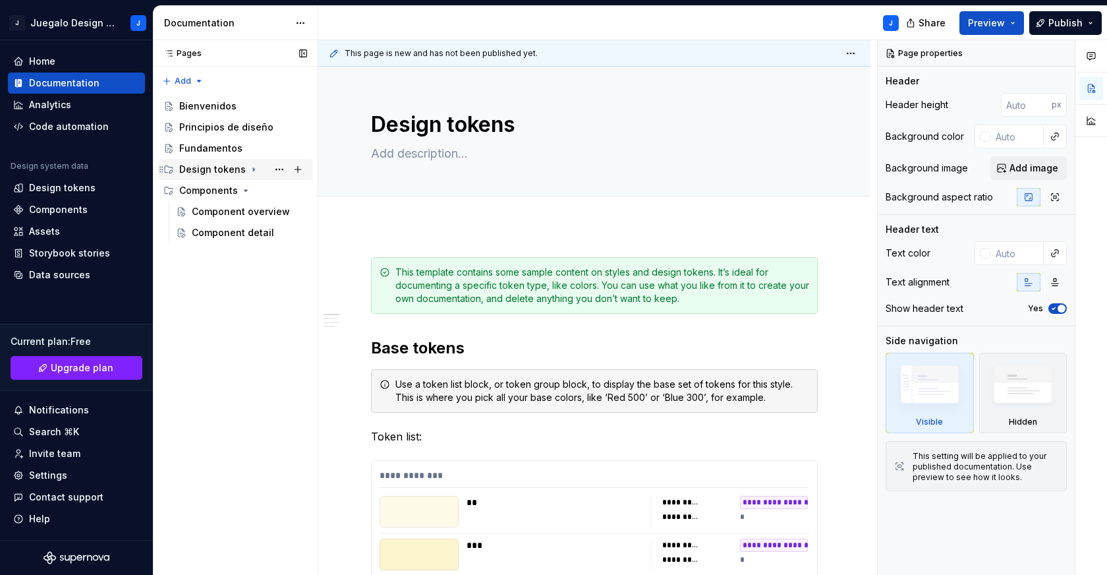
click at [193, 169] on div "Design tokens" at bounding box center [212, 169] width 67 height 13
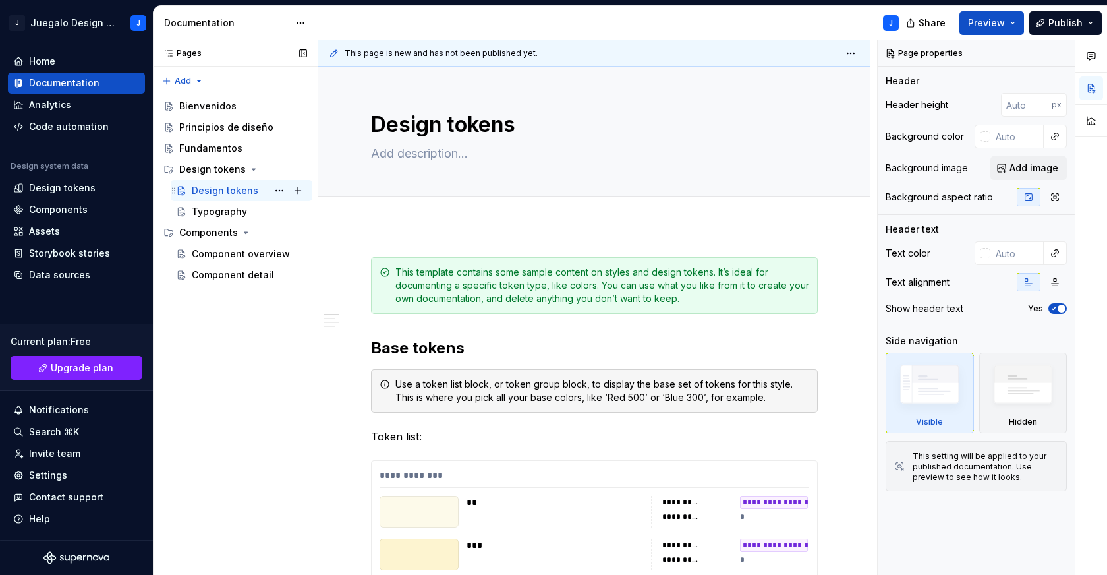
click at [215, 192] on div "Design tokens" at bounding box center [225, 190] width 67 height 13
click at [280, 190] on button "Page tree" at bounding box center [279, 190] width 18 height 18
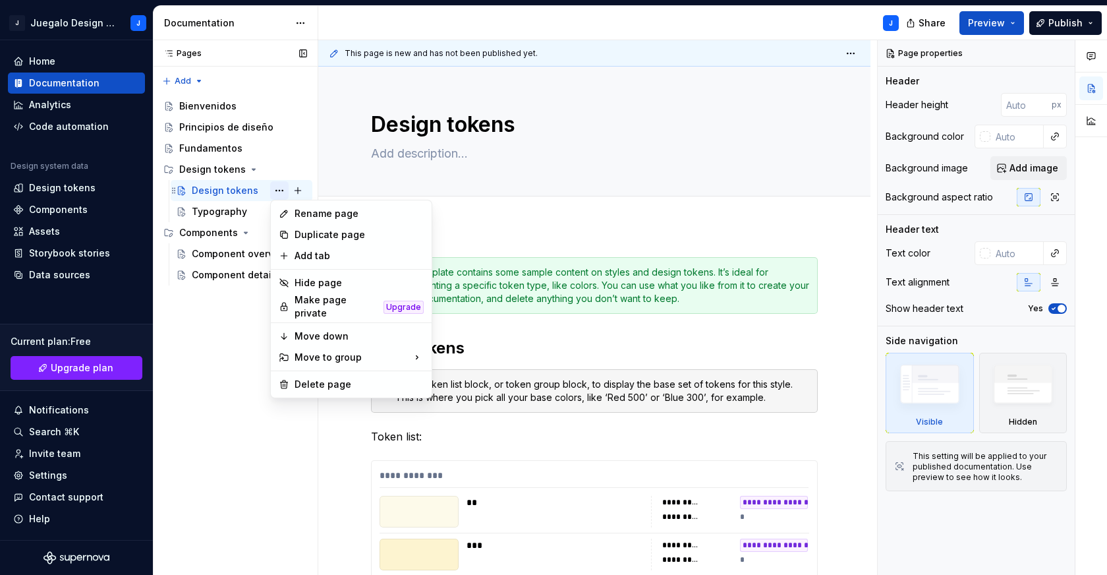
type textarea "*"
click at [322, 213] on div "Rename page" at bounding box center [359, 213] width 129 height 13
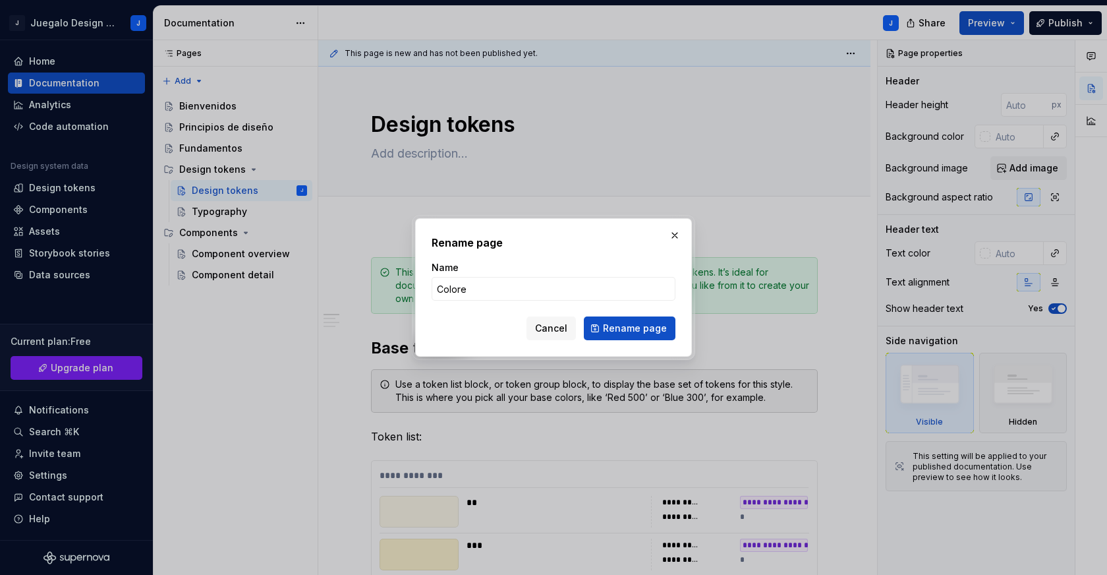
type input "Colores"
click button "Rename page" at bounding box center [630, 328] width 92 height 24
type textarea "*"
type textarea "Colores"
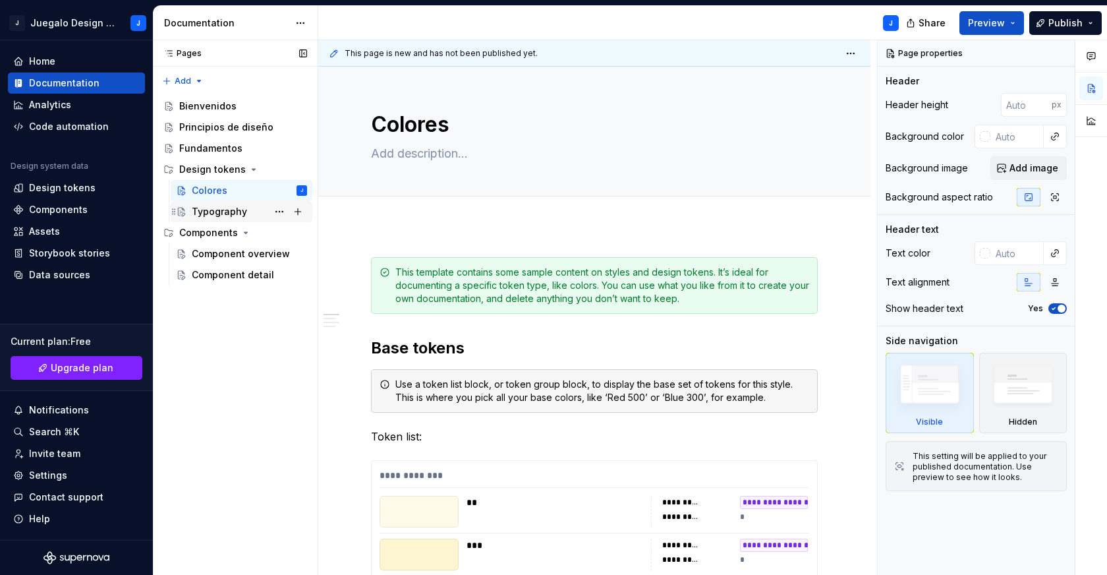
click at [215, 215] on div "Typography" at bounding box center [219, 211] width 55 height 13
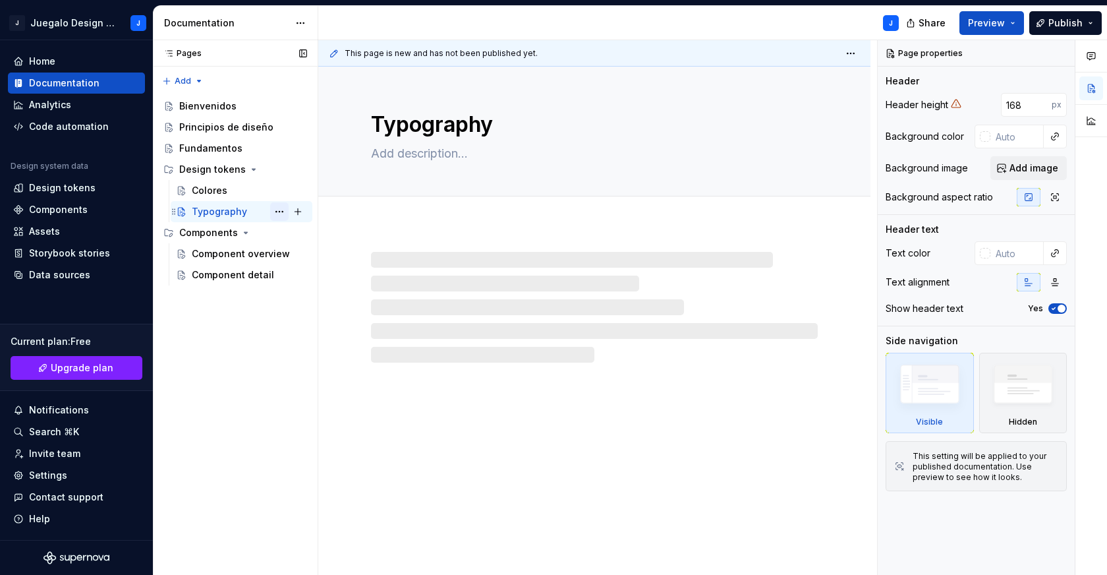
click at [273, 213] on button "Page tree" at bounding box center [279, 211] width 18 height 18
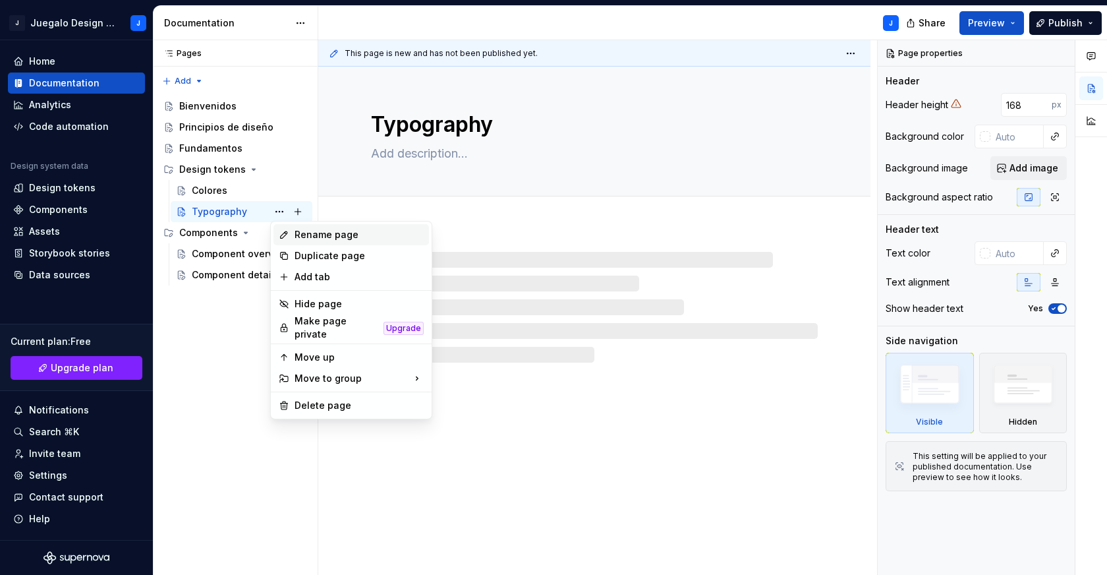
click at [319, 239] on div "Rename page" at bounding box center [359, 234] width 129 height 13
type textarea "*"
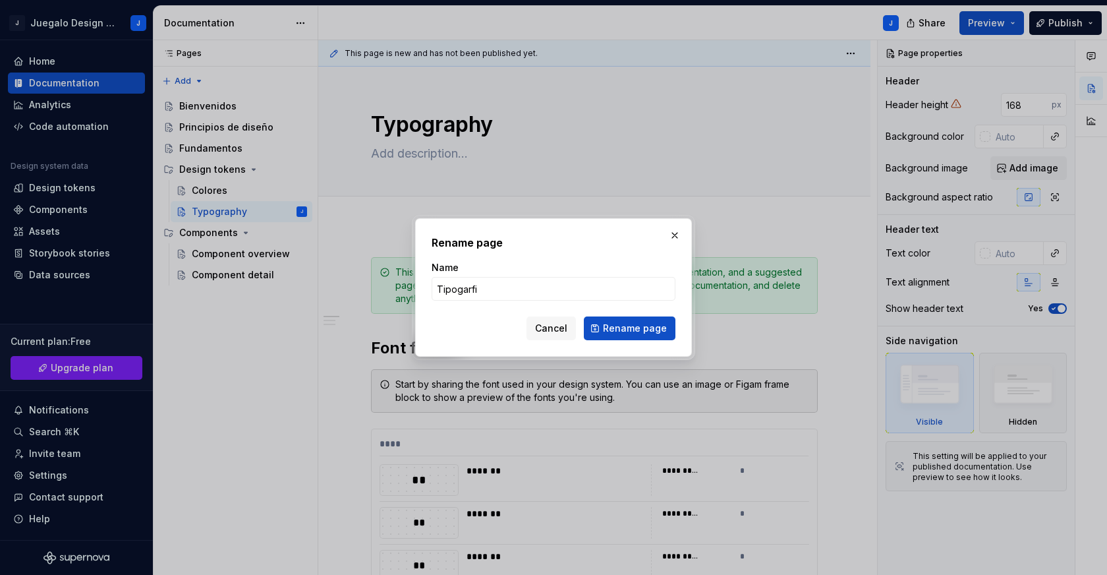
type input "Tipogarfia"
click button "Rename page" at bounding box center [630, 328] width 92 height 24
type textarea "*"
type textarea "Tipogarfia"
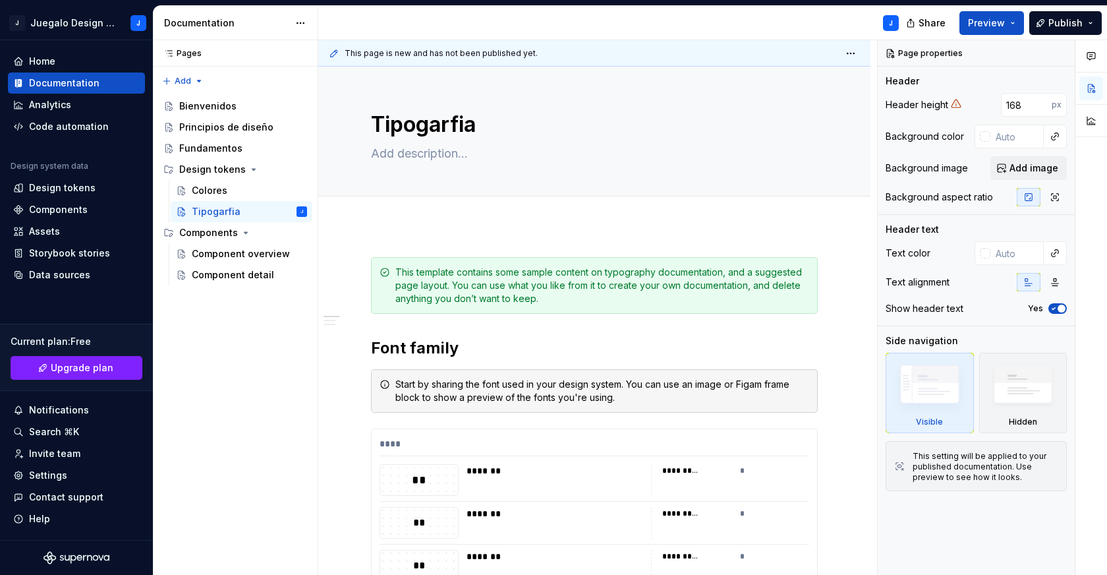
type textarea "*"
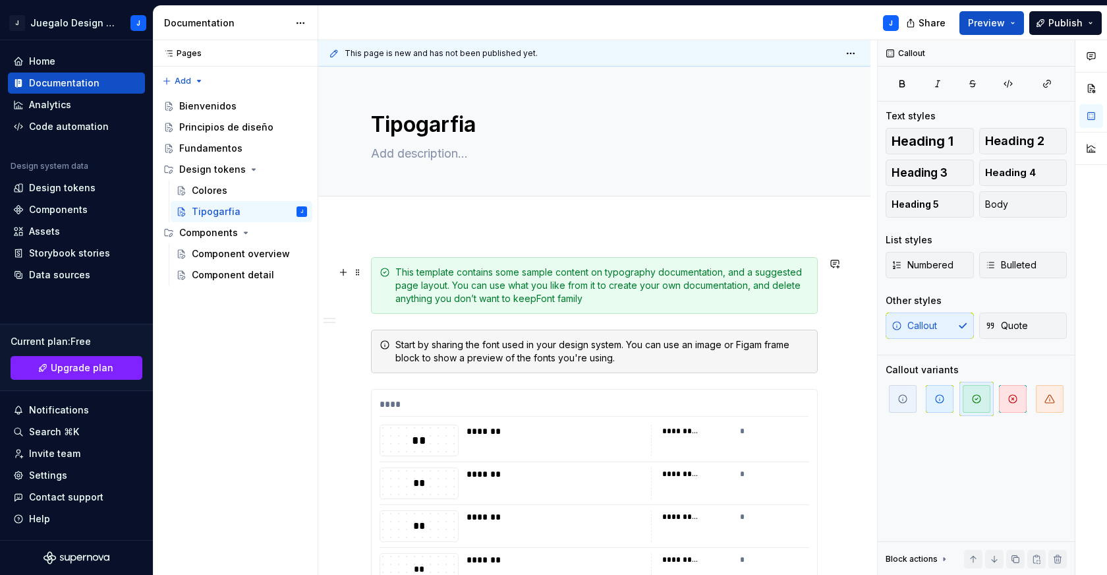
click at [696, 312] on div "This template contains some sample content on typography documentation, and a s…" at bounding box center [594, 285] width 447 height 57
click at [696, 310] on div "This template contains some sample content on typography documentation, and a s…" at bounding box center [594, 285] width 447 height 57
click at [360, 276] on span at bounding box center [357, 272] width 11 height 18
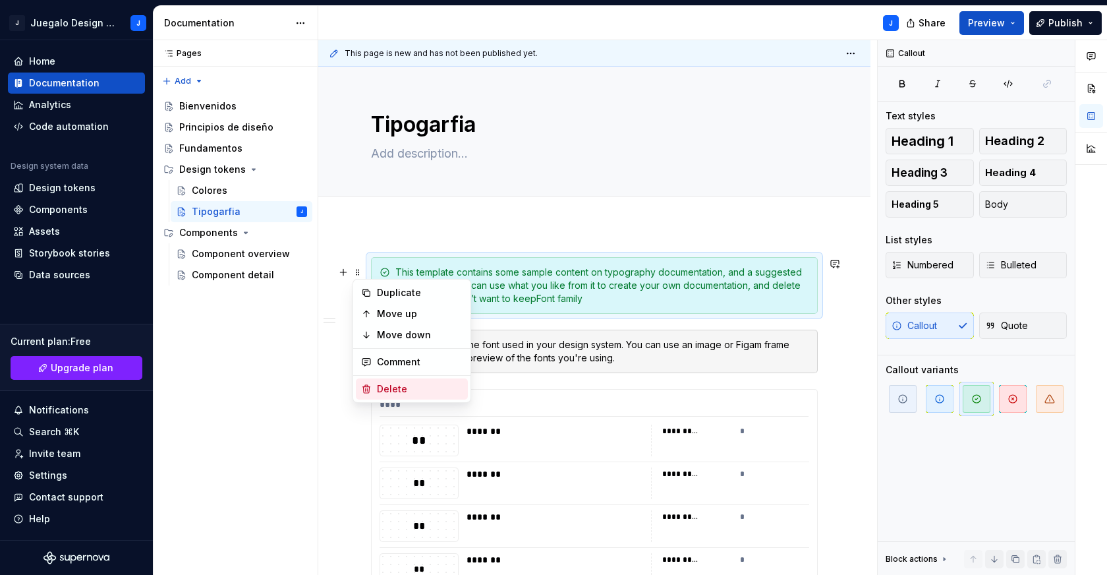
click at [412, 385] on div "Delete" at bounding box center [420, 388] width 86 height 13
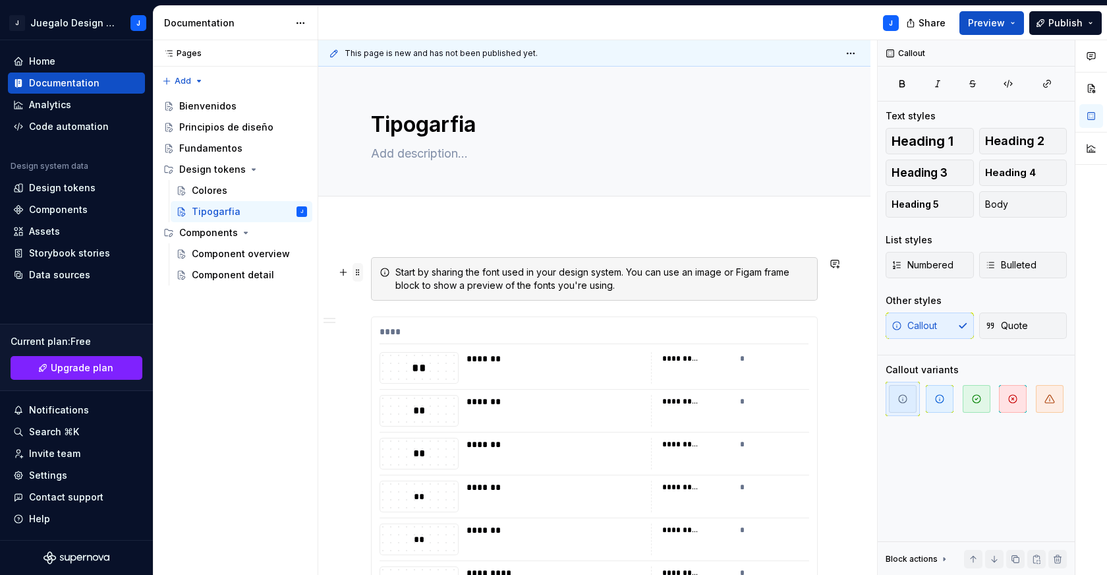
click at [358, 274] on span at bounding box center [357, 272] width 11 height 18
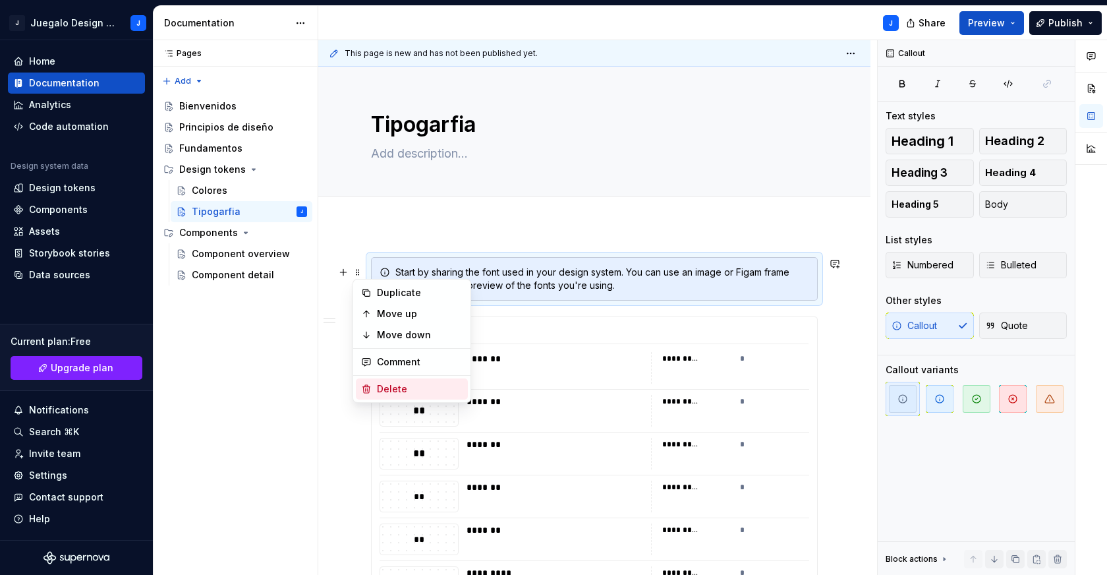
click at [410, 391] on div "Delete" at bounding box center [420, 388] width 86 height 13
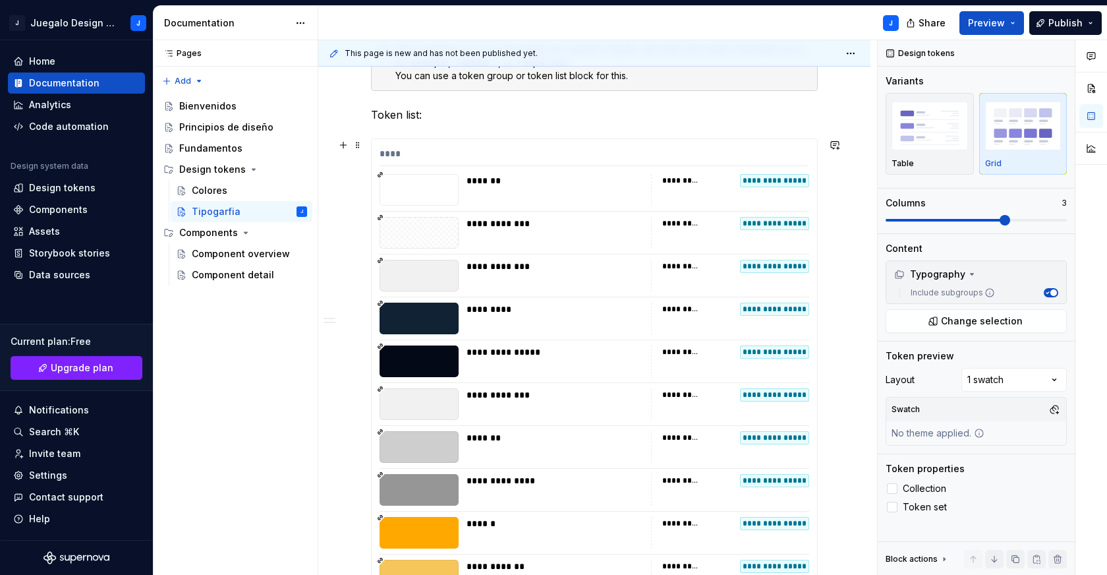
scroll to position [1201, 0]
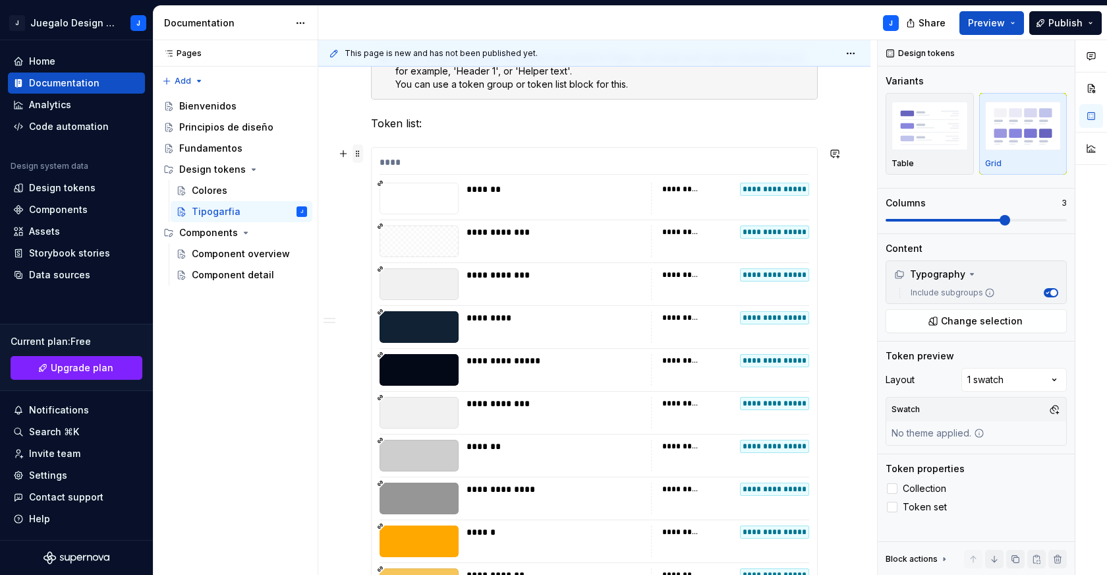
click at [355, 152] on span at bounding box center [357, 153] width 11 height 18
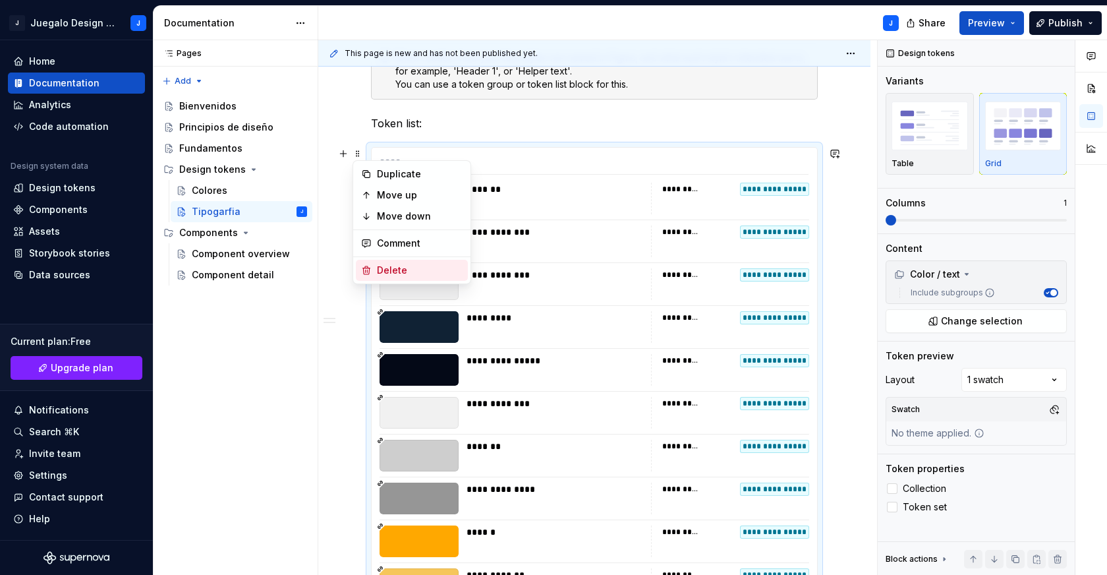
click at [395, 273] on div "Delete" at bounding box center [420, 270] width 86 height 13
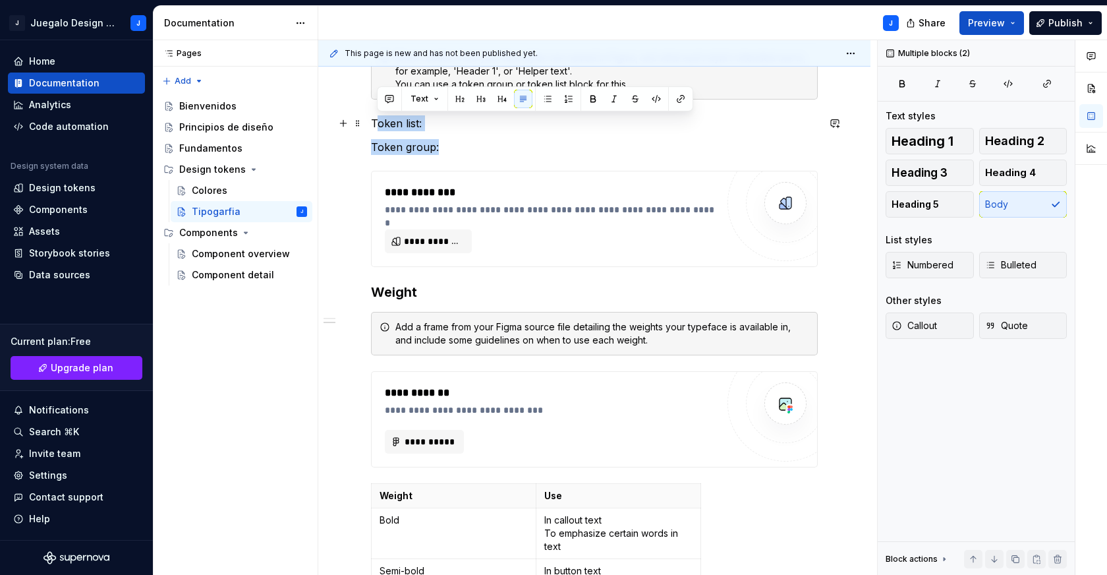
drag, startPoint x: 407, startPoint y: 138, endPoint x: 376, endPoint y: 130, distance: 31.2
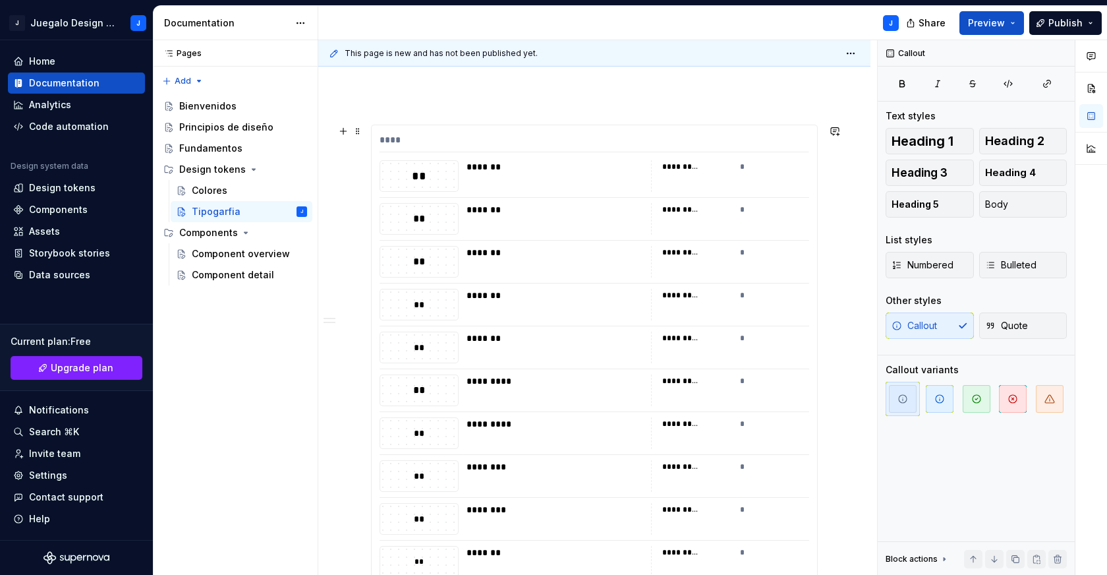
scroll to position [0, 0]
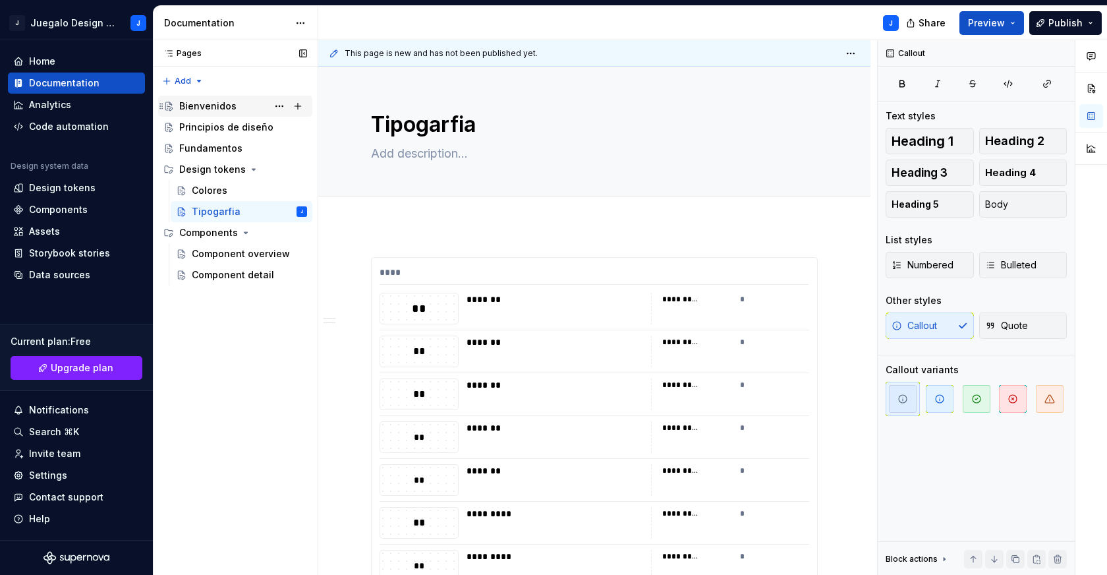
click at [225, 109] on div "Bienvenidos" at bounding box center [207, 105] width 57 height 13
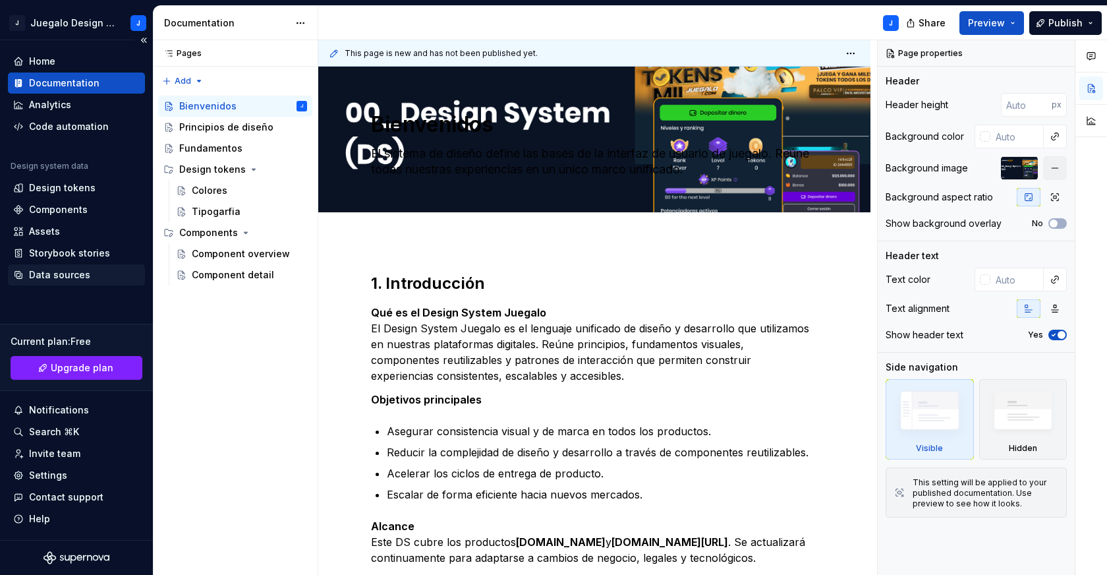
click at [55, 280] on div "Data sources" at bounding box center [59, 274] width 61 height 13
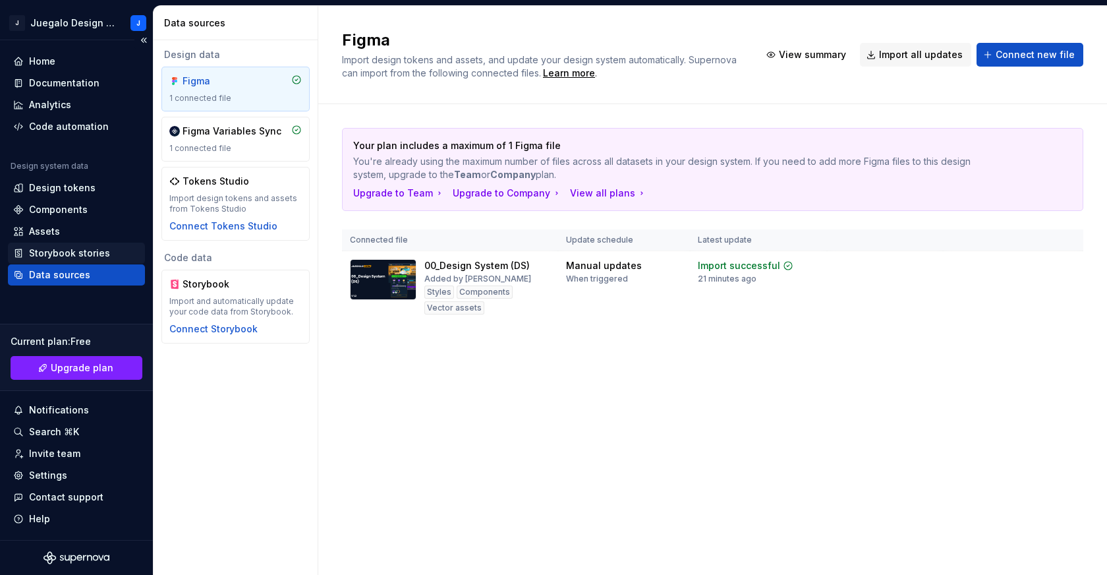
click at [55, 243] on div "Storybook stories" at bounding box center [76, 252] width 137 height 21
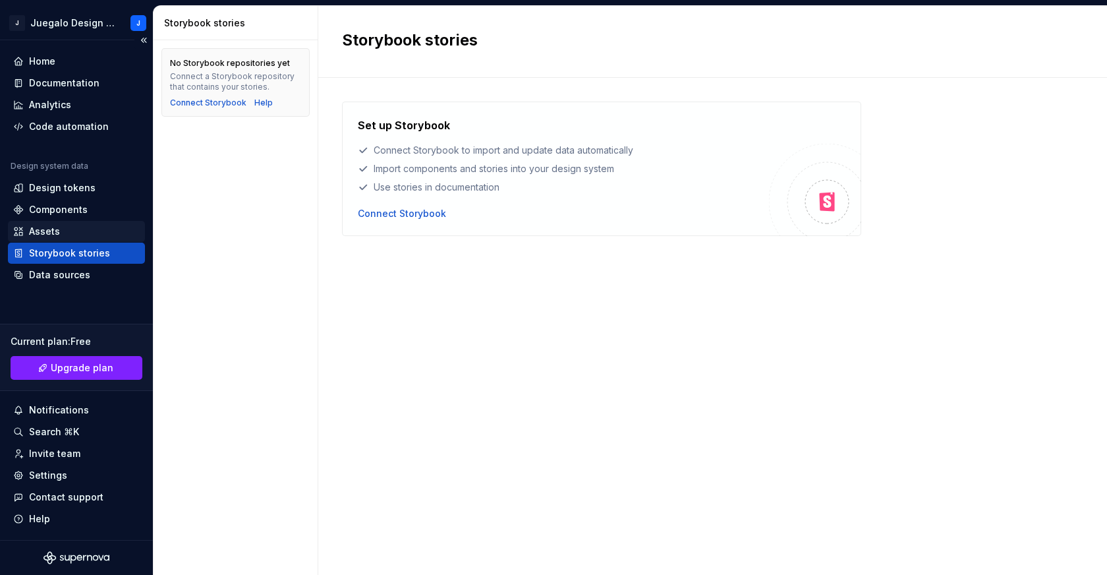
click at [54, 229] on div "Assets" at bounding box center [44, 231] width 31 height 13
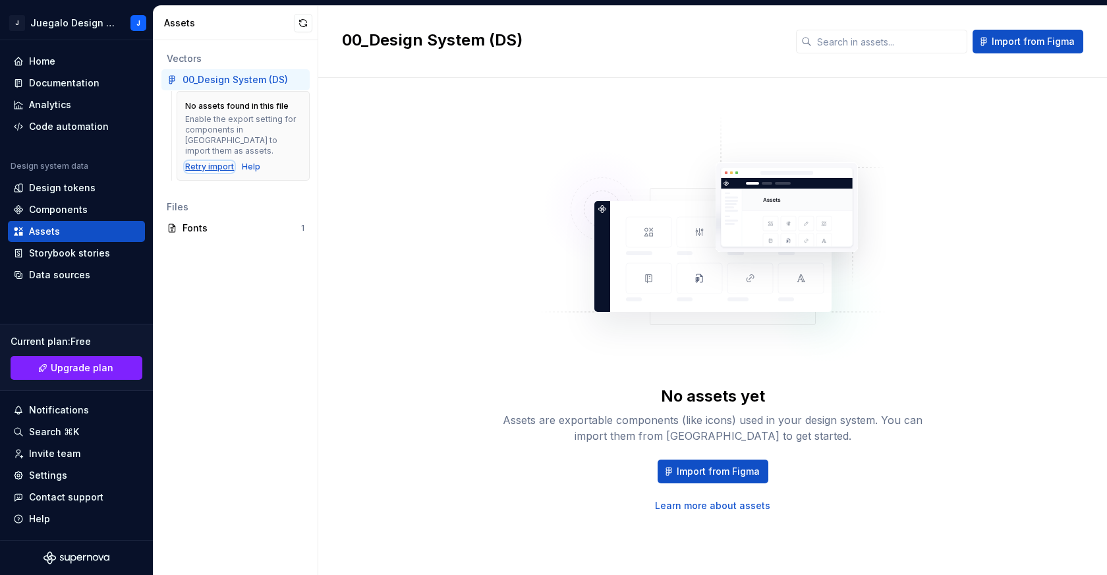
click at [215, 161] on div "Retry import" at bounding box center [209, 166] width 49 height 11
click at [65, 215] on div "Components" at bounding box center [58, 209] width 59 height 13
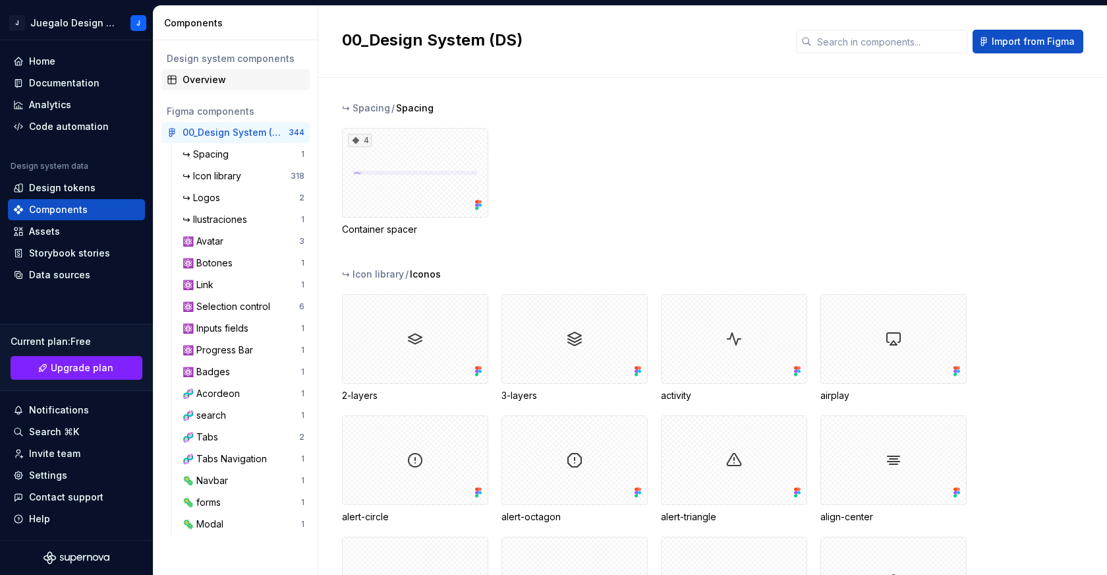
click at [214, 83] on div "Overview" at bounding box center [243, 79] width 122 height 13
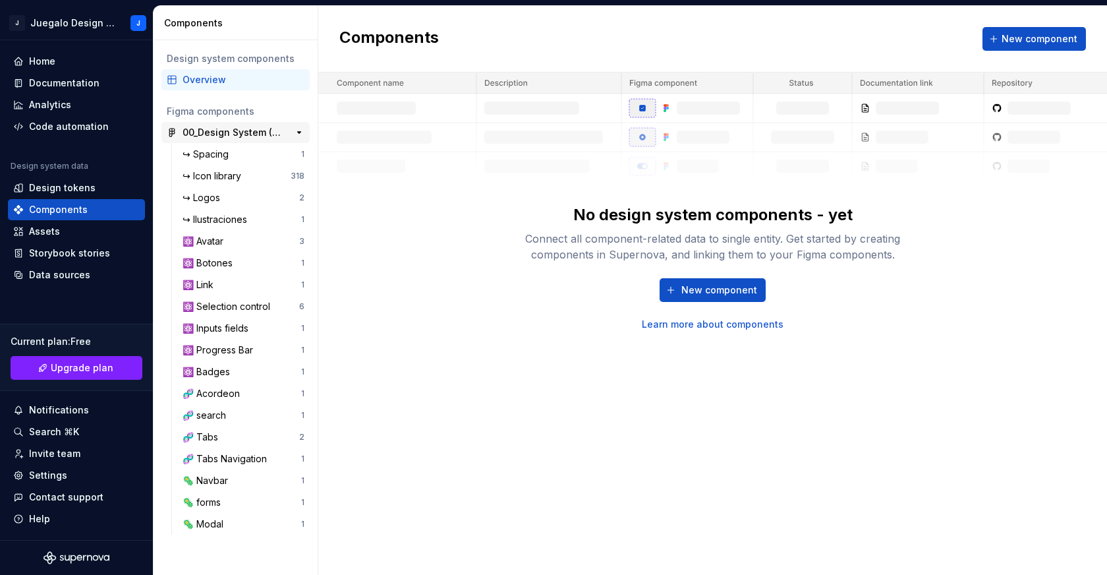
click at [213, 132] on div "00_Design System (DS)" at bounding box center [231, 132] width 98 height 13
click at [219, 159] on div "↪ Spacing" at bounding box center [207, 154] width 51 height 13
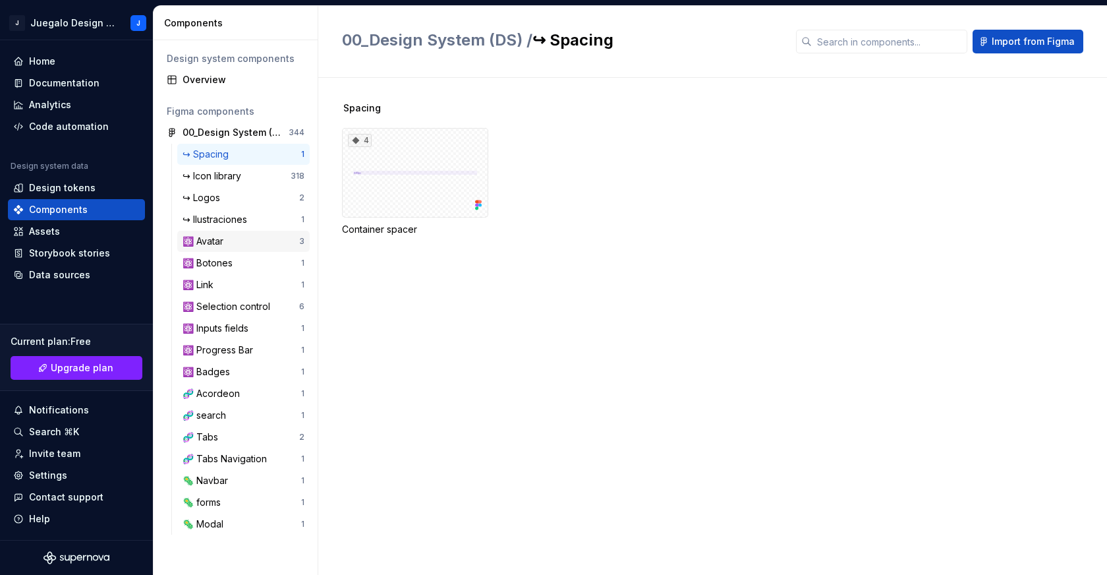
click at [219, 251] on div "⚛️ Avatar 3" at bounding box center [243, 241] width 132 height 21
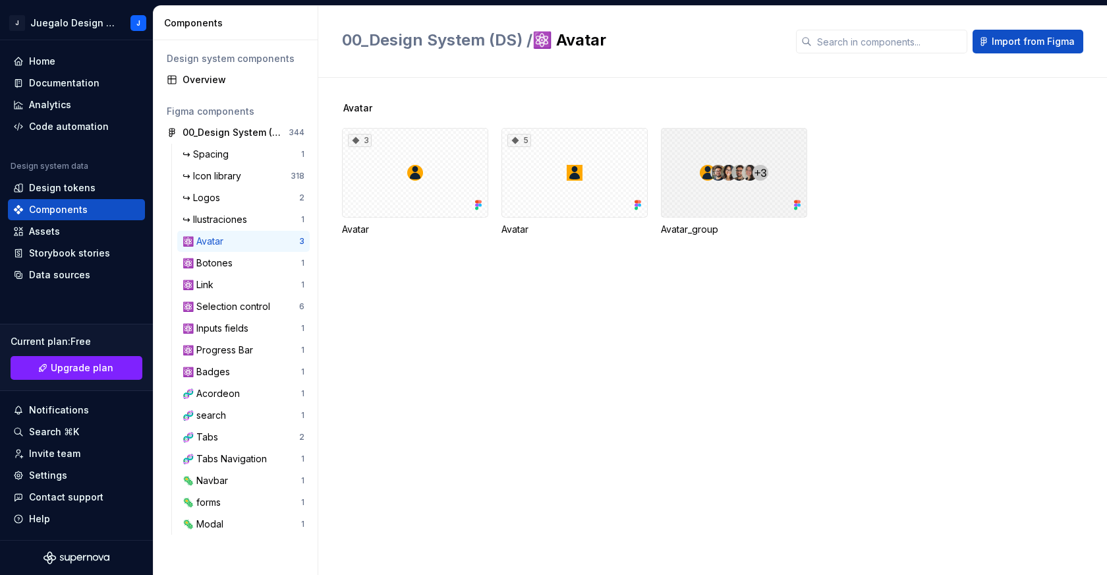
click at [663, 191] on div at bounding box center [734, 173] width 146 height 90
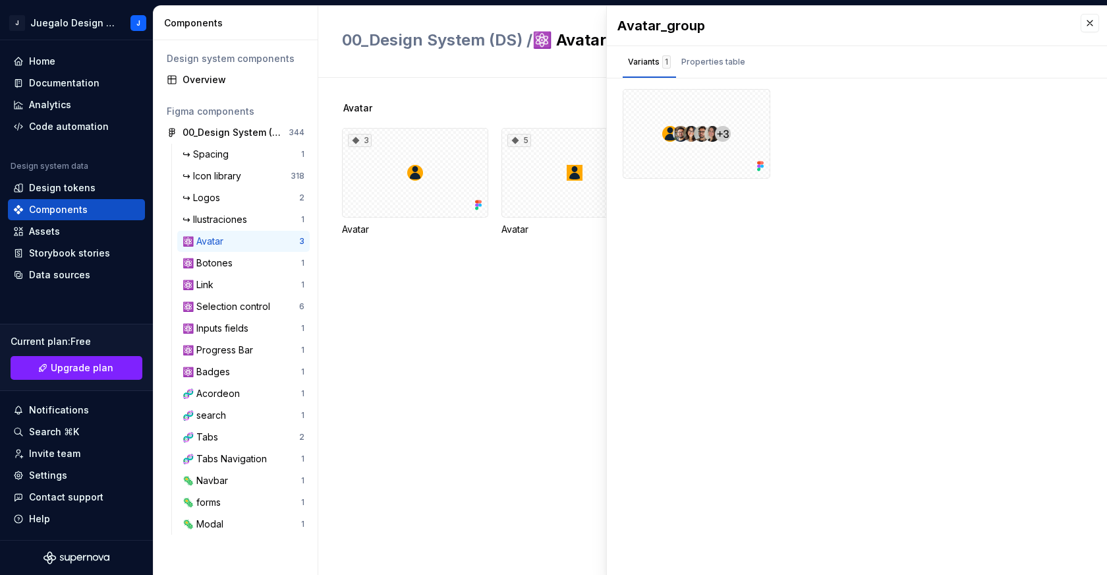
click at [731, 202] on div "Avatar_group Variants 1 Properties table Property Values Default This Figma com…" at bounding box center [857, 290] width 500 height 569
click at [551, 280] on div "Avatar 3 Avatar 5 Avatar Avatar_group" at bounding box center [724, 326] width 765 height 497
click at [69, 232] on div "Assets" at bounding box center [76, 231] width 126 height 13
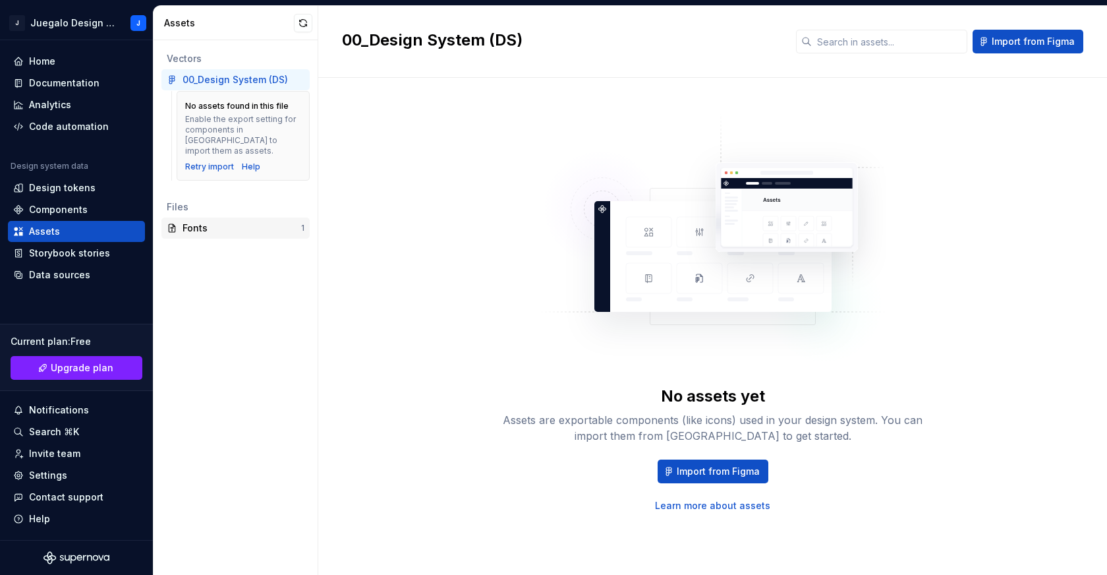
click at [223, 222] on div "Fonts" at bounding box center [241, 227] width 119 height 13
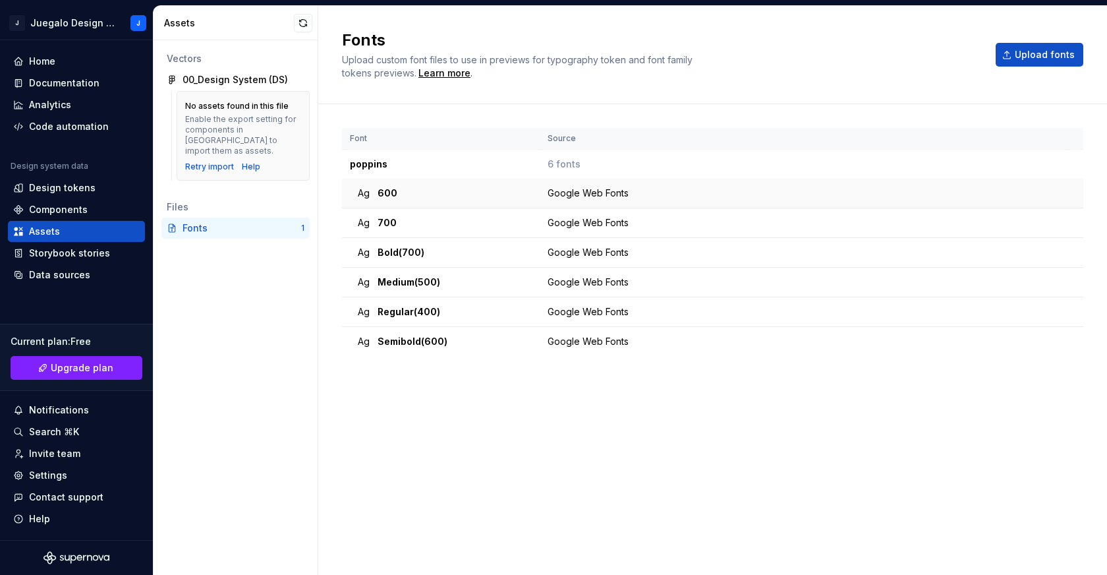
click at [650, 200] on td "Google Web Fonts" at bounding box center [804, 194] width 528 height 30
click at [75, 482] on div "Settings" at bounding box center [76, 474] width 137 height 21
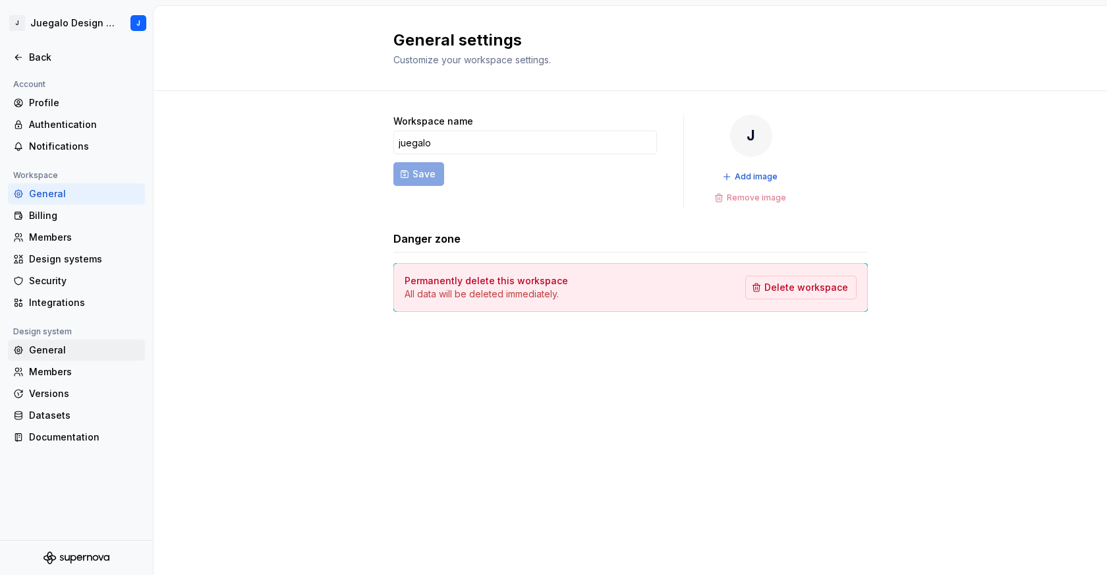
click at [61, 351] on div "General" at bounding box center [84, 349] width 111 height 13
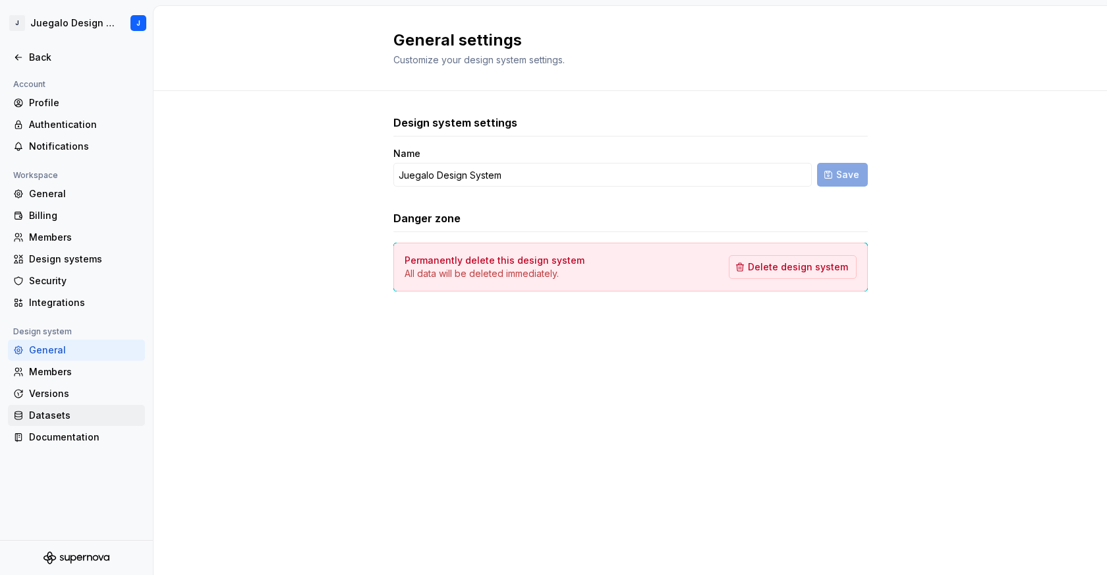
click at [60, 414] on div "Datasets" at bounding box center [84, 414] width 111 height 13
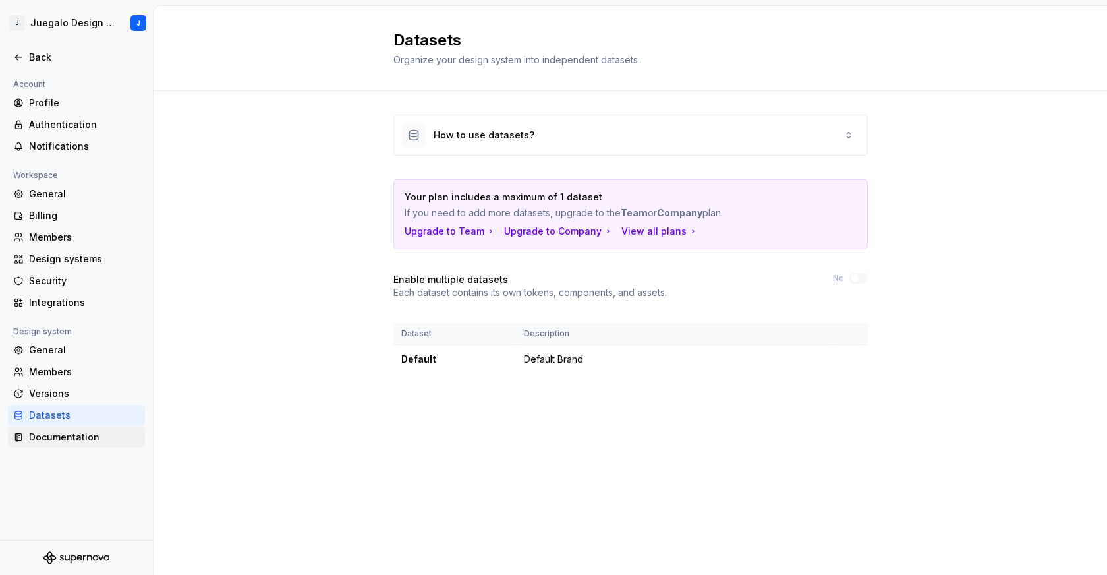
click at [59, 441] on div "Documentation" at bounding box center [84, 436] width 111 height 13
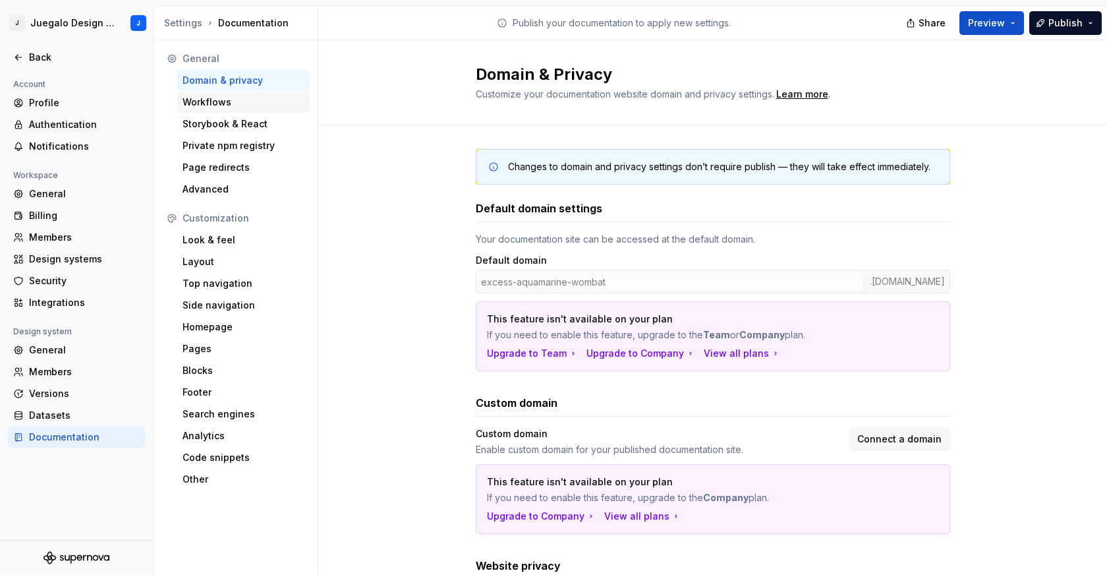
click at [257, 98] on div "Workflows" at bounding box center [243, 102] width 122 height 13
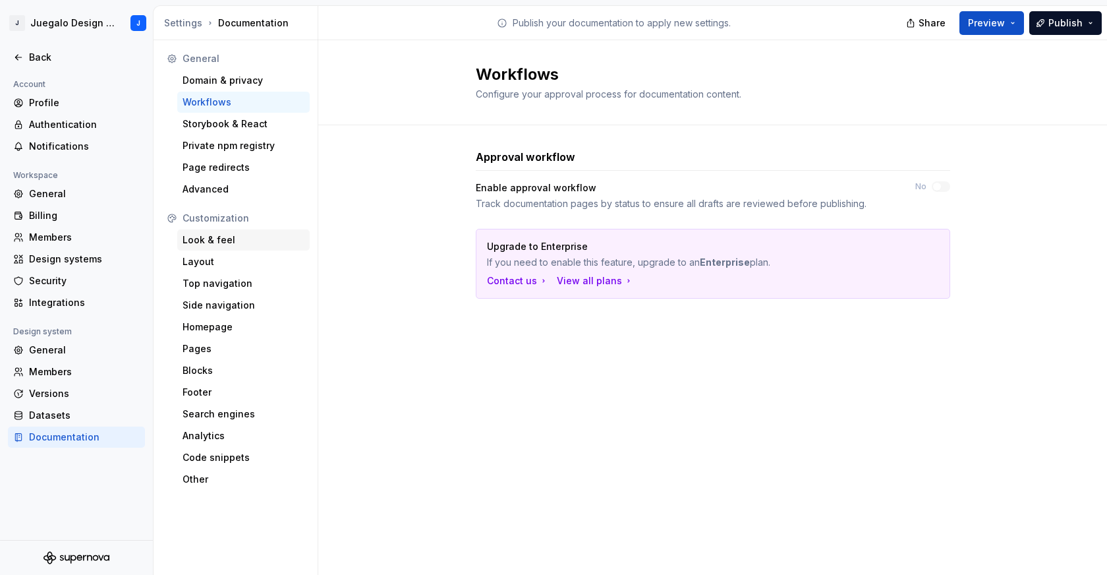
click at [224, 239] on div "Look & feel" at bounding box center [243, 239] width 122 height 13
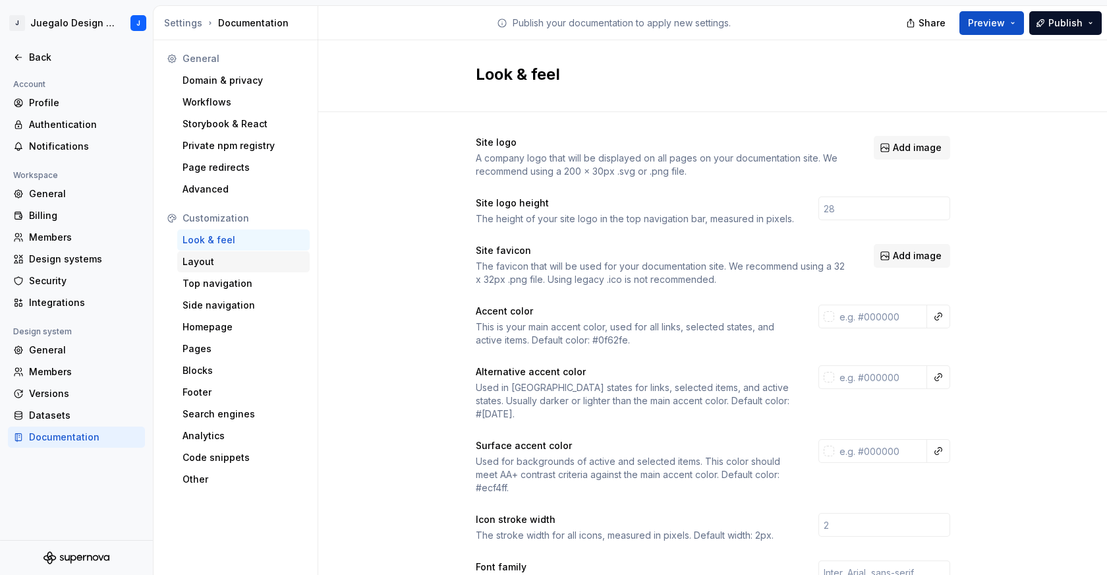
click at [218, 263] on div "Layout" at bounding box center [243, 261] width 122 height 13
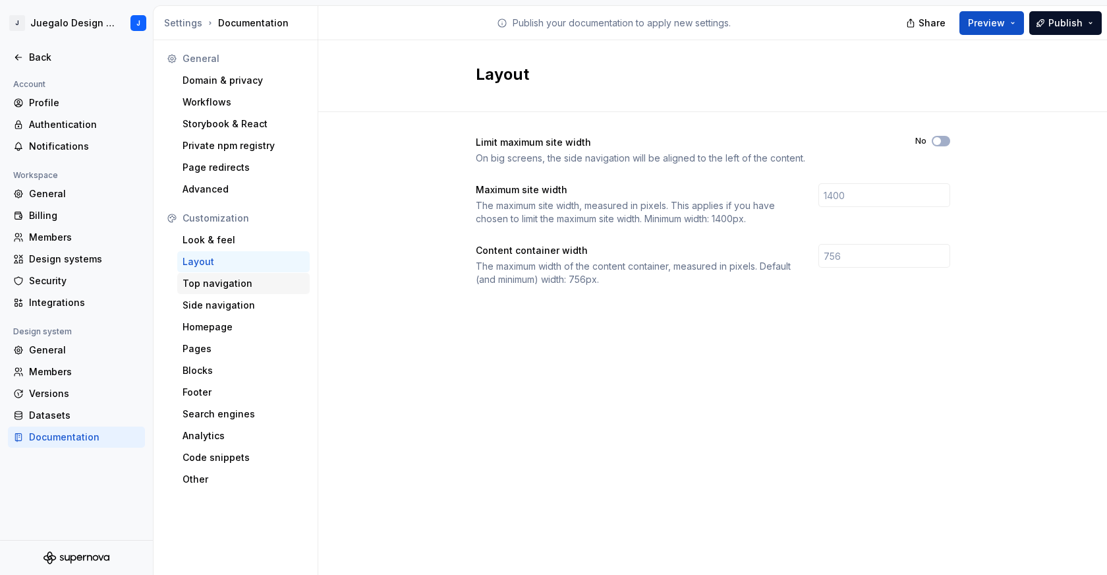
click at [221, 282] on div "Top navigation" at bounding box center [243, 283] width 122 height 13
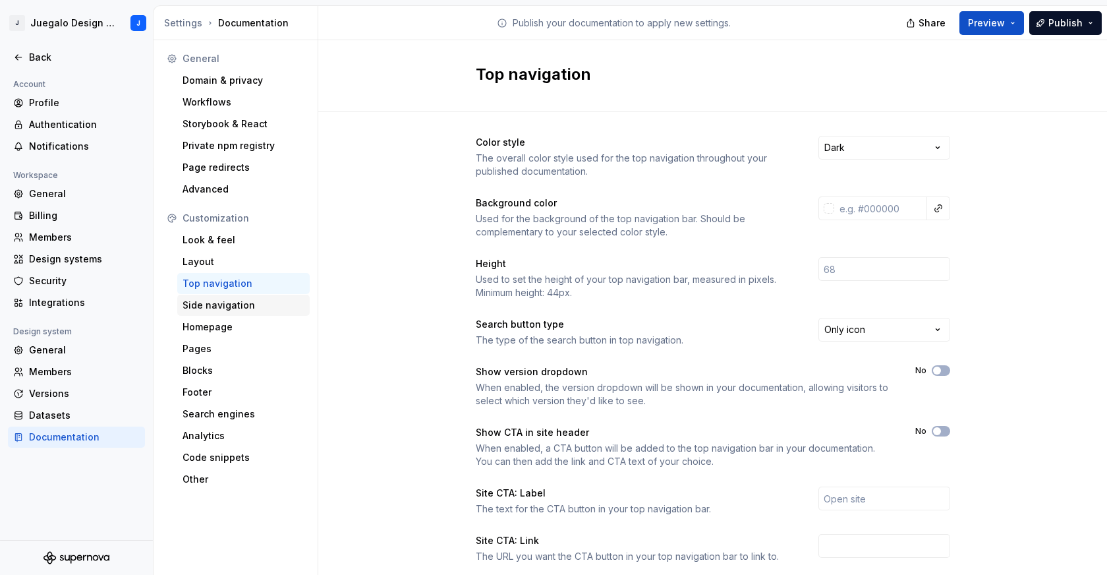
click at [219, 314] on div "Side navigation" at bounding box center [243, 305] width 132 height 21
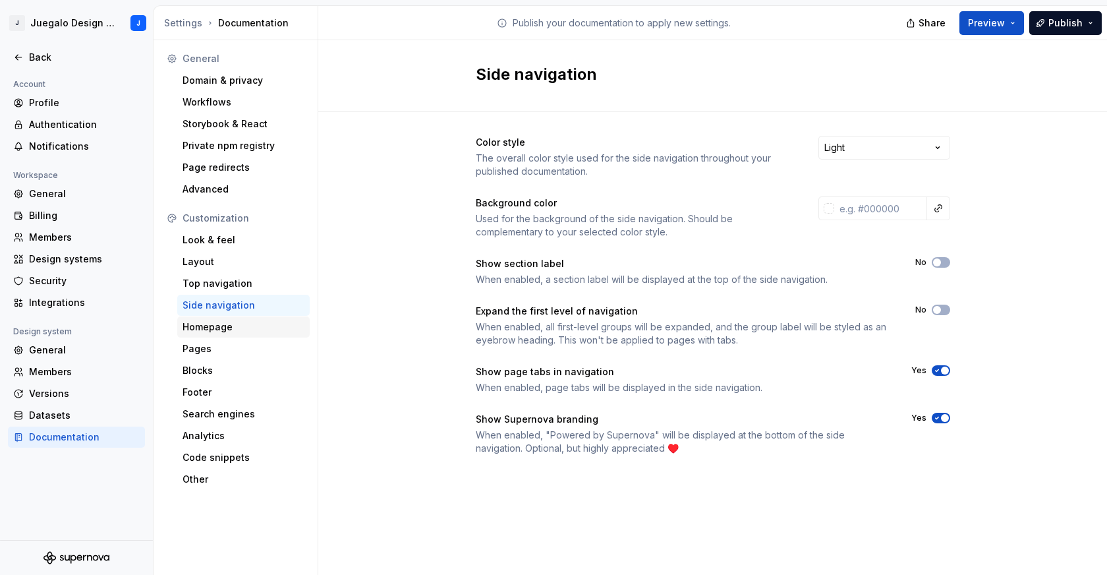
click at [217, 327] on div "Homepage" at bounding box center [243, 326] width 122 height 13
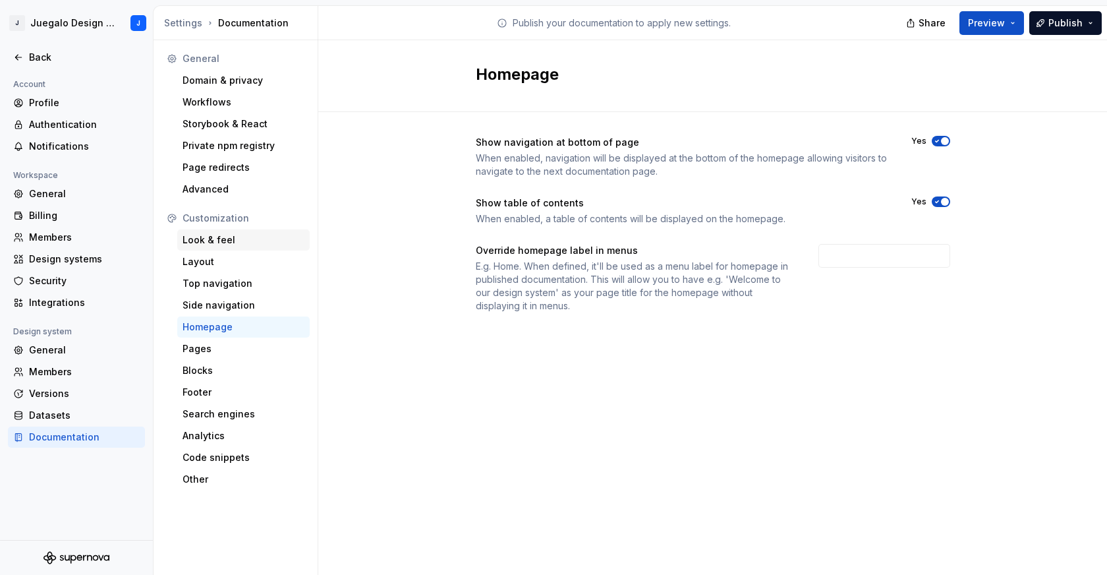
click at [244, 242] on div "Look & feel" at bounding box center [243, 239] width 122 height 13
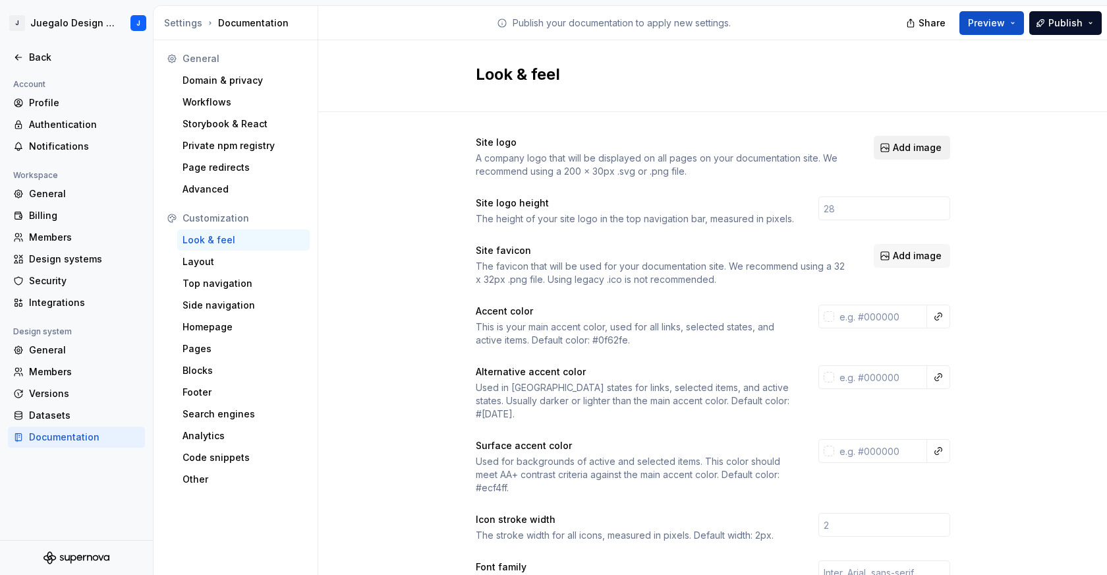
click at [903, 148] on span "Add image" at bounding box center [917, 147] width 49 height 13
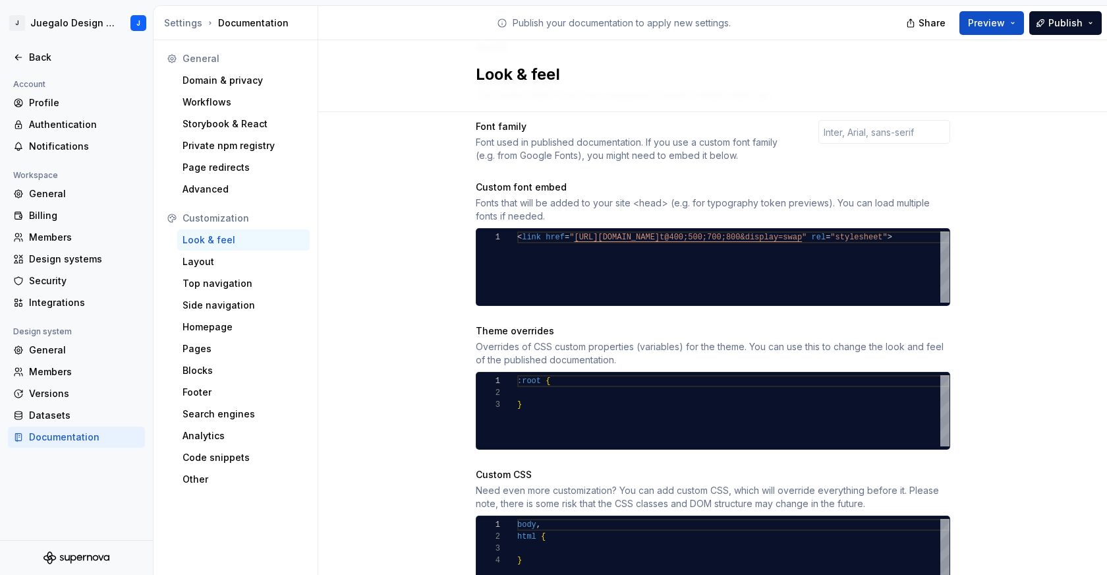
scroll to position [490, 0]
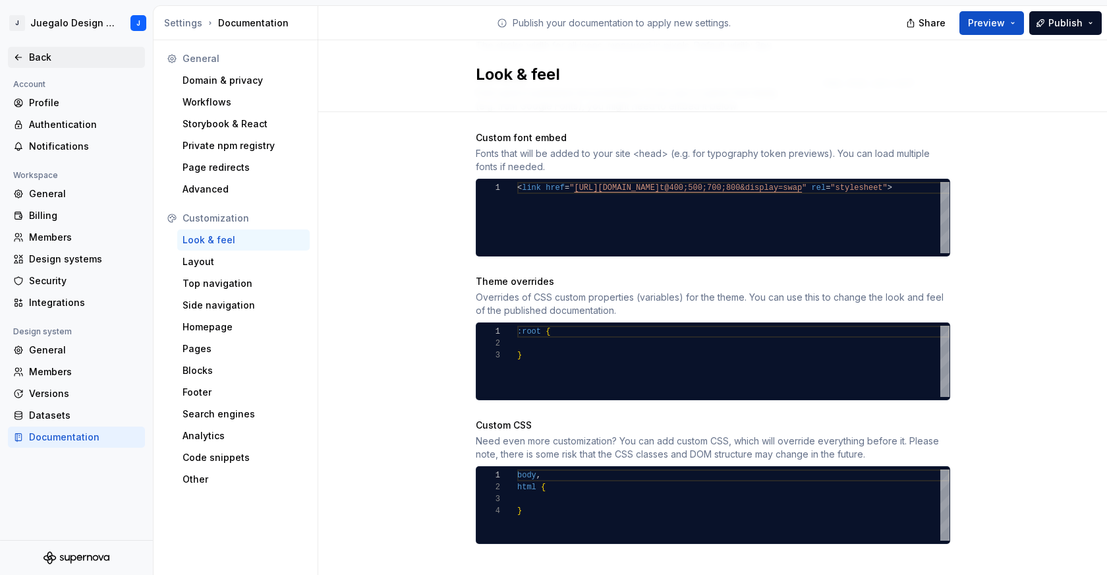
click at [25, 53] on div "Back" at bounding box center [76, 57] width 126 height 13
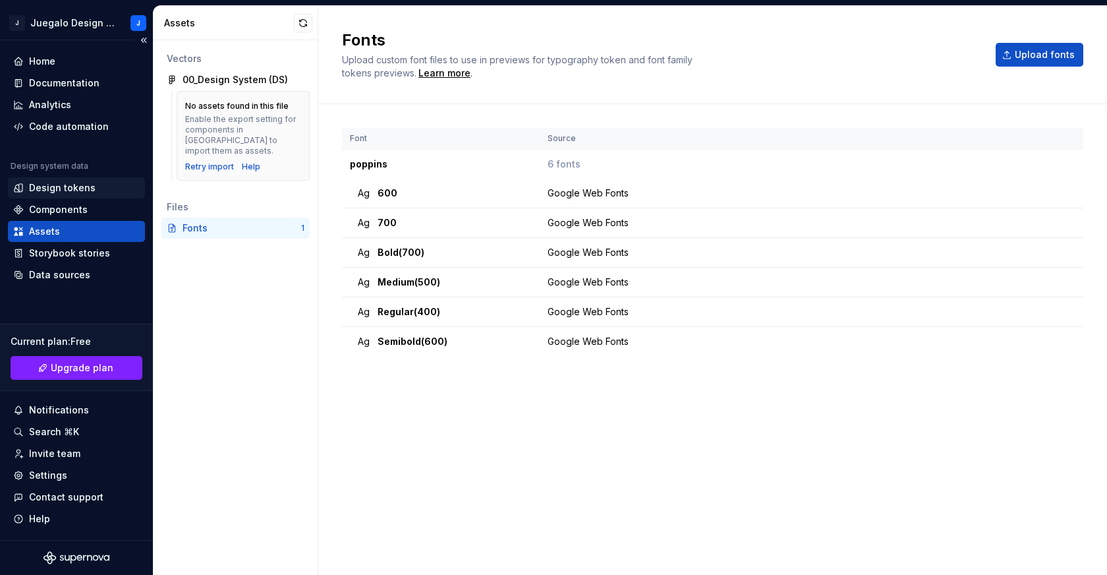
click at [57, 183] on div "Design tokens" at bounding box center [62, 187] width 67 height 13
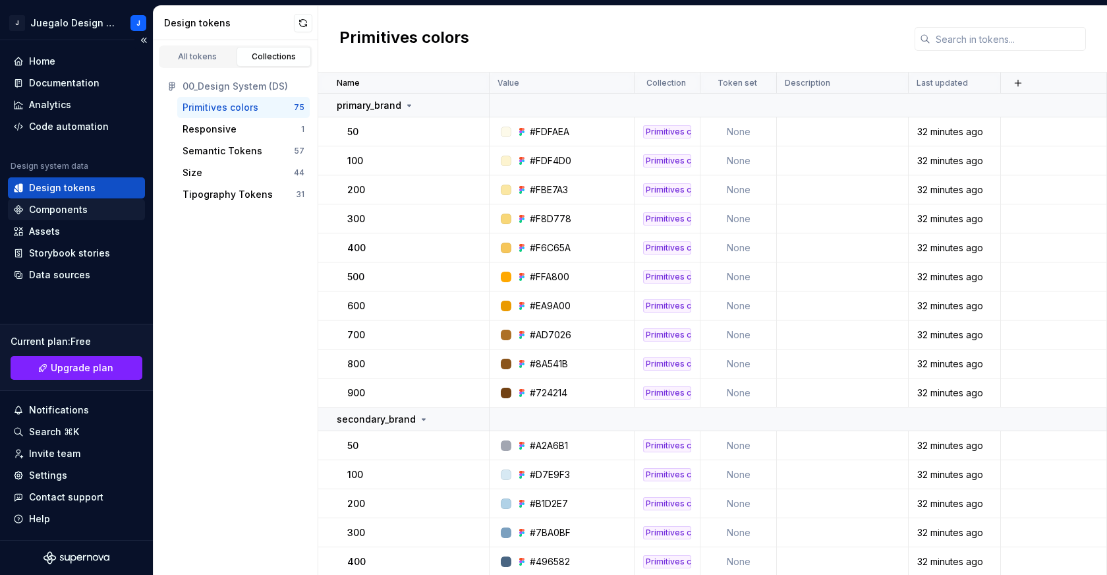
click at [62, 214] on div "Components" at bounding box center [58, 209] width 59 height 13
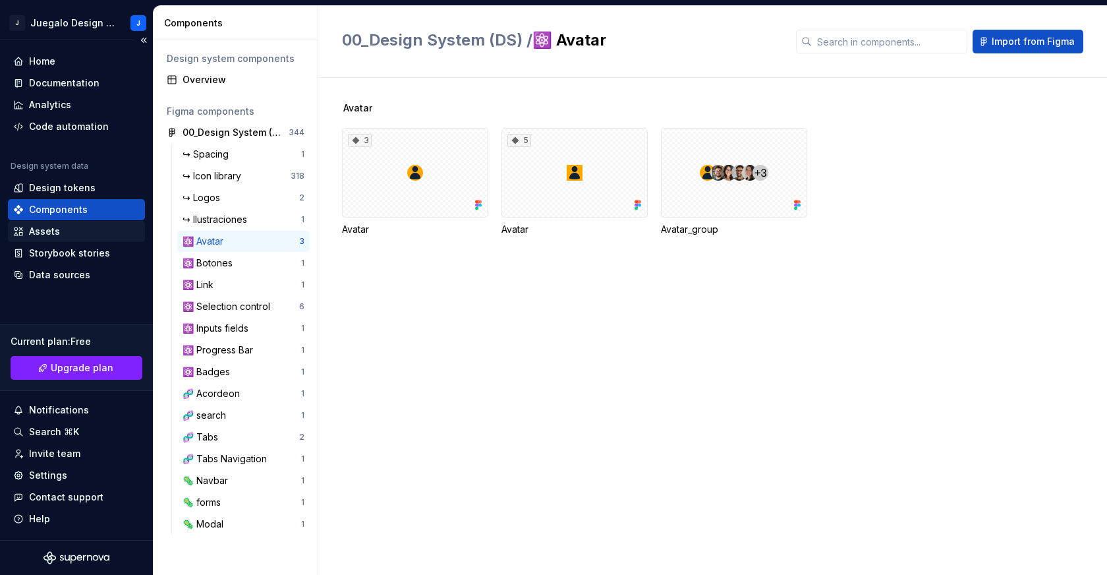
click at [60, 233] on div "Assets" at bounding box center [76, 231] width 126 height 13
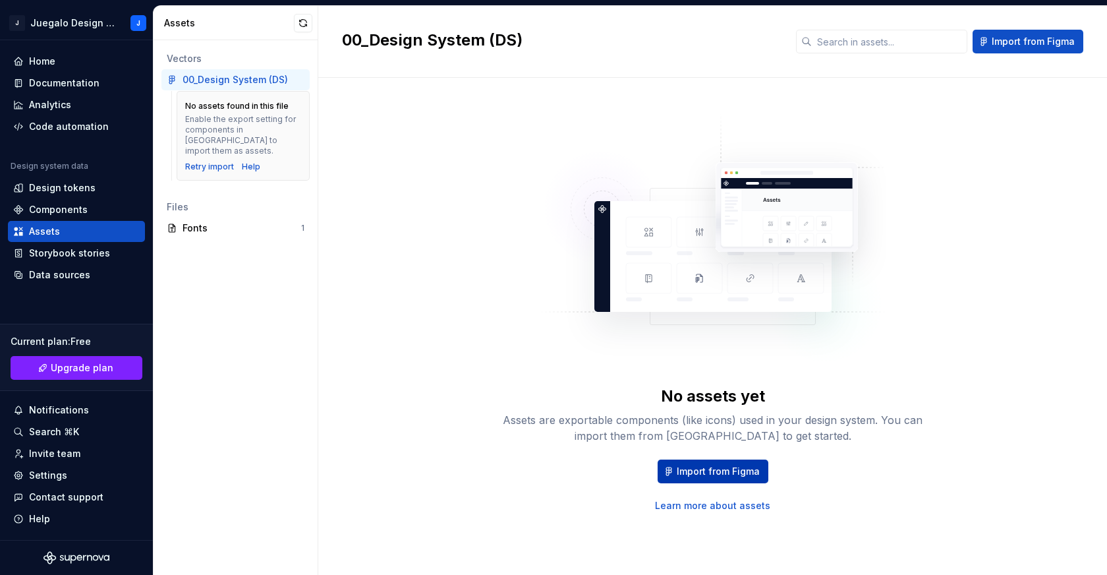
click at [704, 474] on span "Import from Figma" at bounding box center [718, 470] width 83 height 13
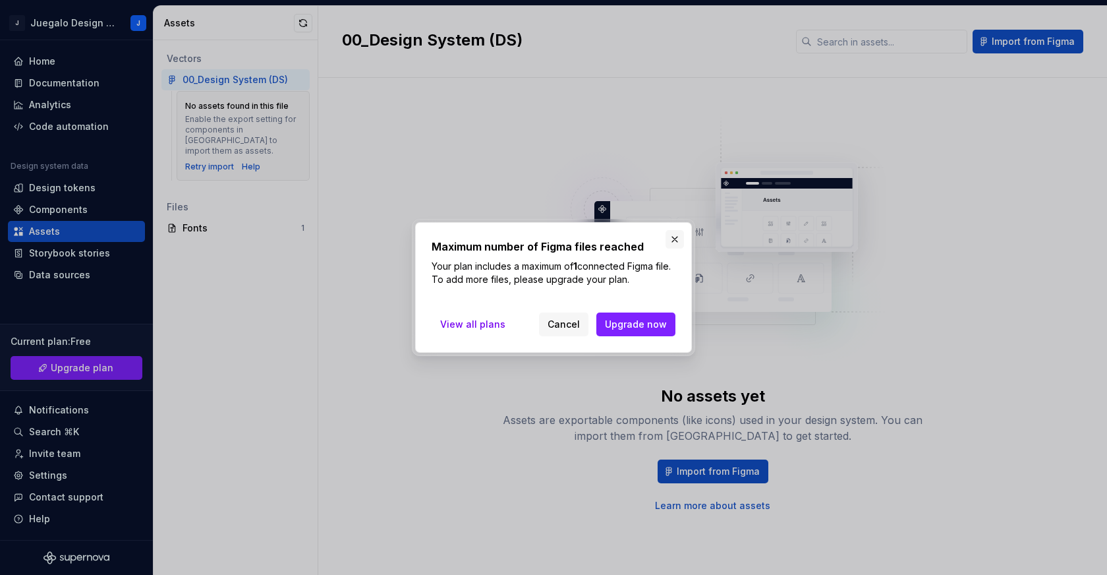
click at [679, 240] on button "button" at bounding box center [674, 239] width 18 height 18
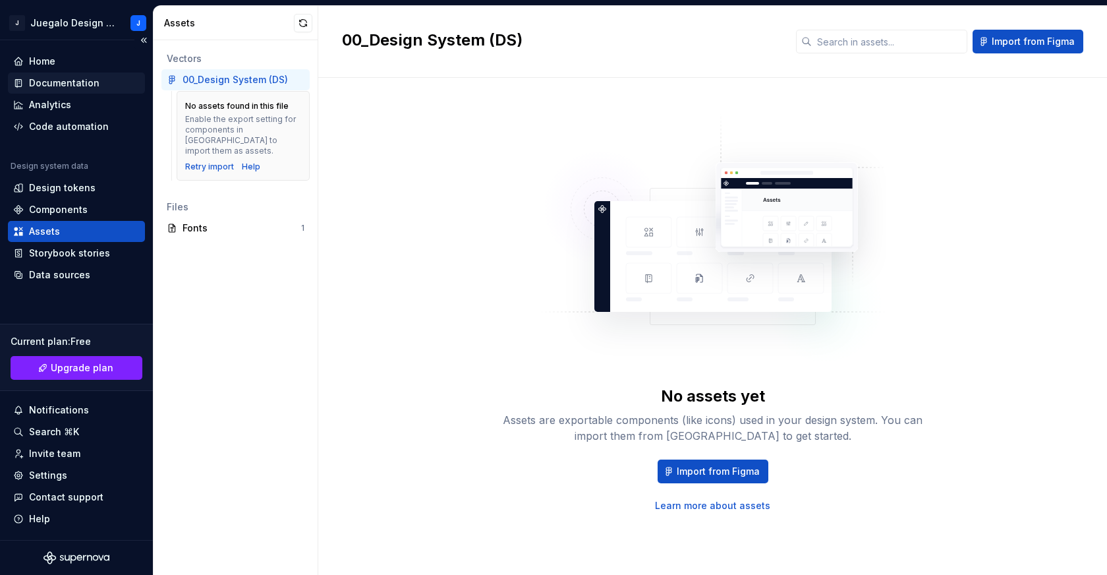
click at [68, 81] on div "Documentation" at bounding box center [64, 82] width 70 height 13
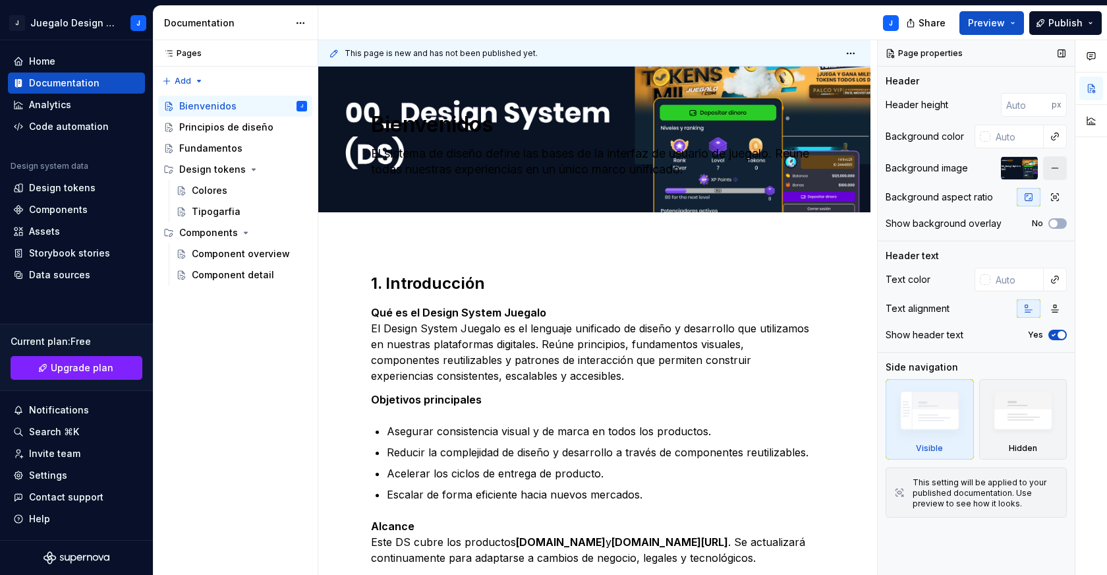
click at [1061, 171] on button "button" at bounding box center [1055, 168] width 24 height 24
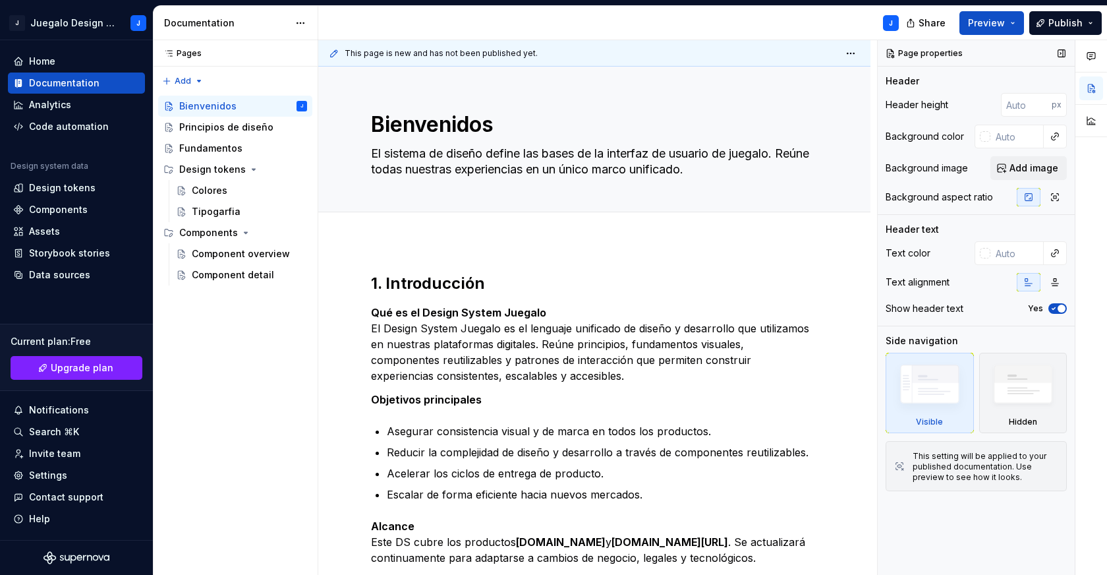
scroll to position [202, 0]
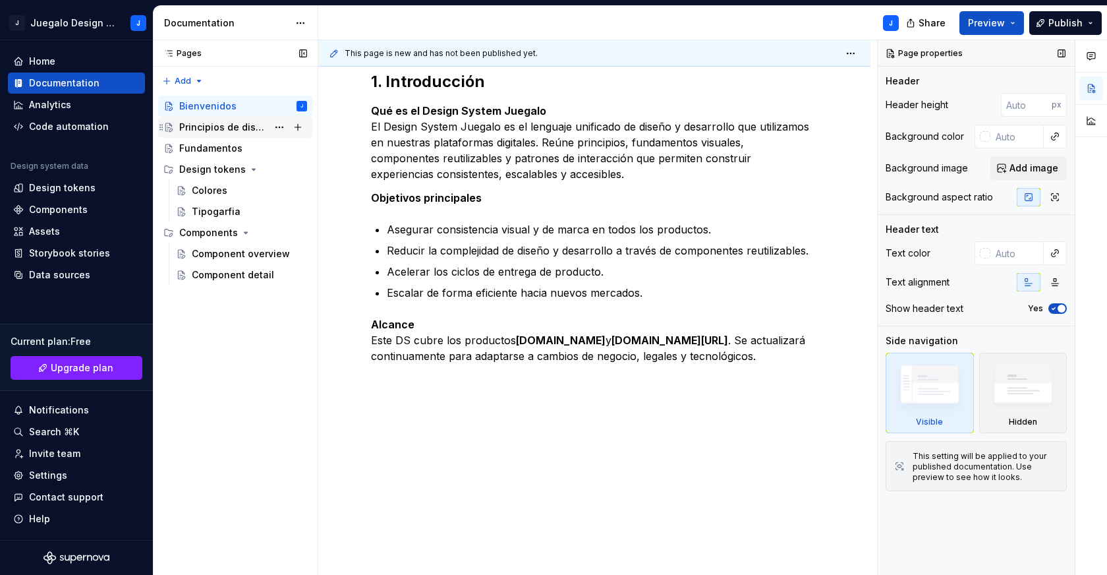
click at [237, 119] on div "Principios de diseño" at bounding box center [243, 127] width 128 height 18
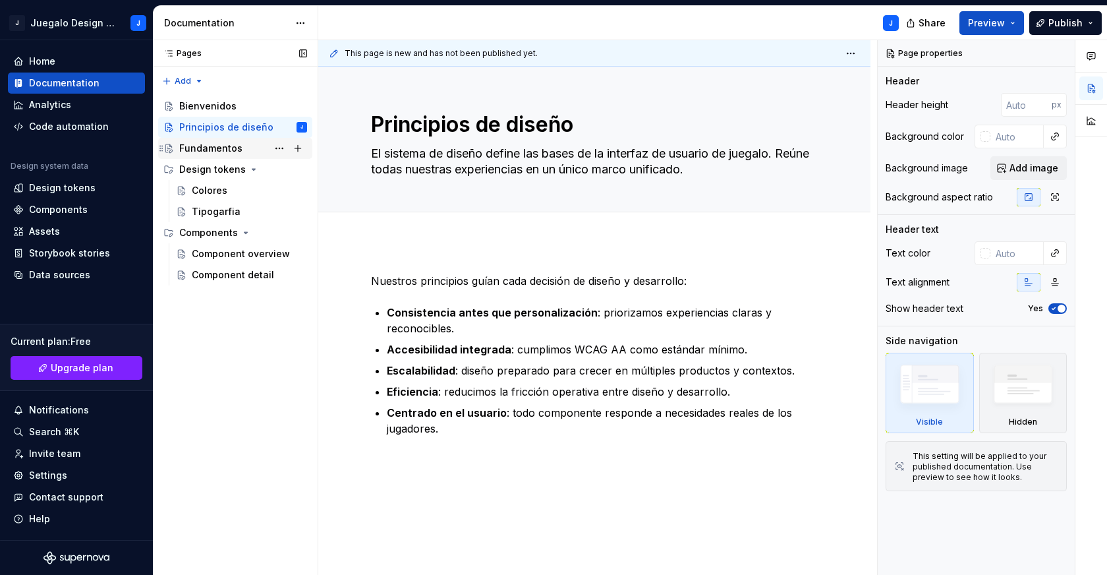
click at [223, 150] on div "Fundamentos" at bounding box center [210, 148] width 63 height 13
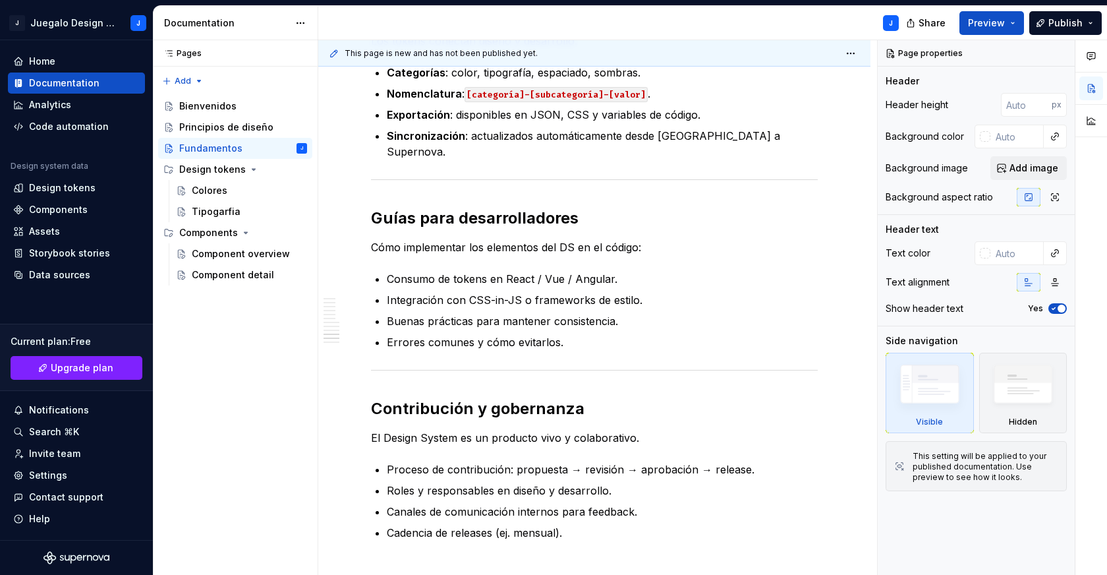
scroll to position [1696, 0]
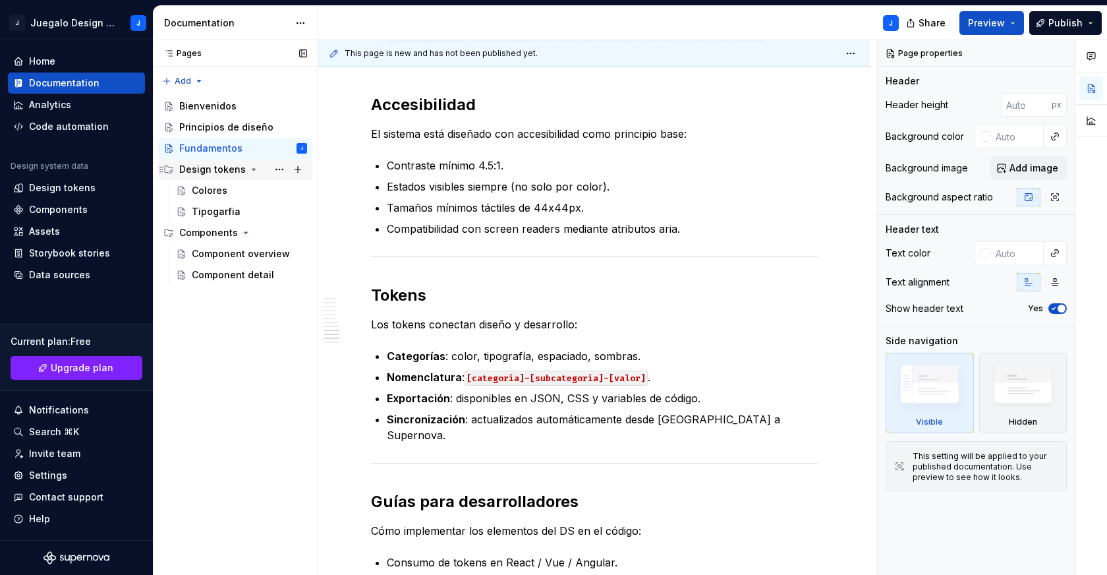
click at [215, 169] on div "Design tokens" at bounding box center [212, 169] width 67 height 13
click at [214, 193] on div "Colores" at bounding box center [210, 190] width 36 height 13
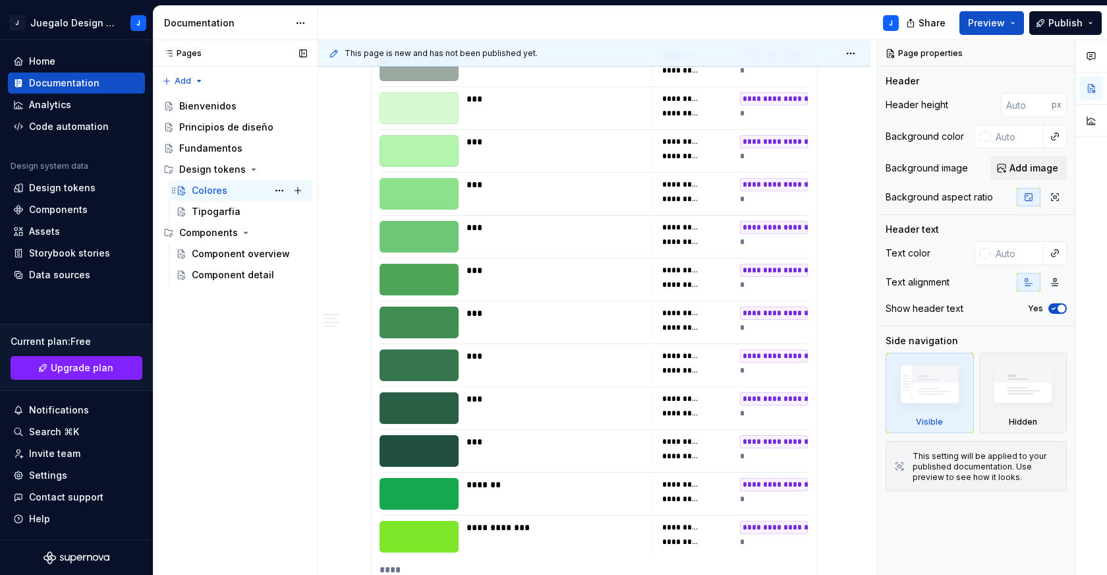
scroll to position [1411, 0]
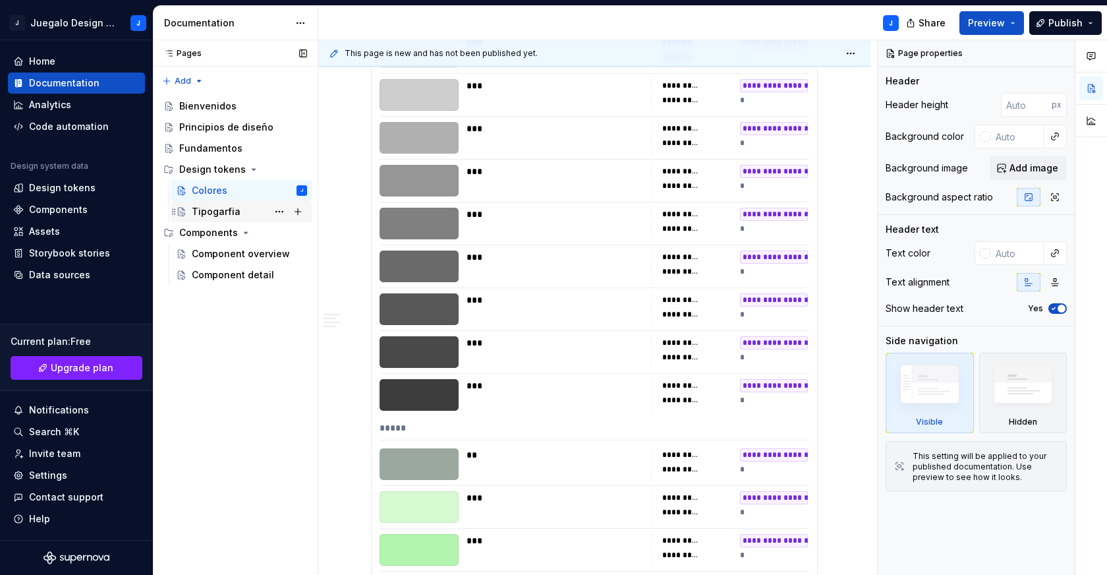
click at [207, 207] on div "Tipogarfia" at bounding box center [216, 211] width 49 height 13
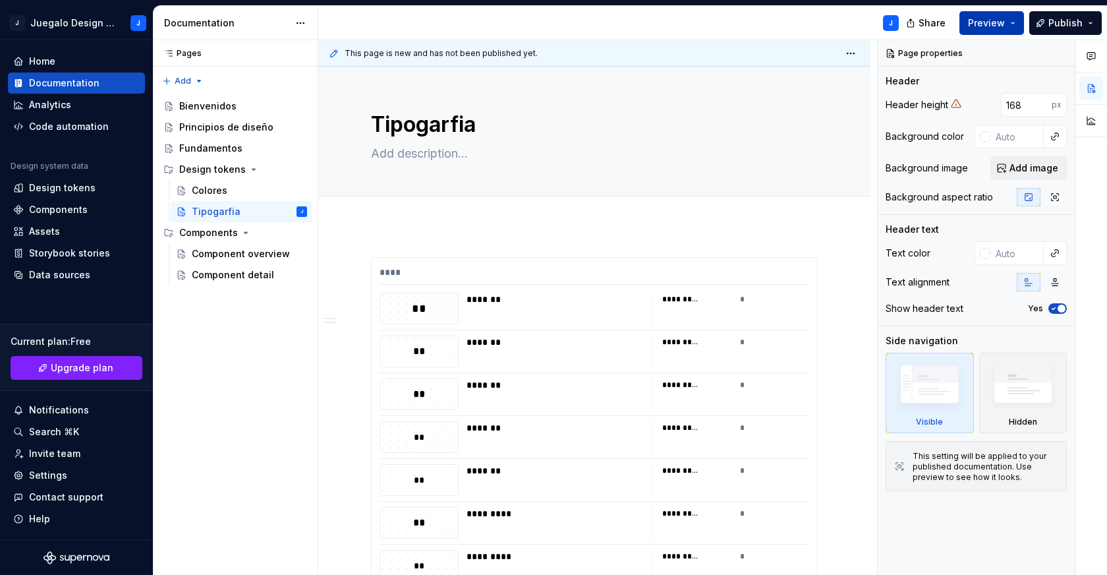
click at [985, 24] on span "Preview" at bounding box center [986, 22] width 37 height 13
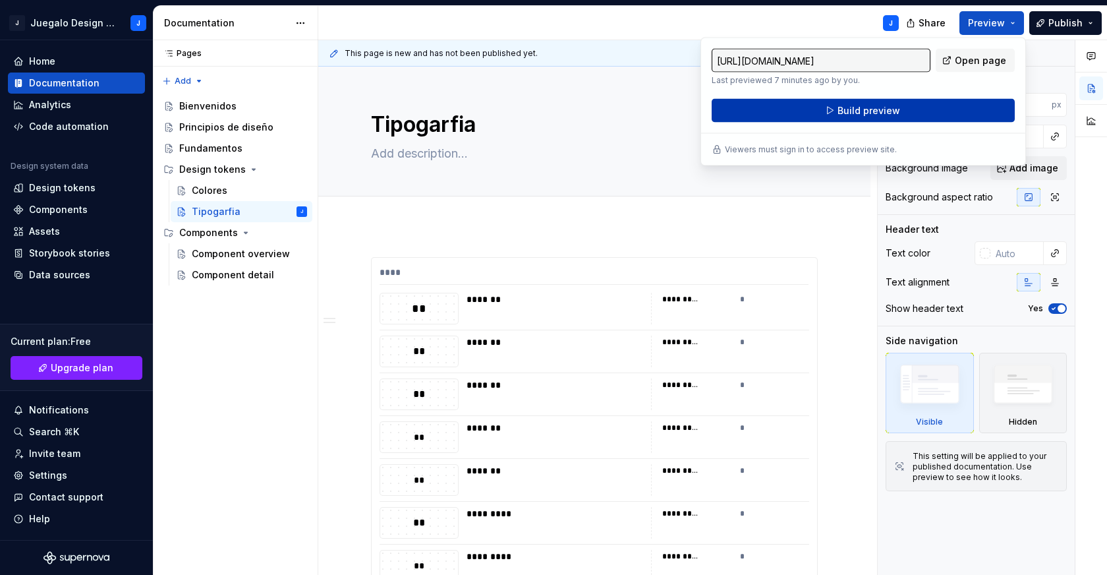
click at [928, 109] on button "Build preview" at bounding box center [863, 111] width 303 height 24
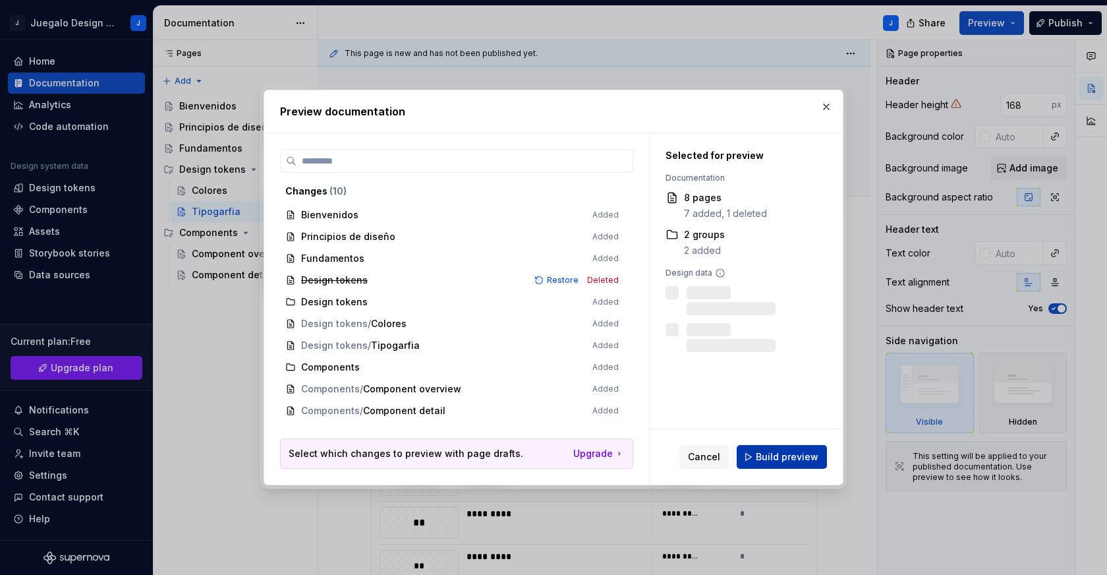
click at [783, 461] on span "Build preview" at bounding box center [787, 456] width 63 height 13
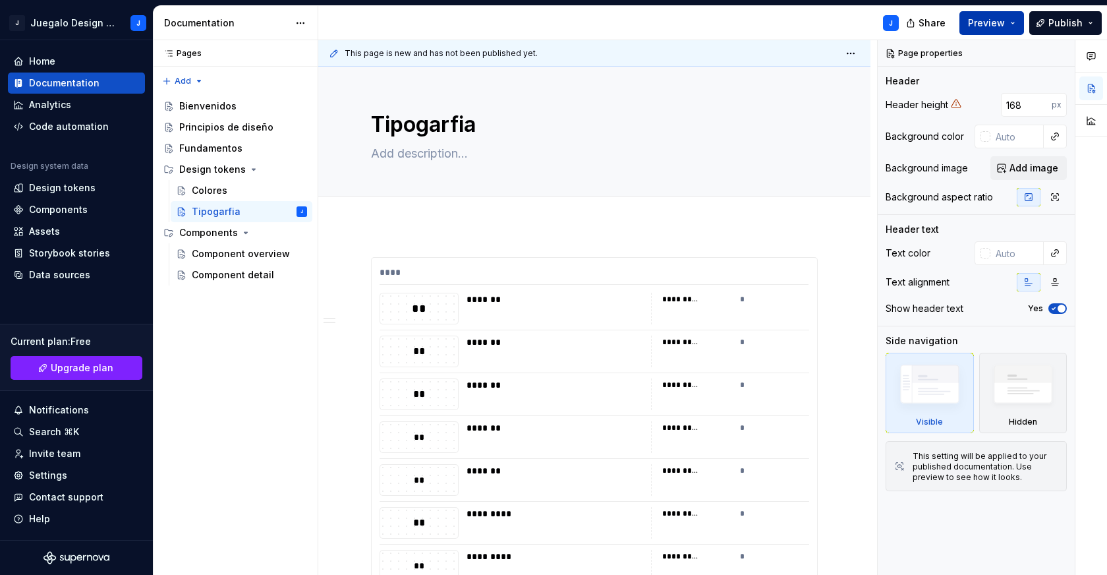
click at [992, 24] on span "Preview" at bounding box center [986, 22] width 37 height 13
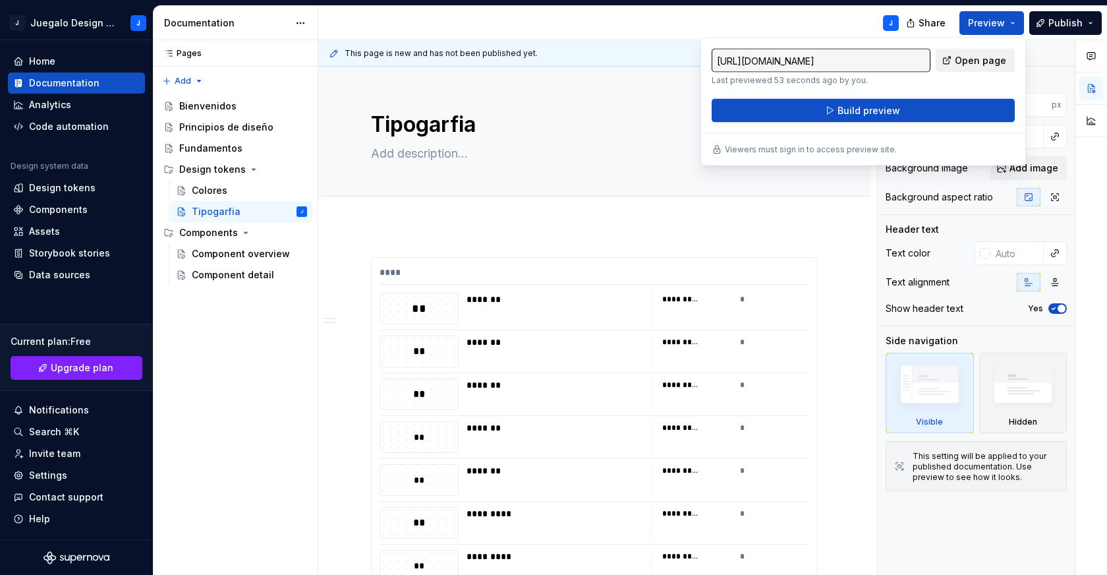
click at [967, 59] on span "Open page" at bounding box center [980, 60] width 51 height 13
click at [47, 60] on div "Home" at bounding box center [42, 61] width 26 height 13
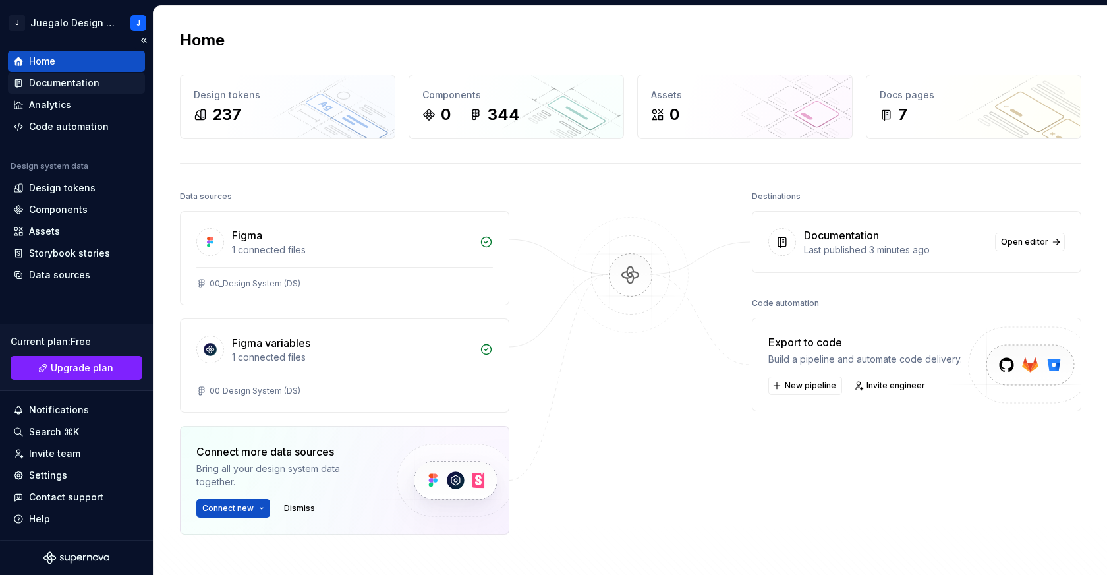
click at [84, 78] on div "Documentation" at bounding box center [64, 82] width 70 height 13
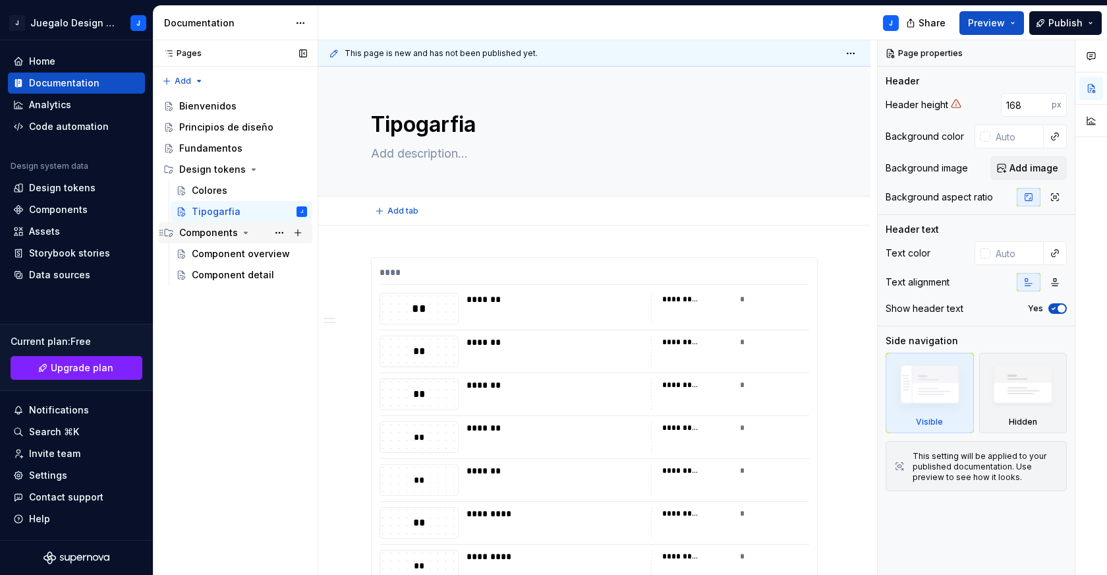
type textarea "*"
click at [72, 371] on span "Upgrade plan" at bounding box center [82, 367] width 63 height 13
